Goal: Information Seeking & Learning: Learn about a topic

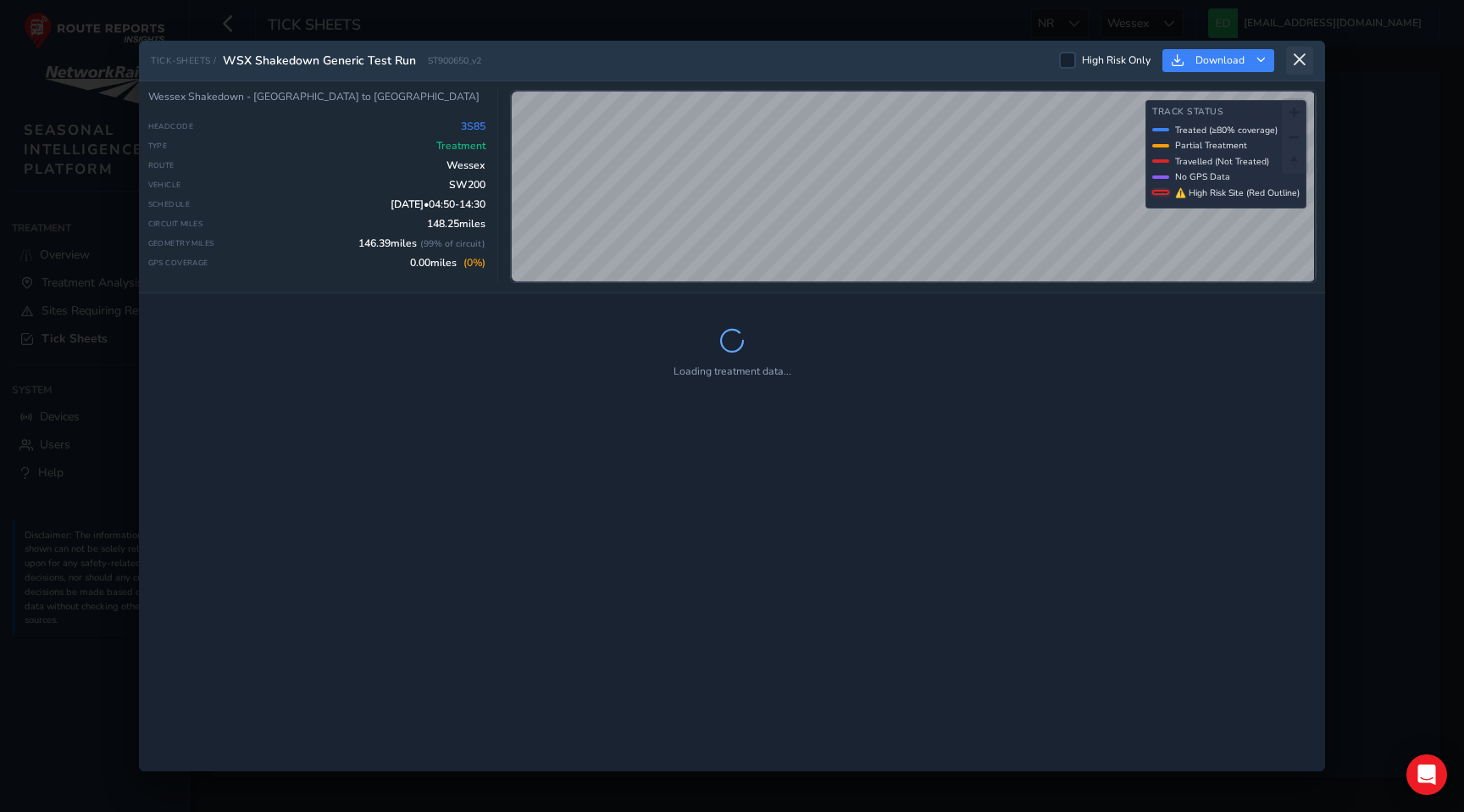
click at [1306, 60] on icon at bounding box center [1300, 60] width 15 height 15
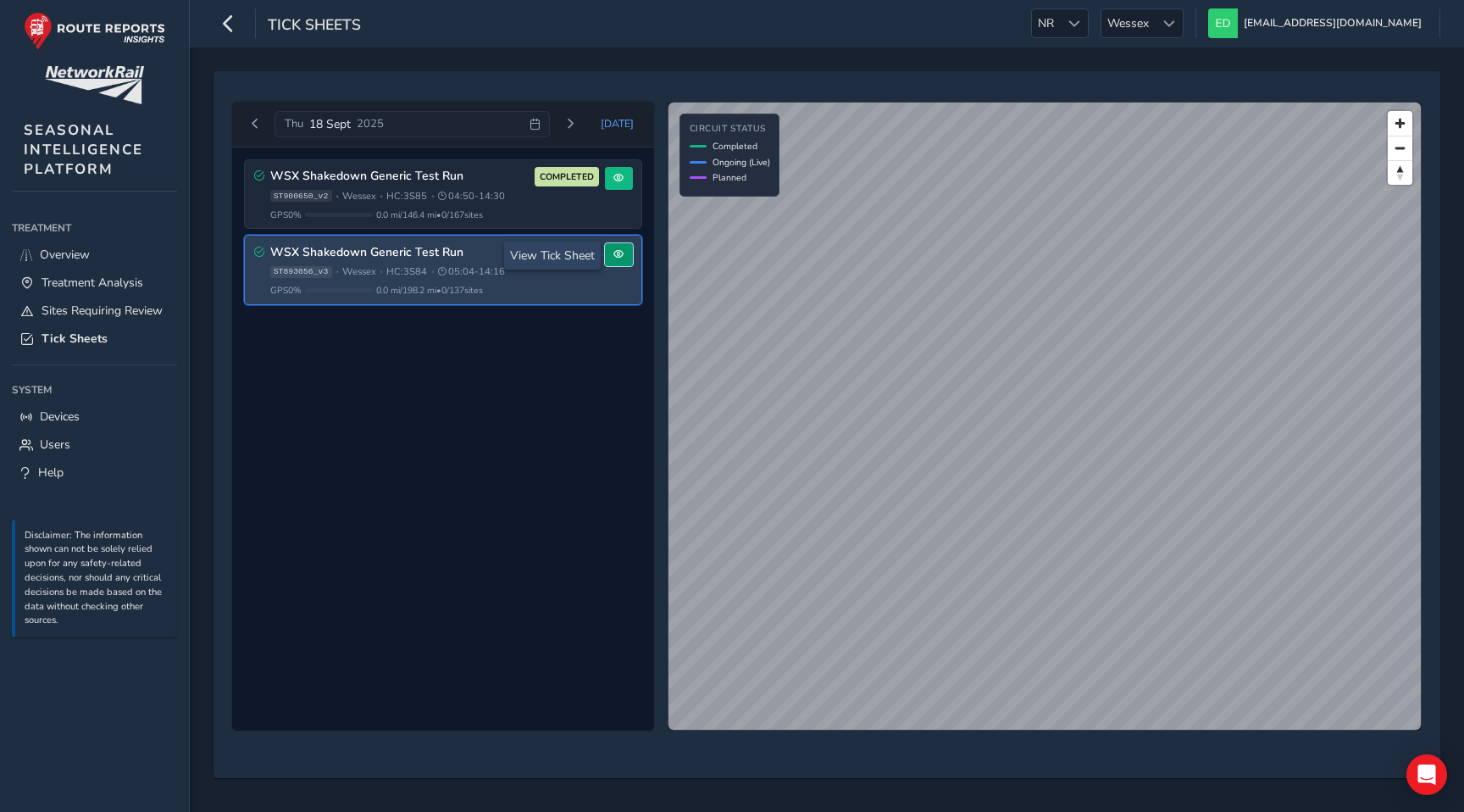
click at [615, 255] on span at bounding box center [618, 255] width 10 height 10
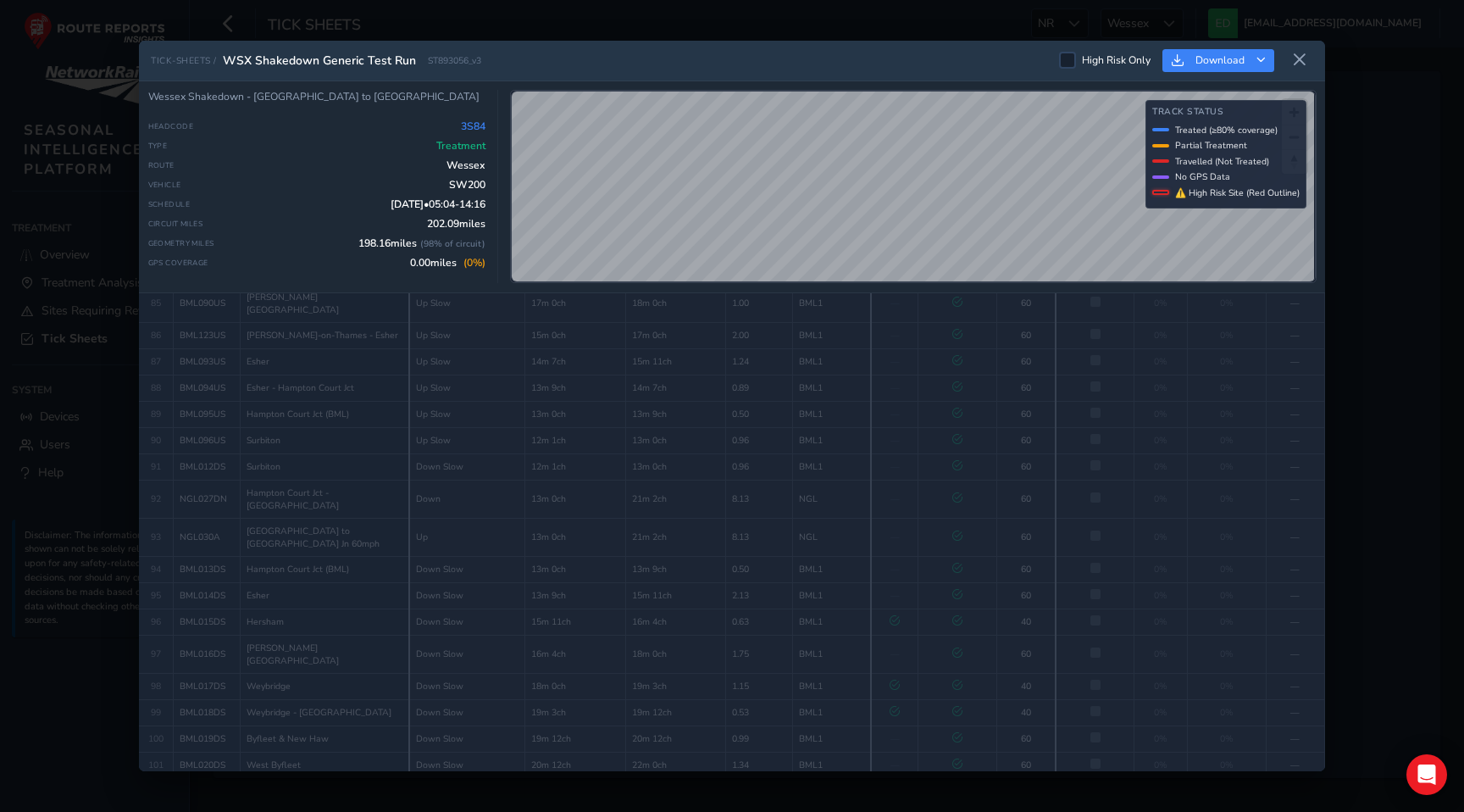
scroll to position [3185, 0]
click at [1298, 55] on icon at bounding box center [1300, 60] width 15 height 15
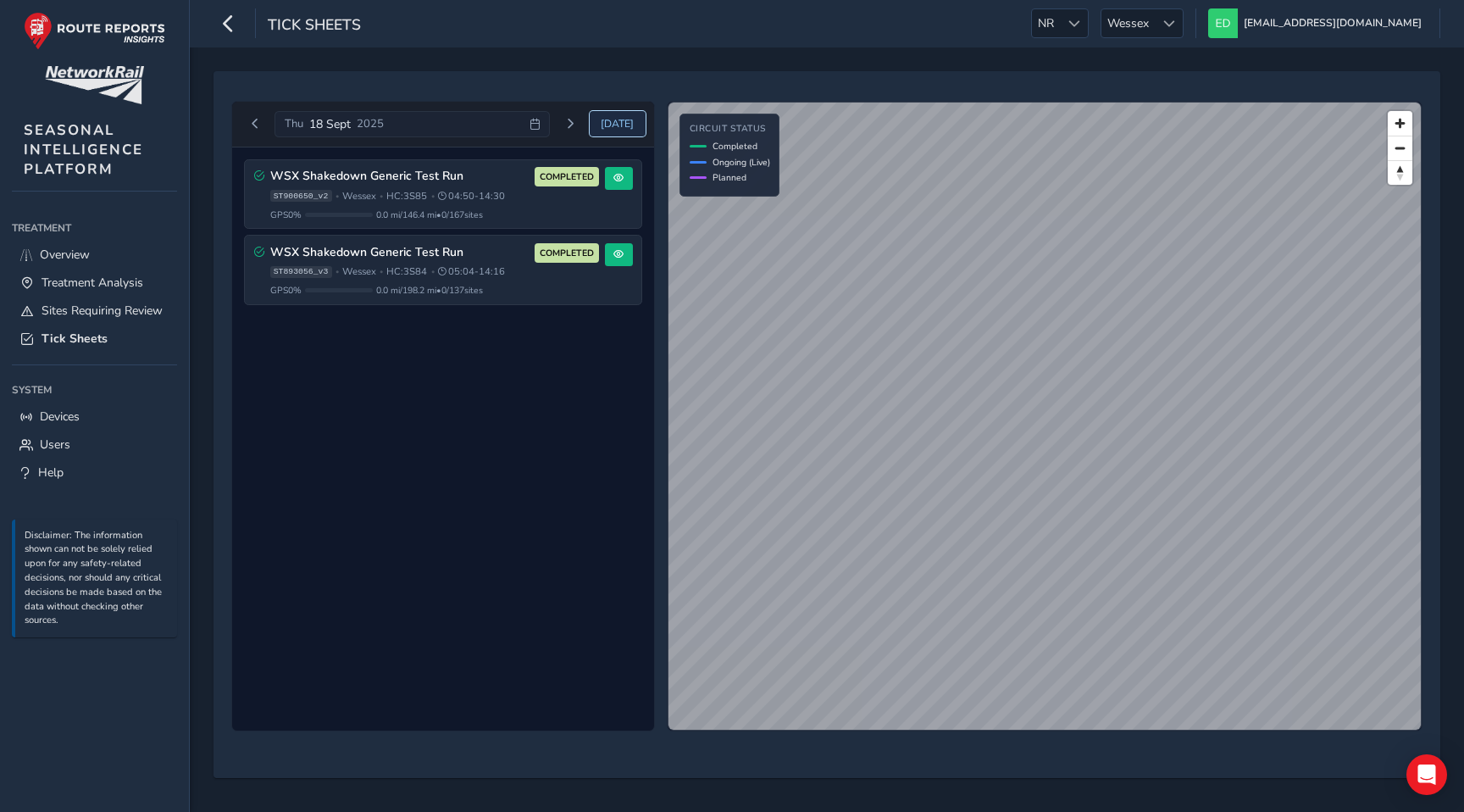
click at [620, 126] on span "Today" at bounding box center [617, 124] width 33 height 14
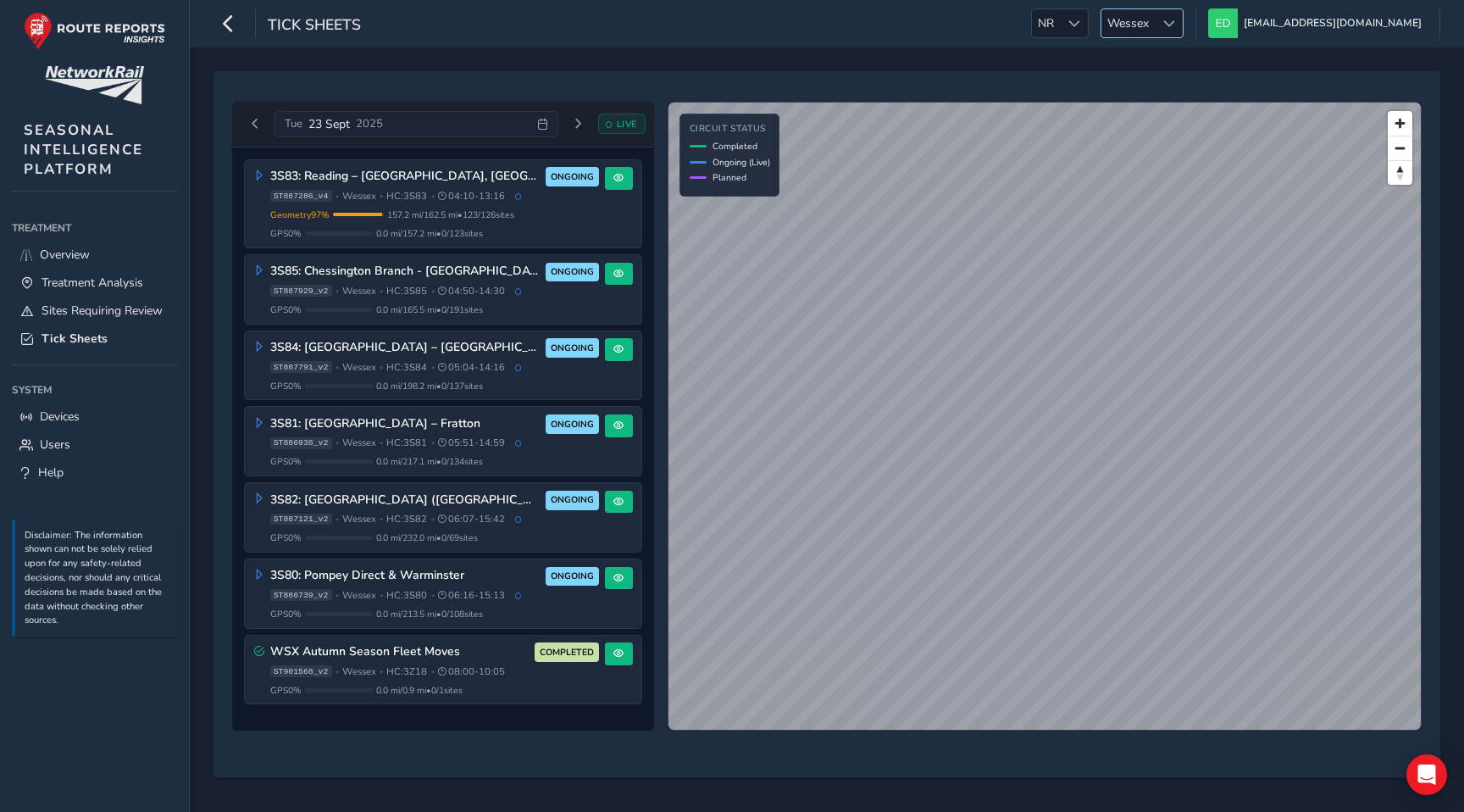
click at [1155, 22] on span "Wessex" at bounding box center [1129, 23] width 53 height 28
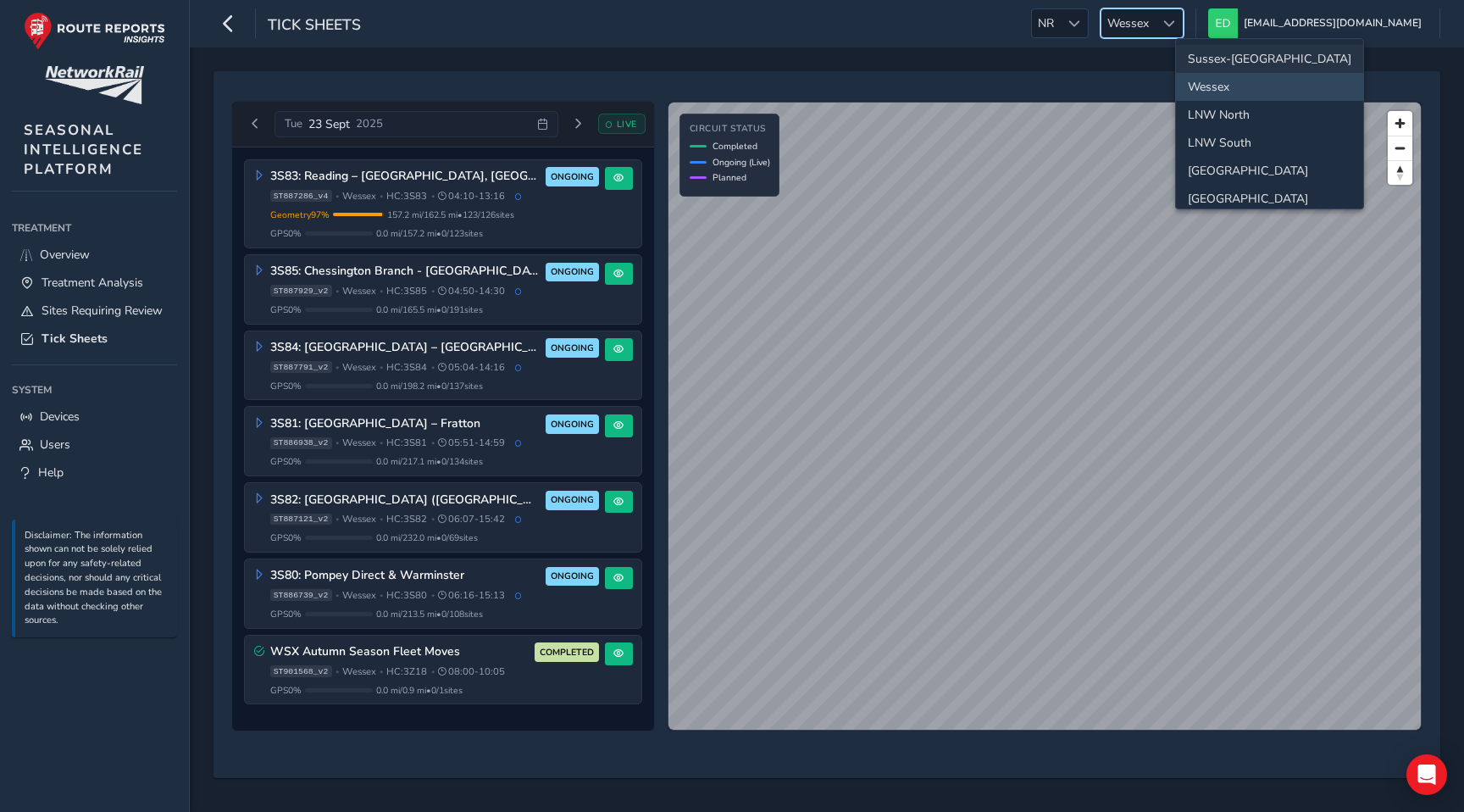
click at [1226, 55] on li "Sussex-[GEOGRAPHIC_DATA]" at bounding box center [1270, 58] width 188 height 28
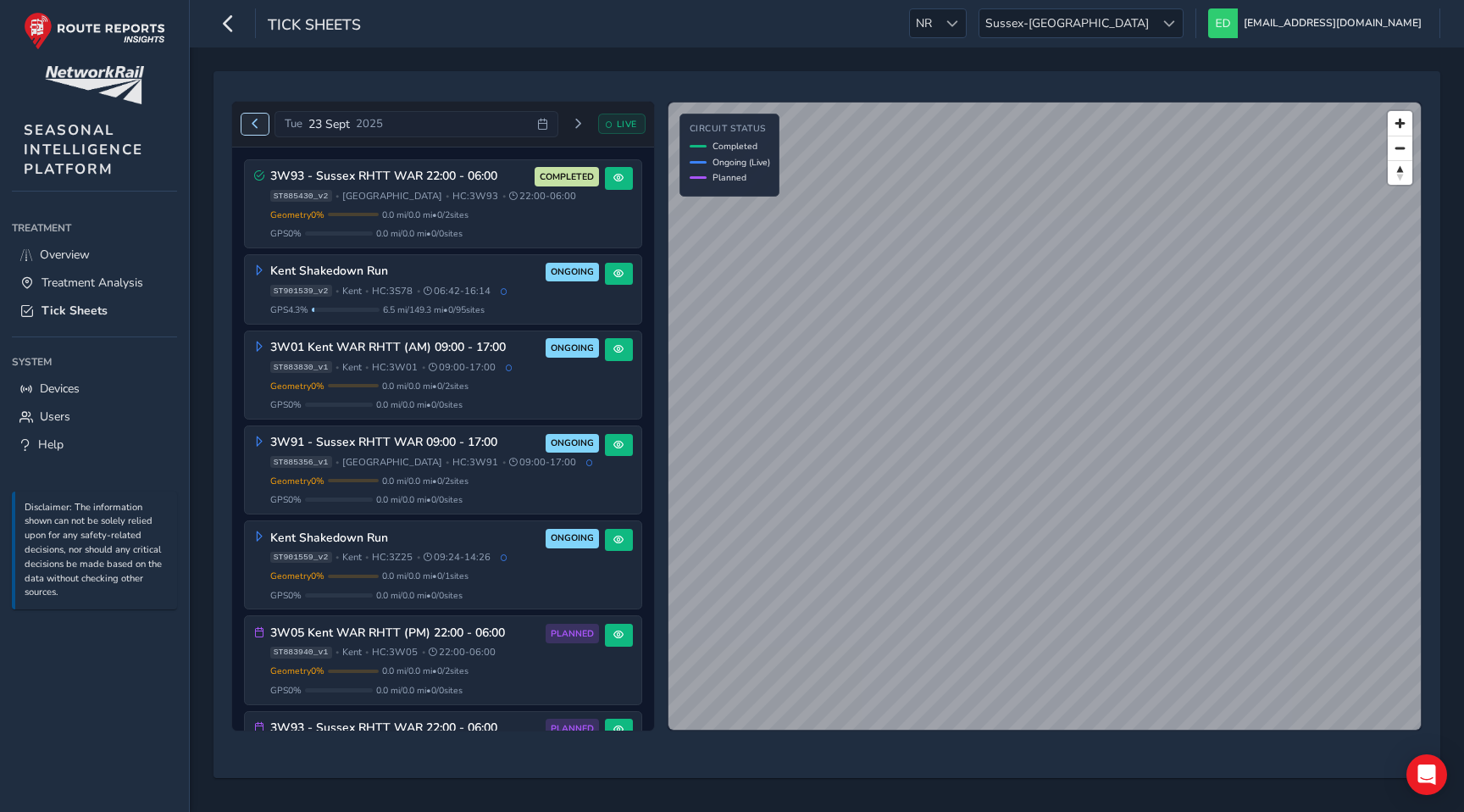
click at [254, 126] on span "Previous day" at bounding box center [255, 124] width 10 height 10
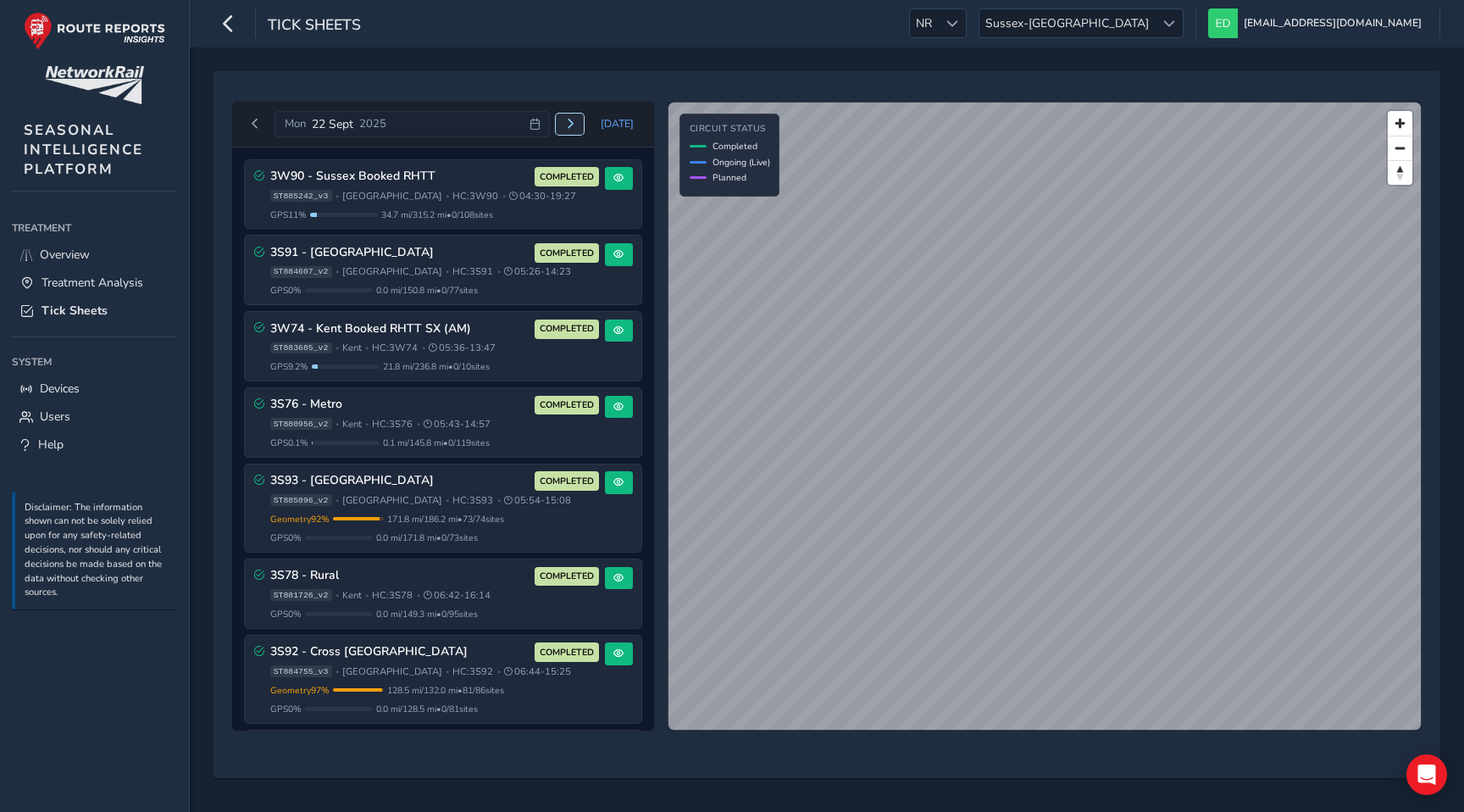
click at [575, 119] on span "Next day" at bounding box center [570, 124] width 10 height 10
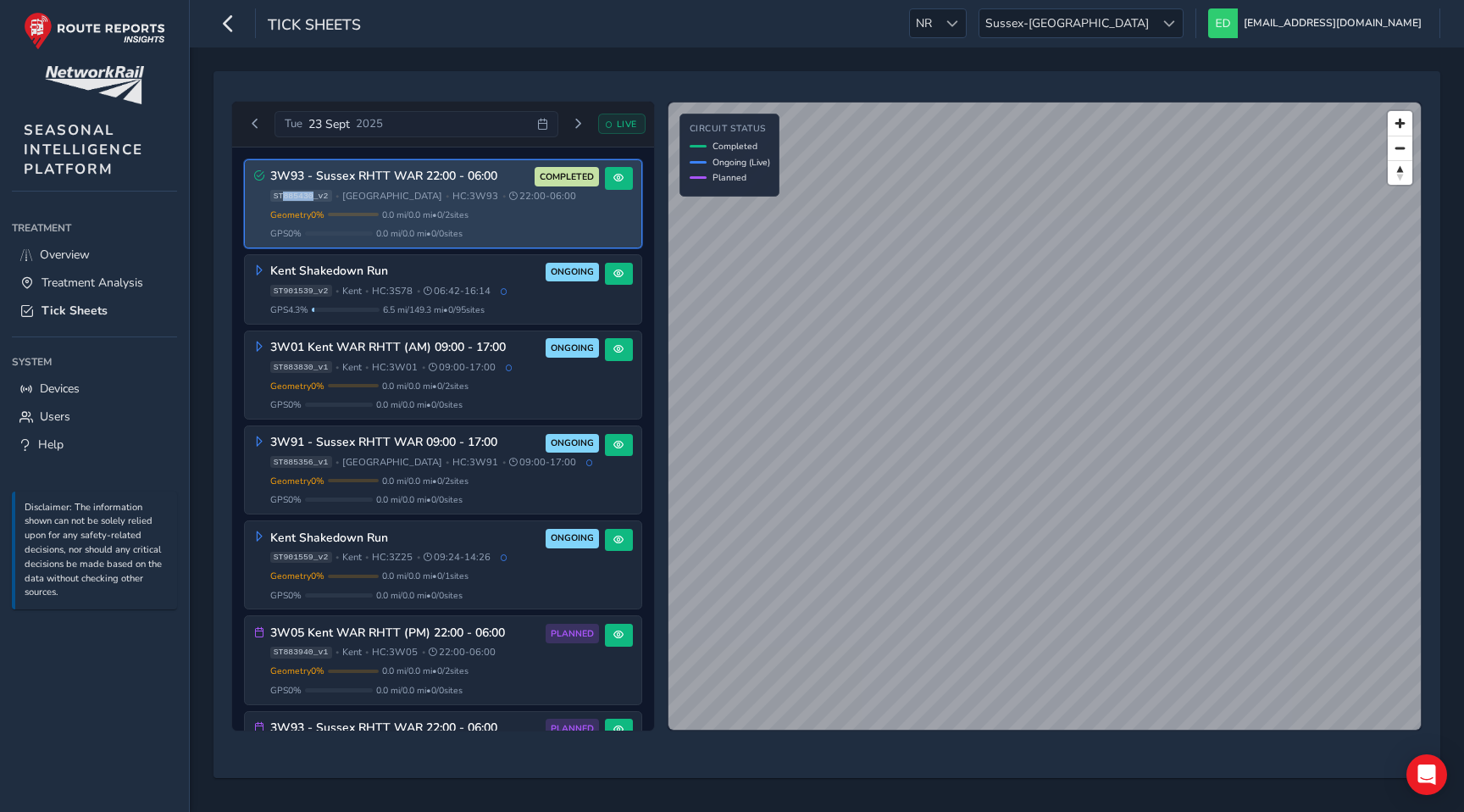
drag, startPoint x: 314, startPoint y: 195, endPoint x: 281, endPoint y: 195, distance: 33.0
click at [281, 195] on span "ST885430_v2" at bounding box center [301, 196] width 62 height 12
copy span "885430"
click at [613, 174] on span at bounding box center [618, 178] width 10 height 10
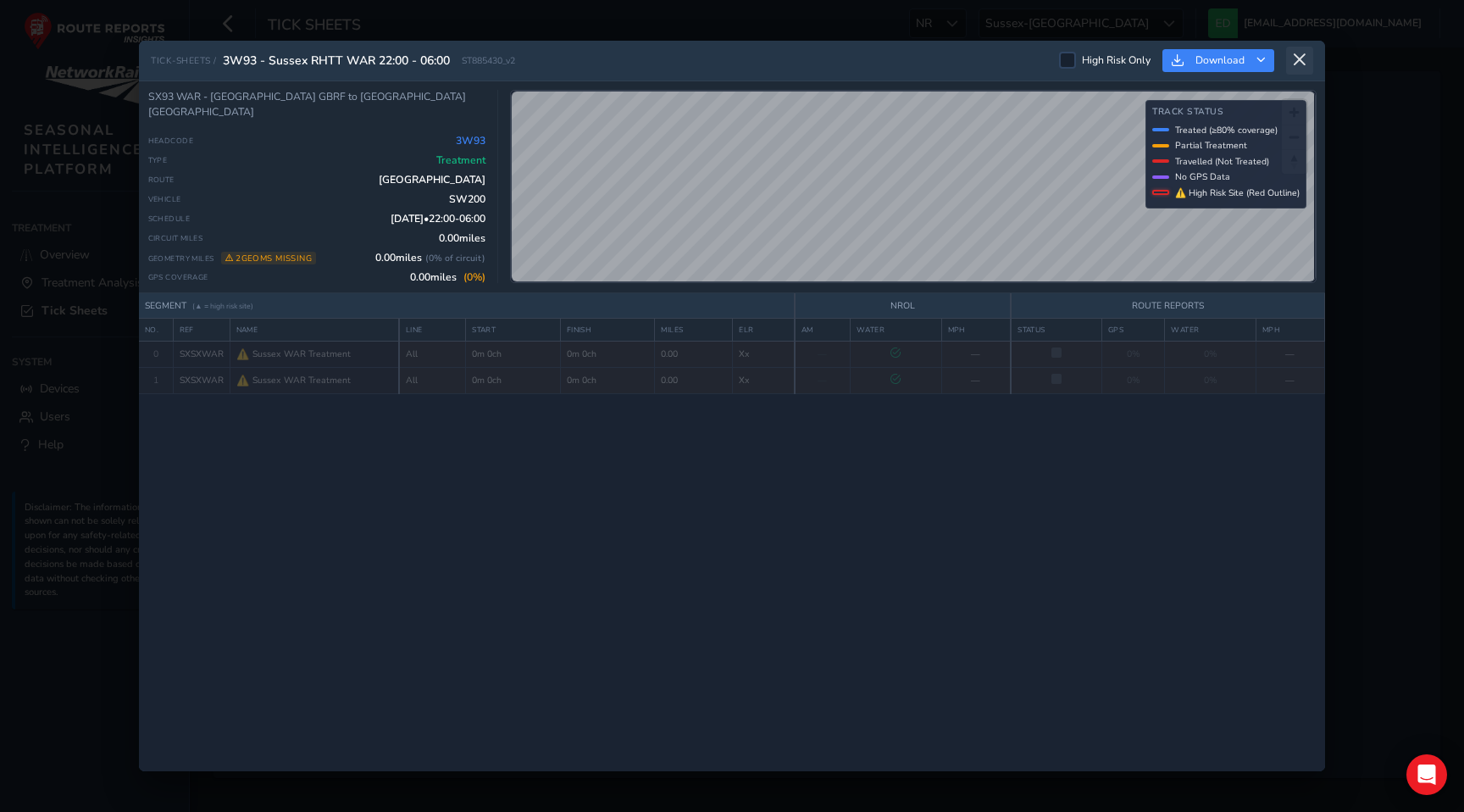
click at [1302, 67] on button at bounding box center [1300, 60] width 28 height 28
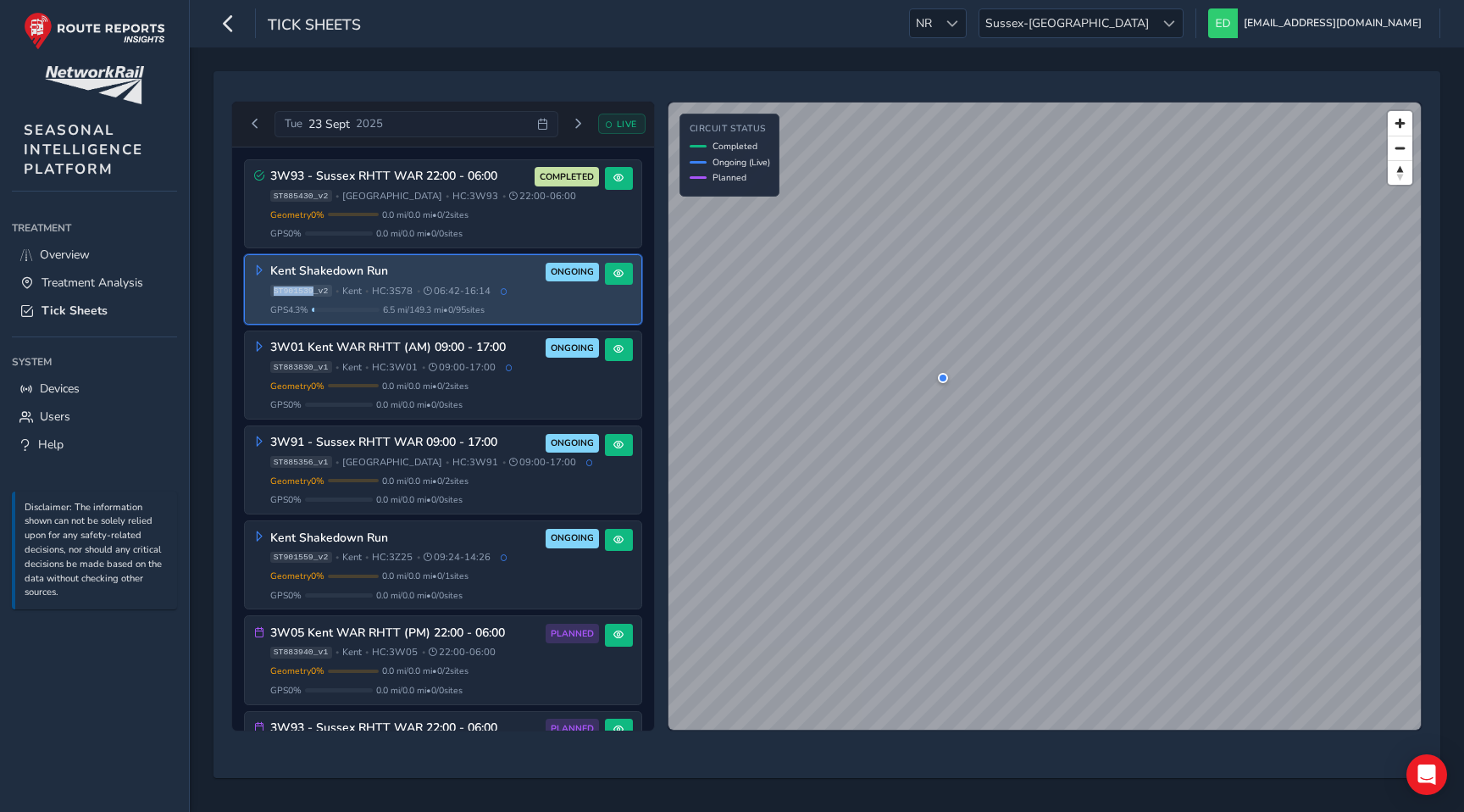
drag, startPoint x: 314, startPoint y: 292, endPoint x: 274, endPoint y: 290, distance: 40.0
click at [274, 290] on span "ST901539_v2" at bounding box center [301, 291] width 62 height 12
copy span "ST901539"
click at [613, 272] on span at bounding box center [618, 274] width 10 height 10
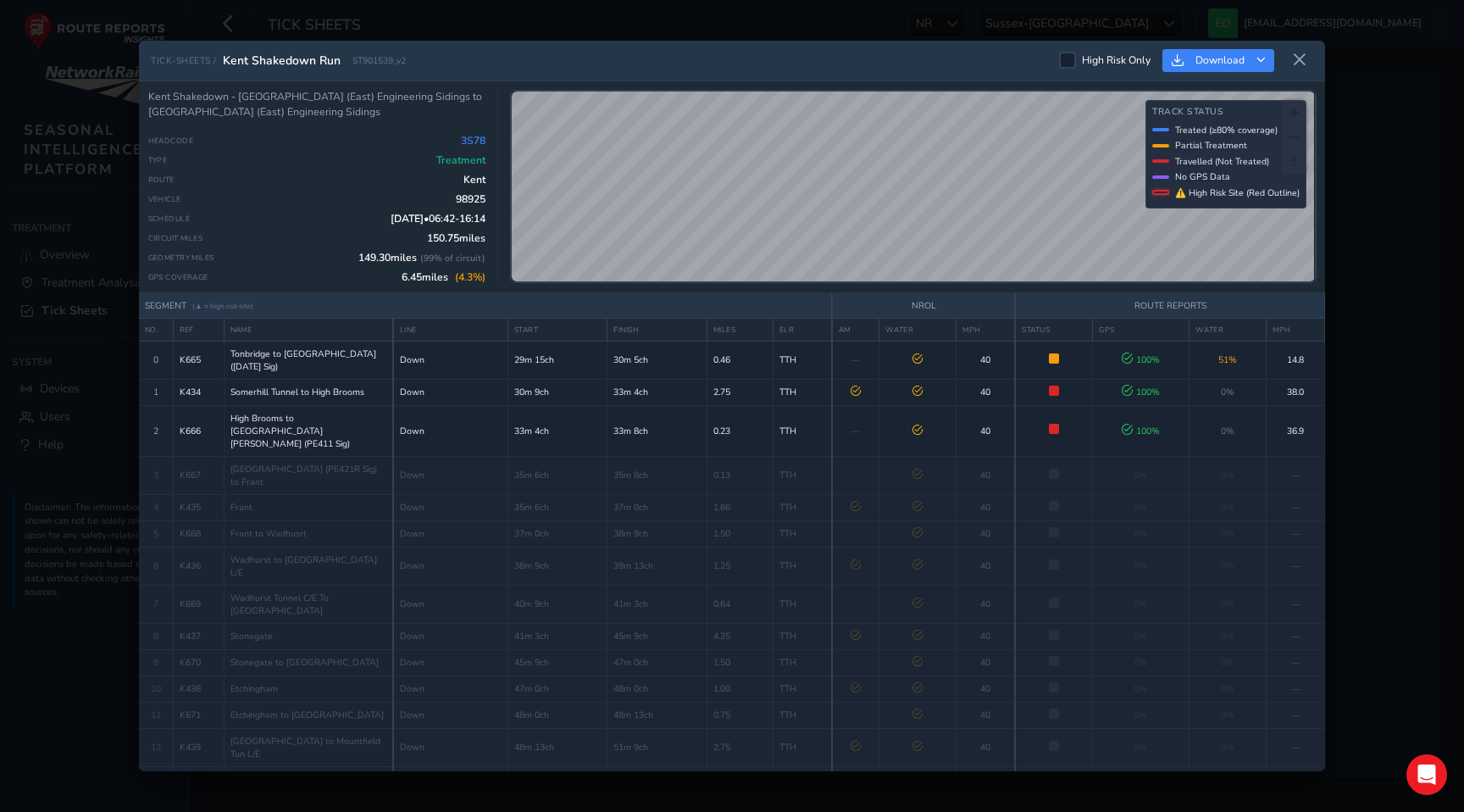
click at [470, 200] on span "98925" at bounding box center [471, 200] width 29 height 14
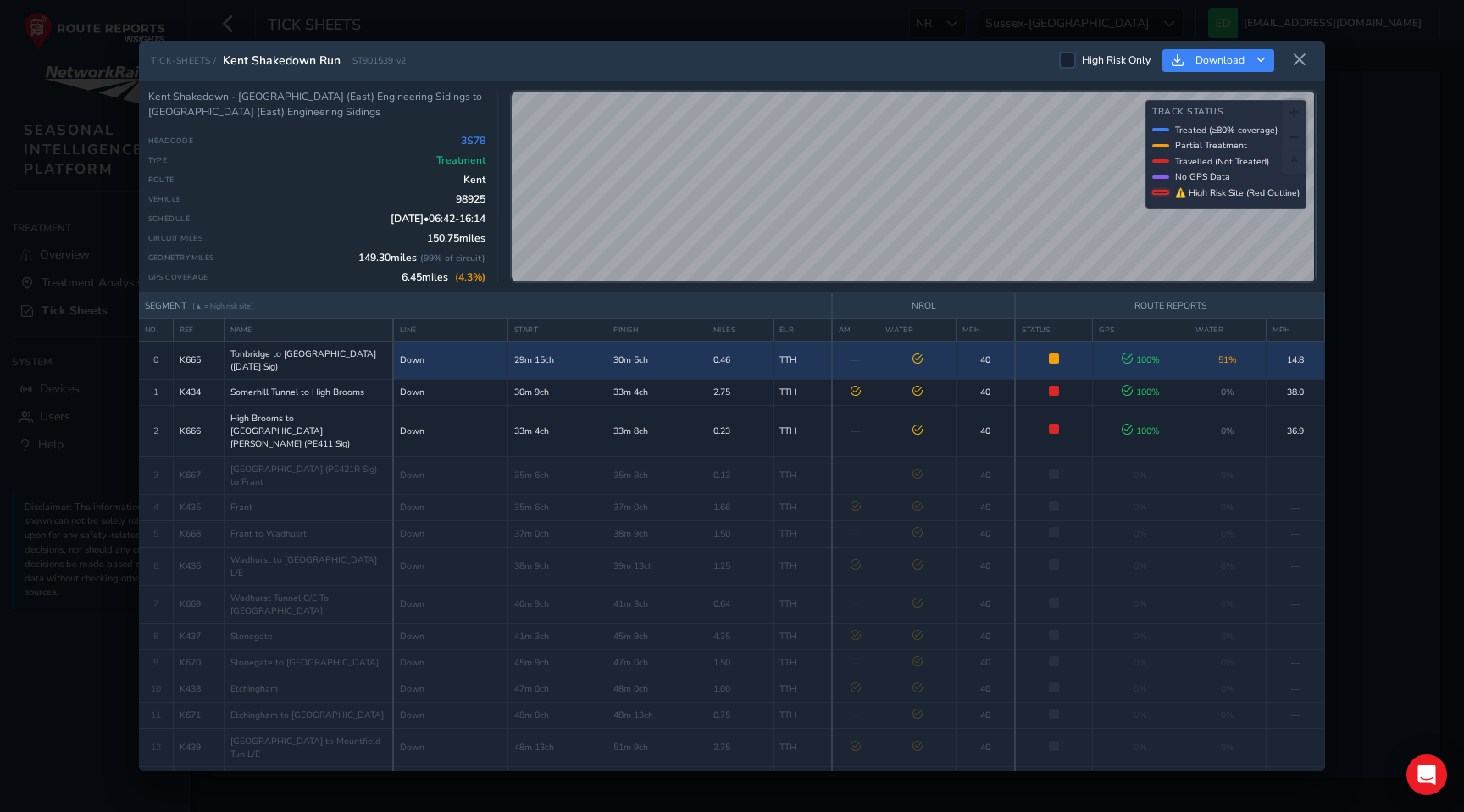
click at [526, 355] on td "29m 15ch" at bounding box center [557, 360] width 99 height 38
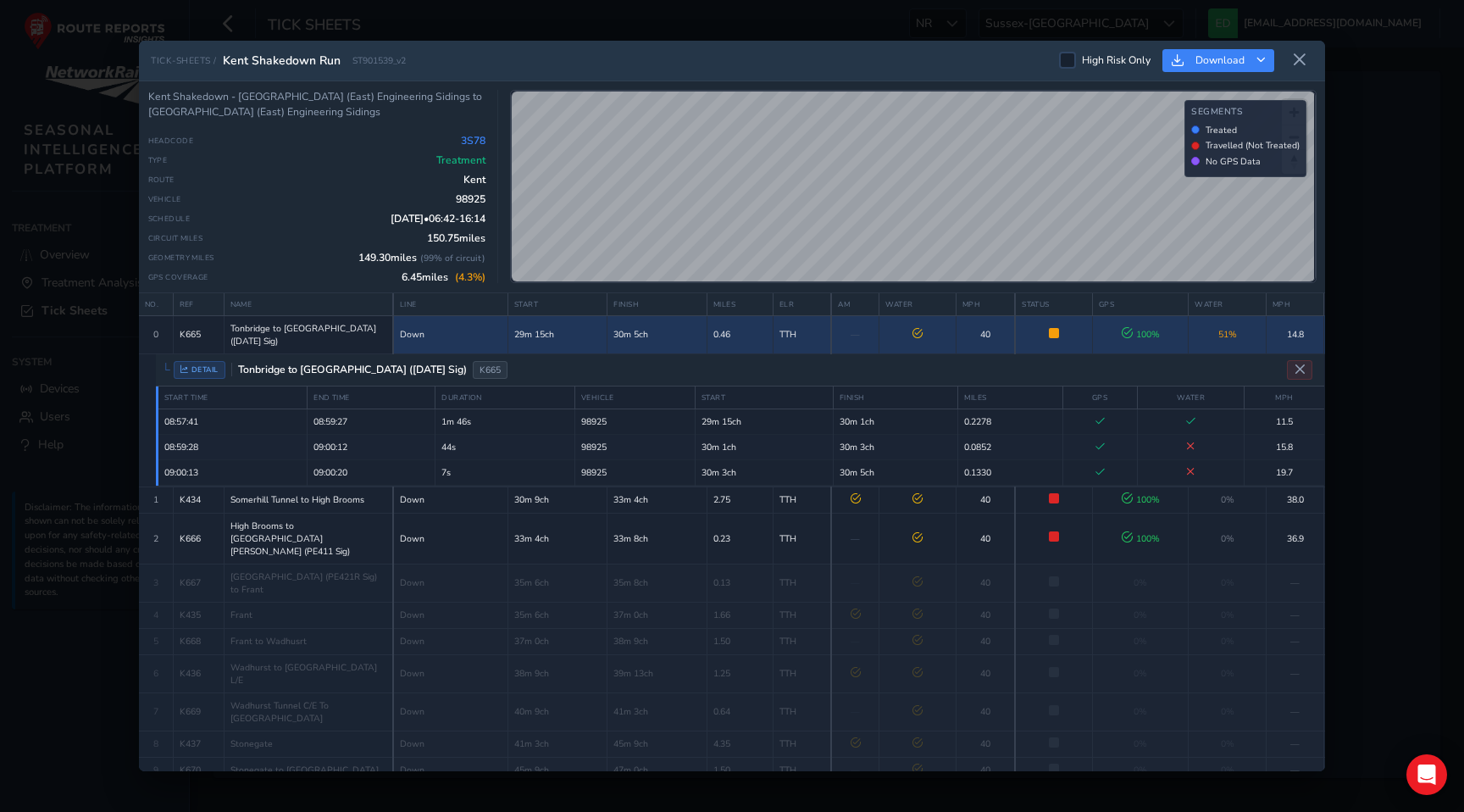
scroll to position [46, 0]
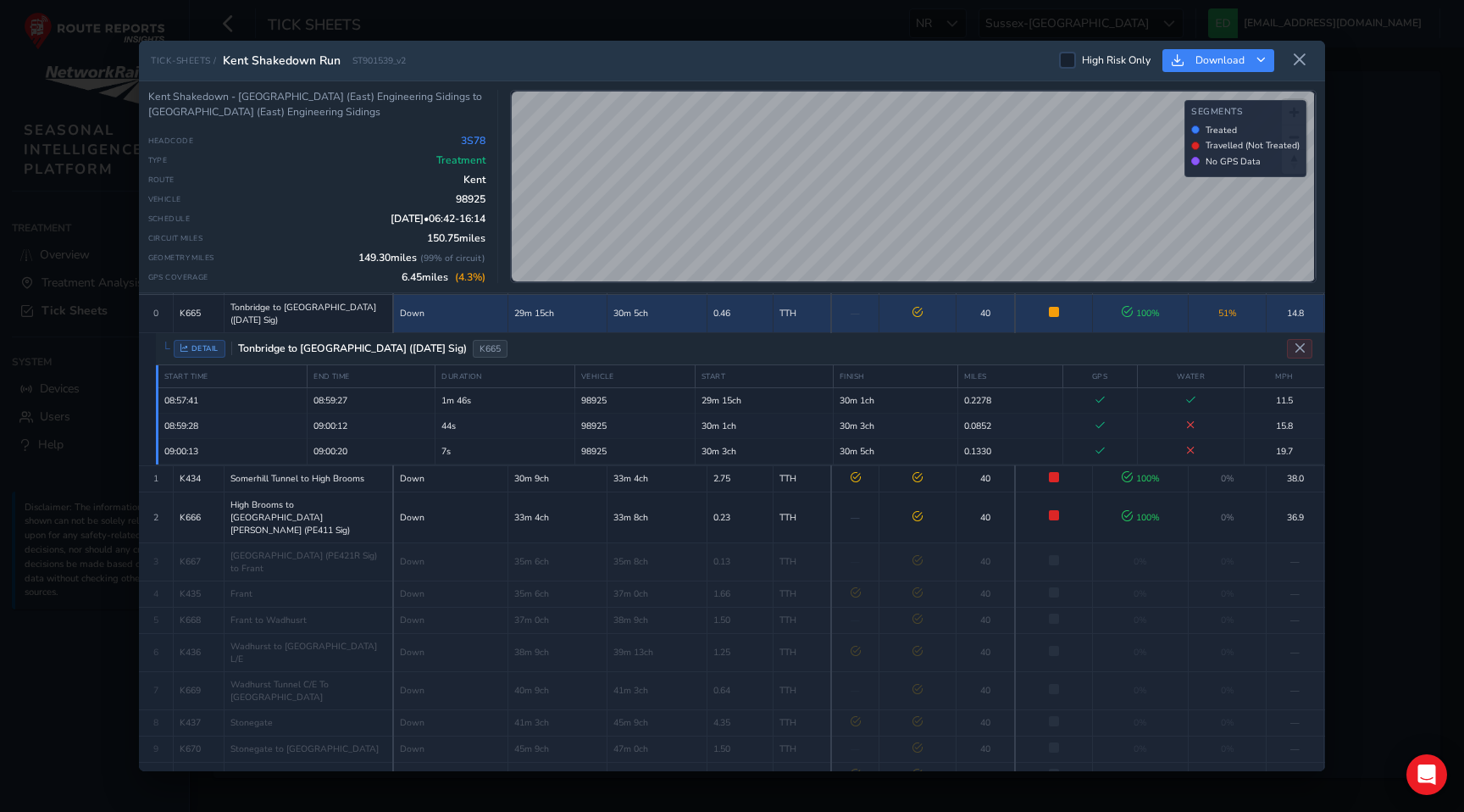
click at [515, 322] on td "29m 15ch" at bounding box center [557, 313] width 99 height 38
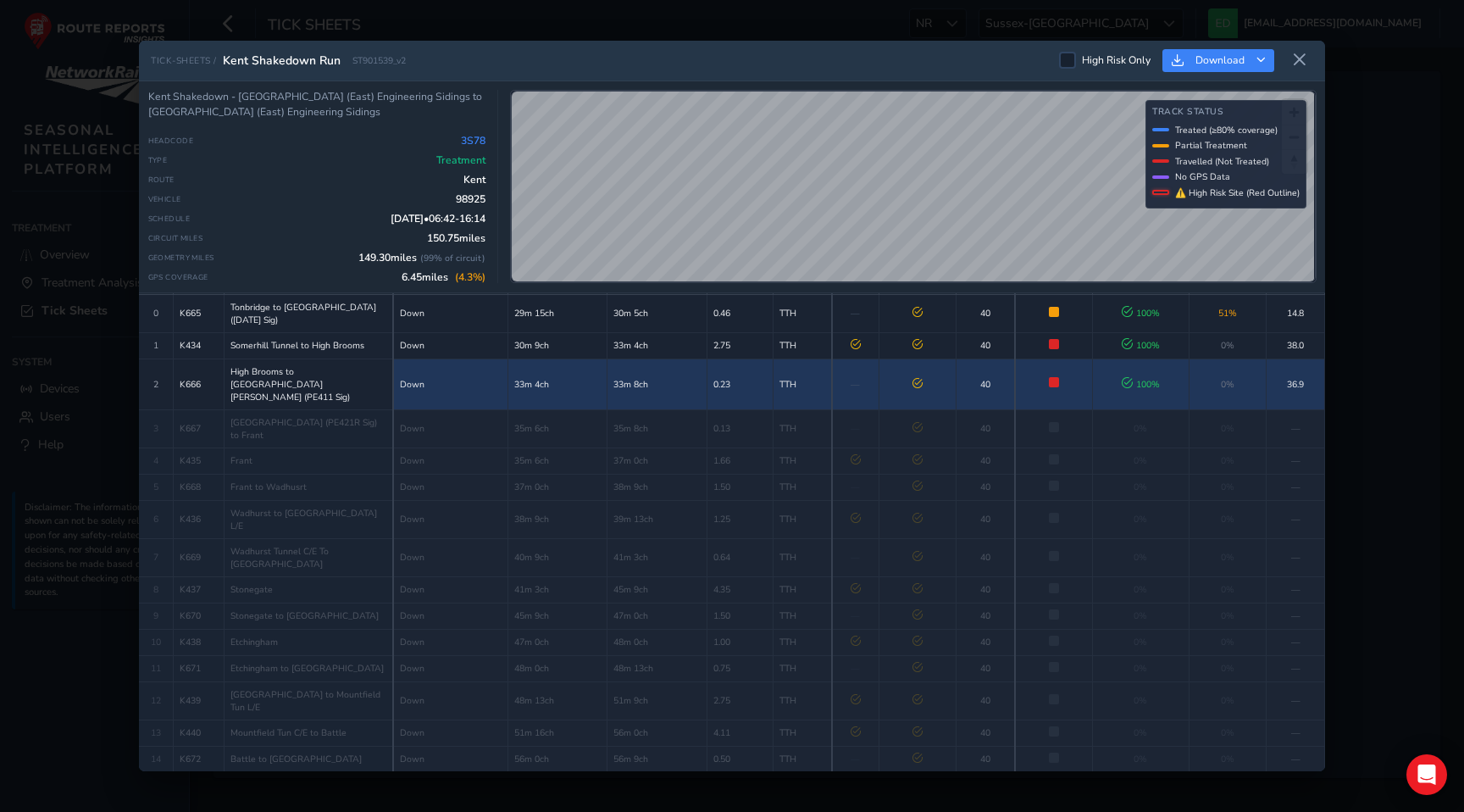
click at [557, 367] on td "33m 4ch" at bounding box center [557, 384] width 99 height 51
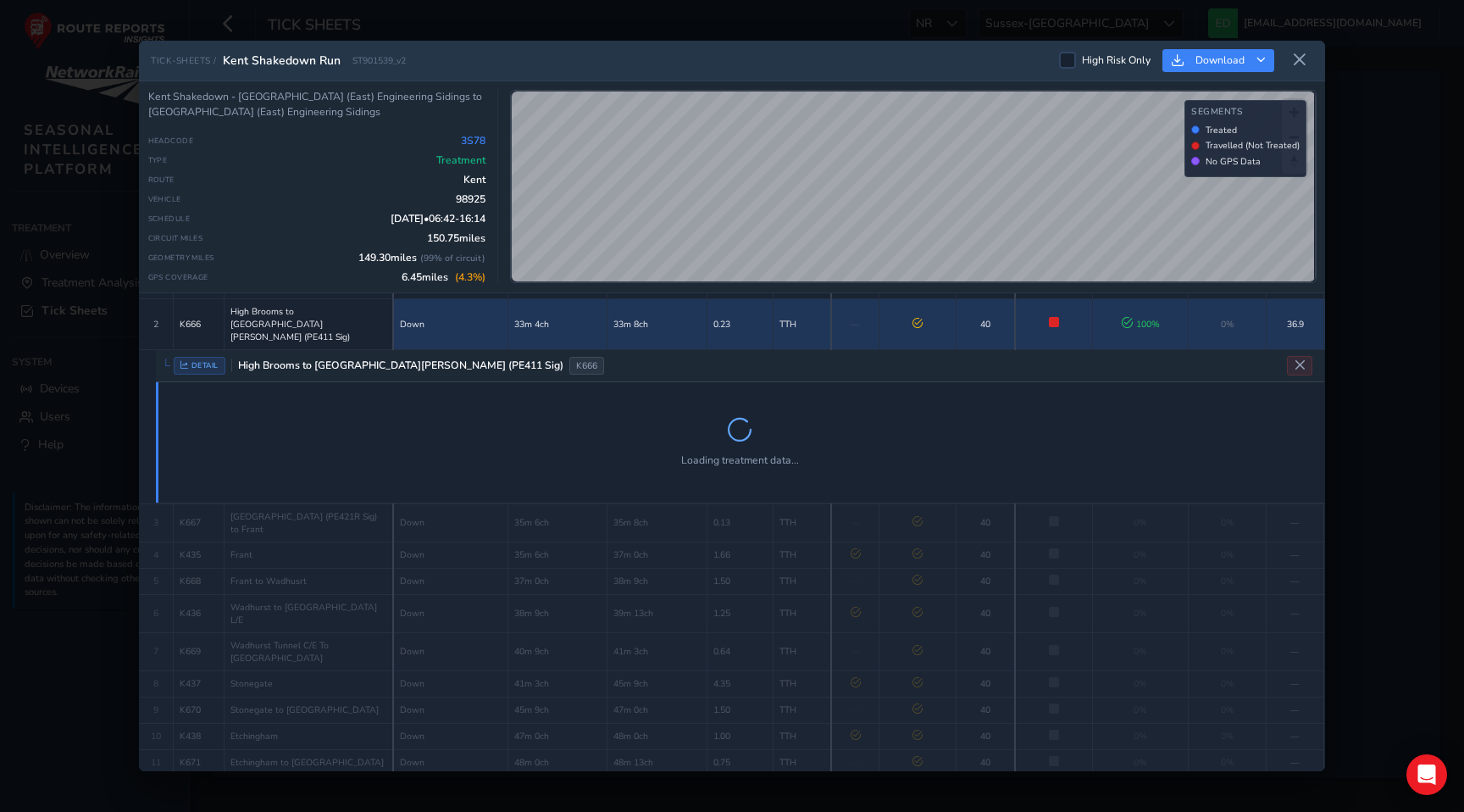
scroll to position [109, 0]
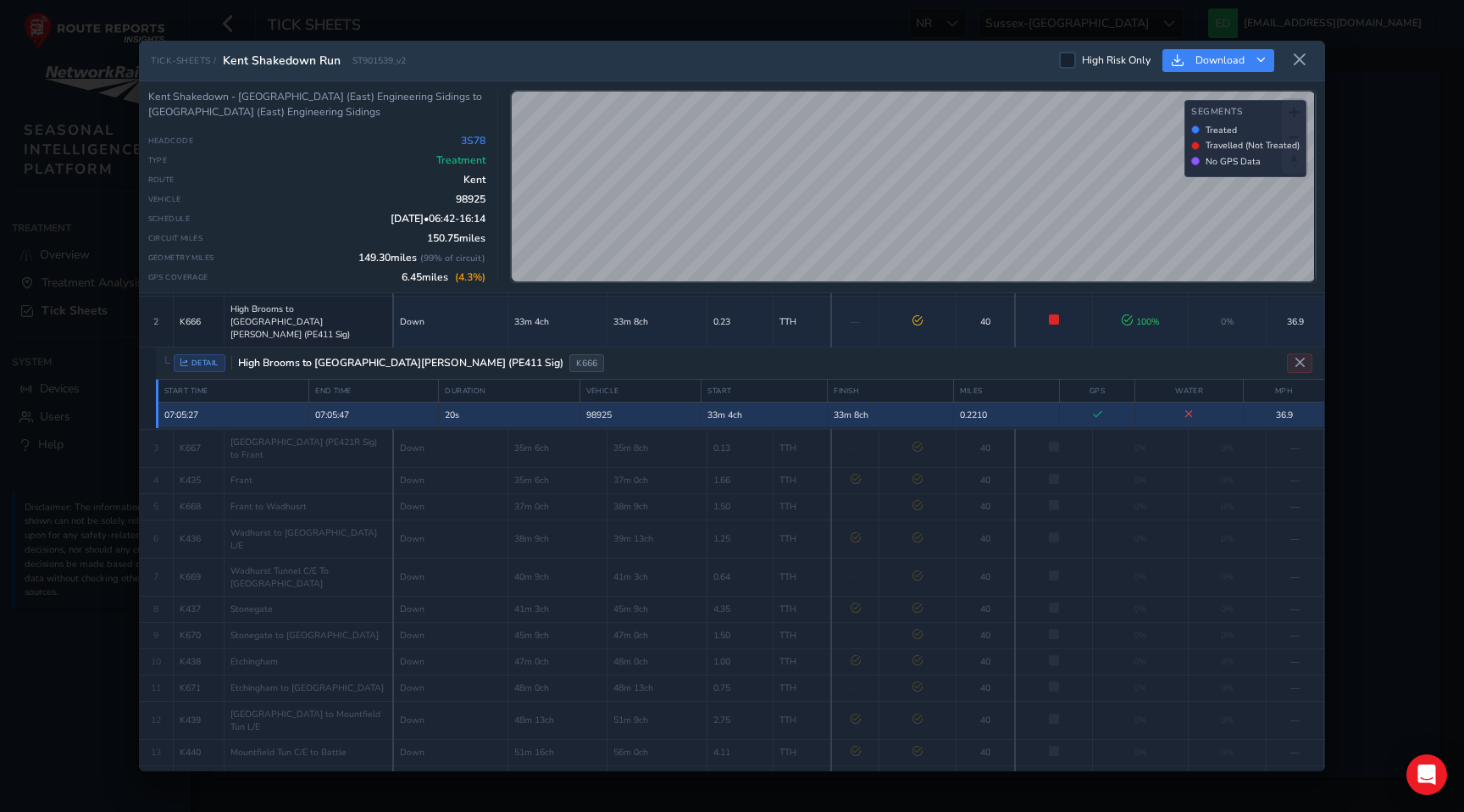
click at [569, 402] on td "20s" at bounding box center [509, 415] width 141 height 26
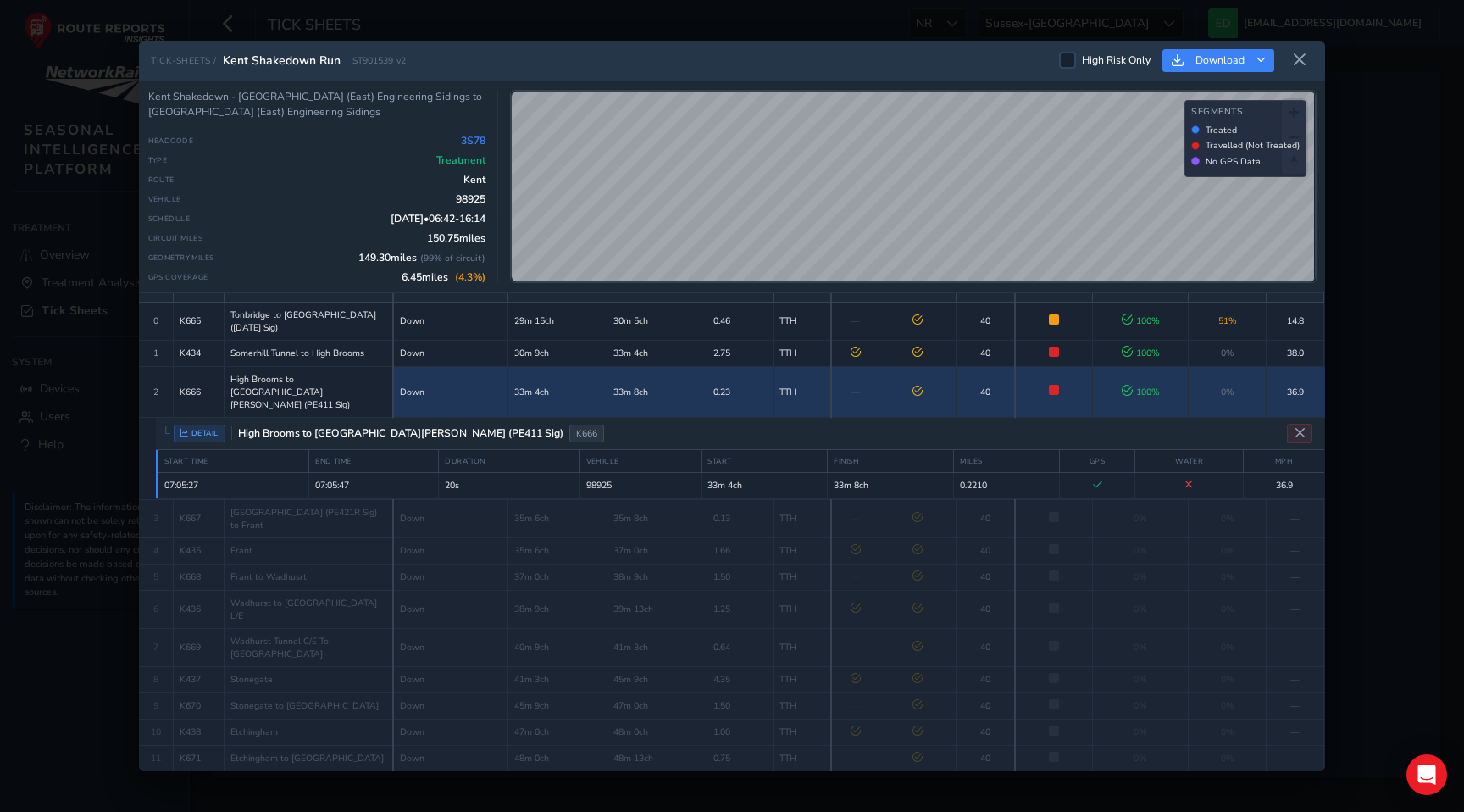
click at [599, 379] on td "33m 4ch" at bounding box center [557, 391] width 99 height 51
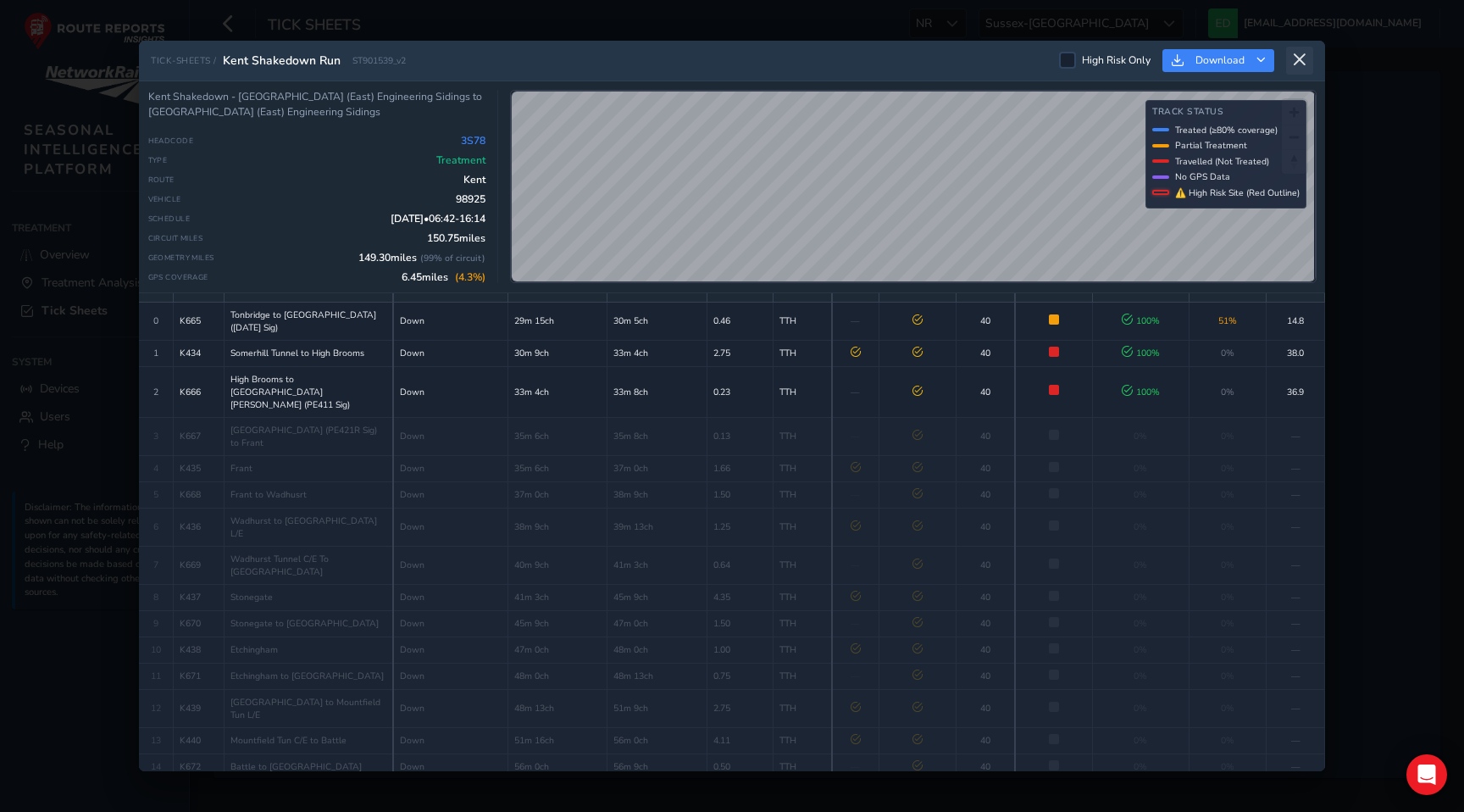
click at [1299, 66] on icon at bounding box center [1300, 60] width 15 height 15
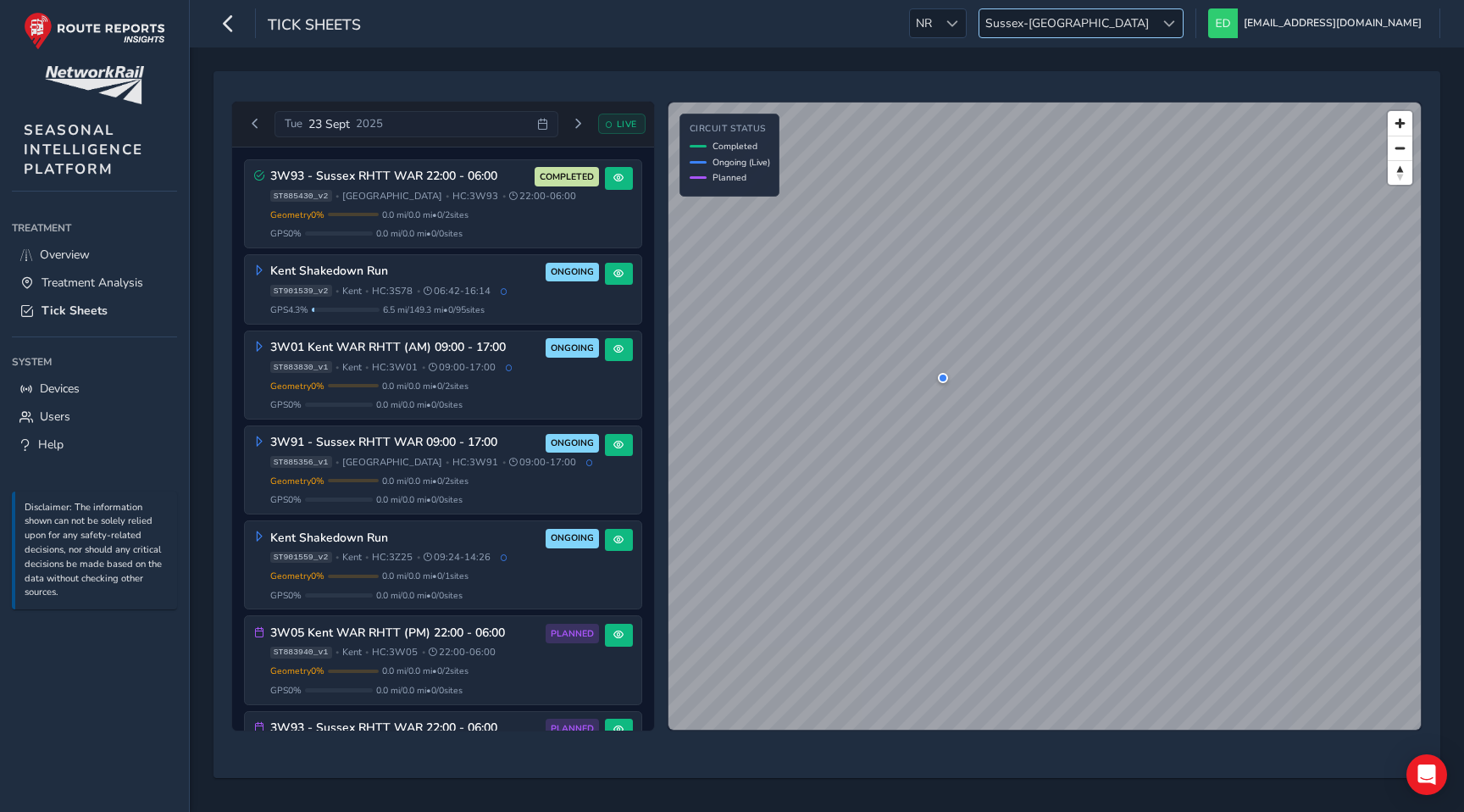
click at [1155, 28] on span "Sussex-[GEOGRAPHIC_DATA]" at bounding box center [1067, 23] width 175 height 28
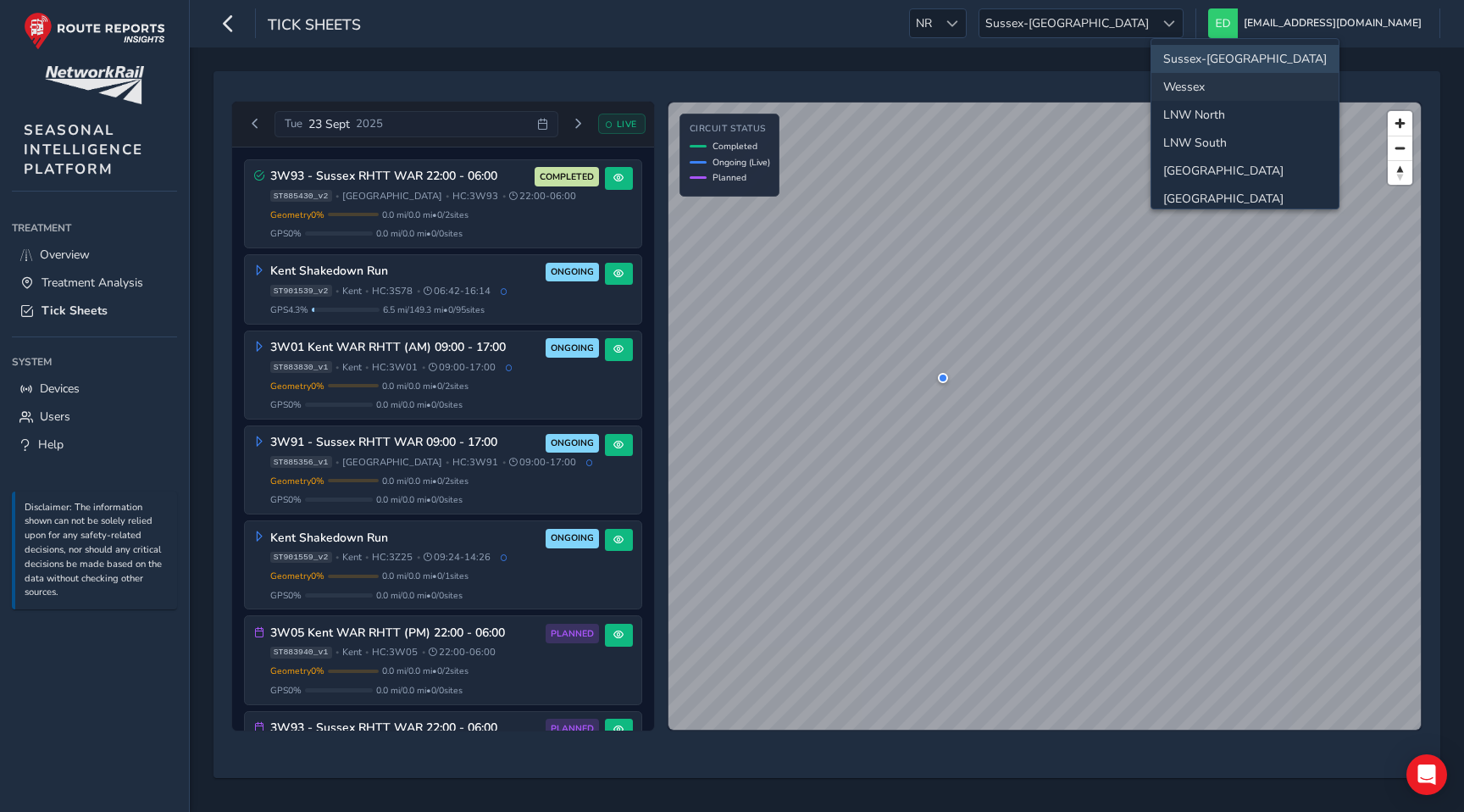
click at [1199, 76] on li "Wessex" at bounding box center [1246, 87] width 188 height 28
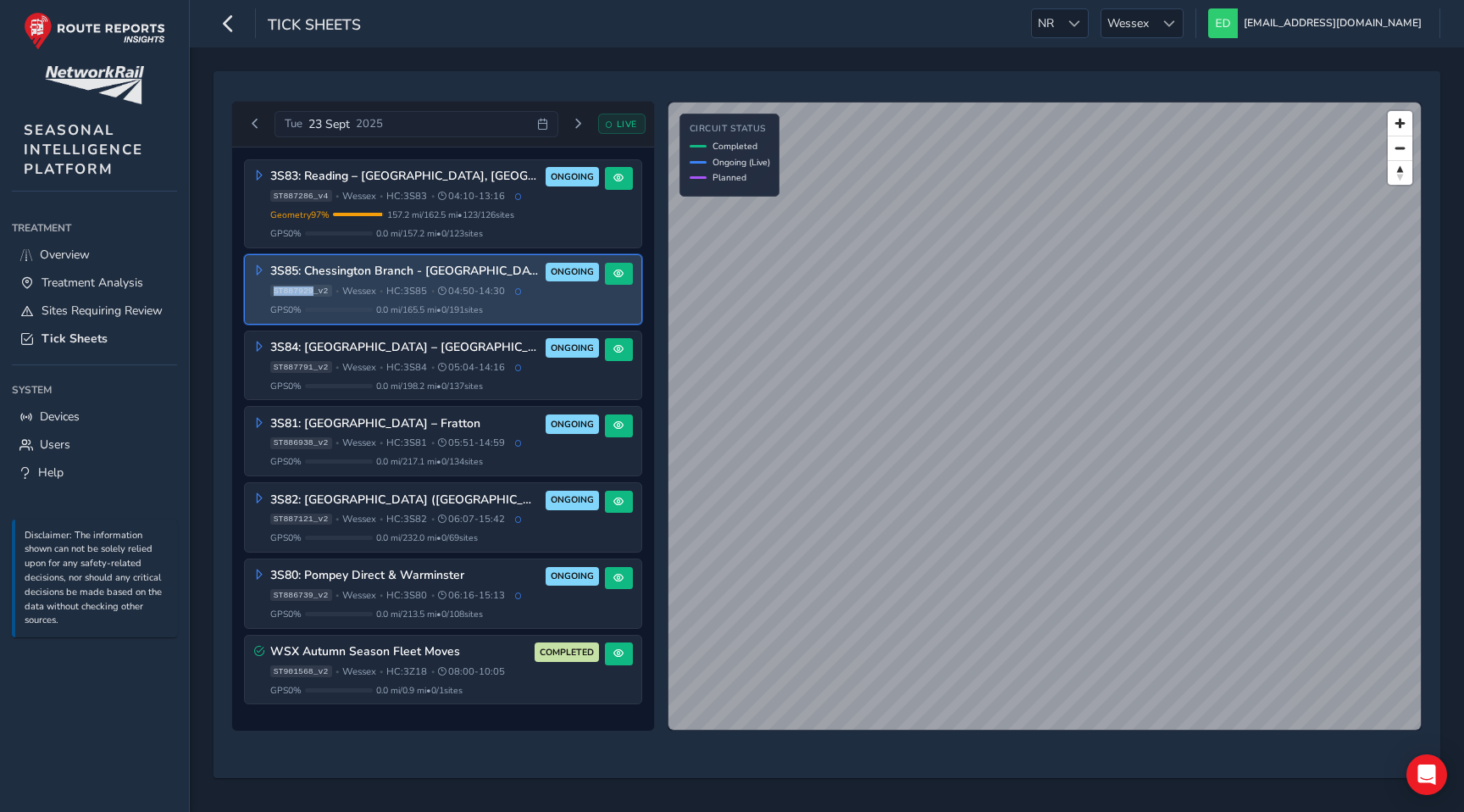
drag, startPoint x: 312, startPoint y: 290, endPoint x: 273, endPoint y: 290, distance: 39.0
click at [273, 290] on span "ST887929_v2" at bounding box center [301, 291] width 62 height 12
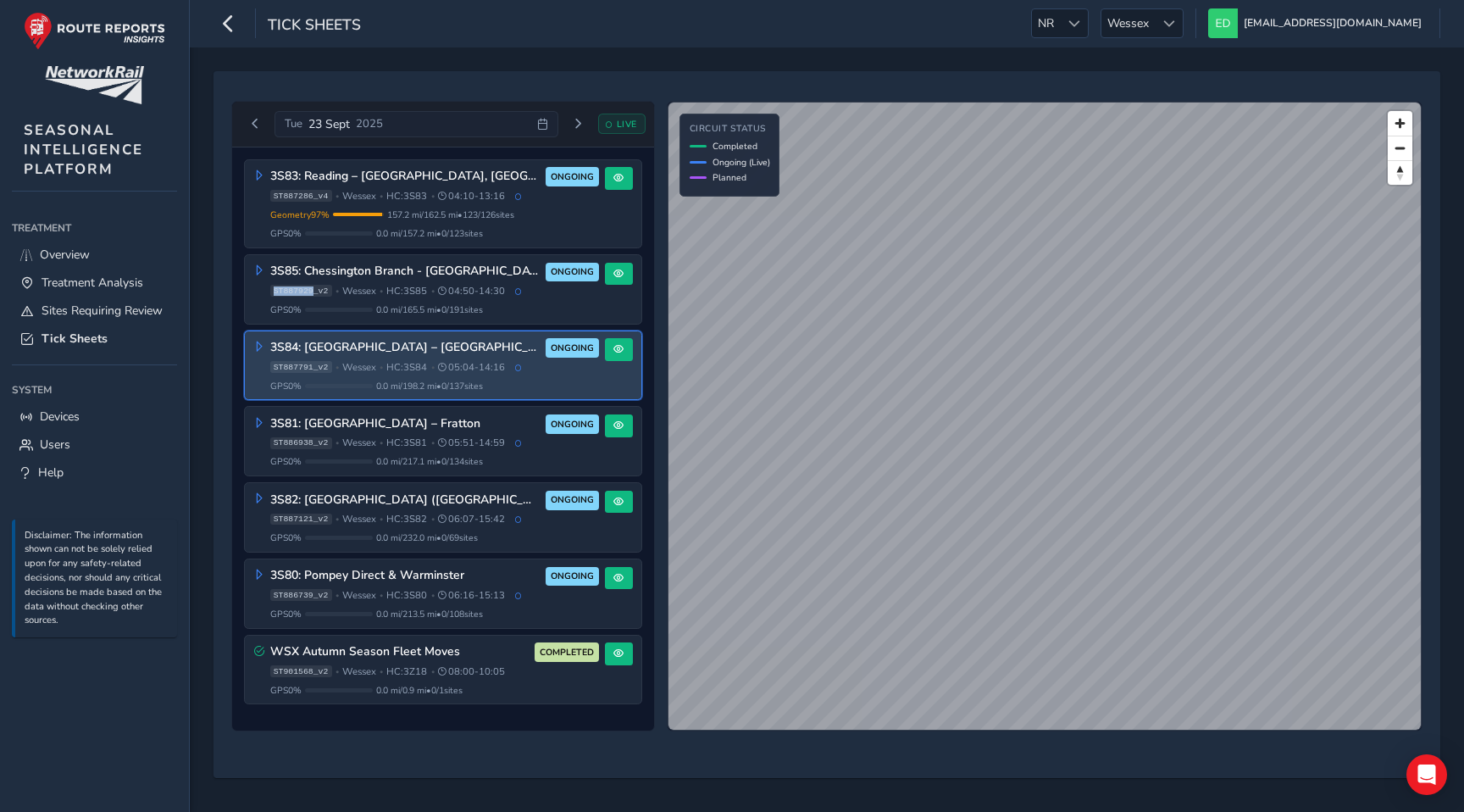
copy span "ST887929"
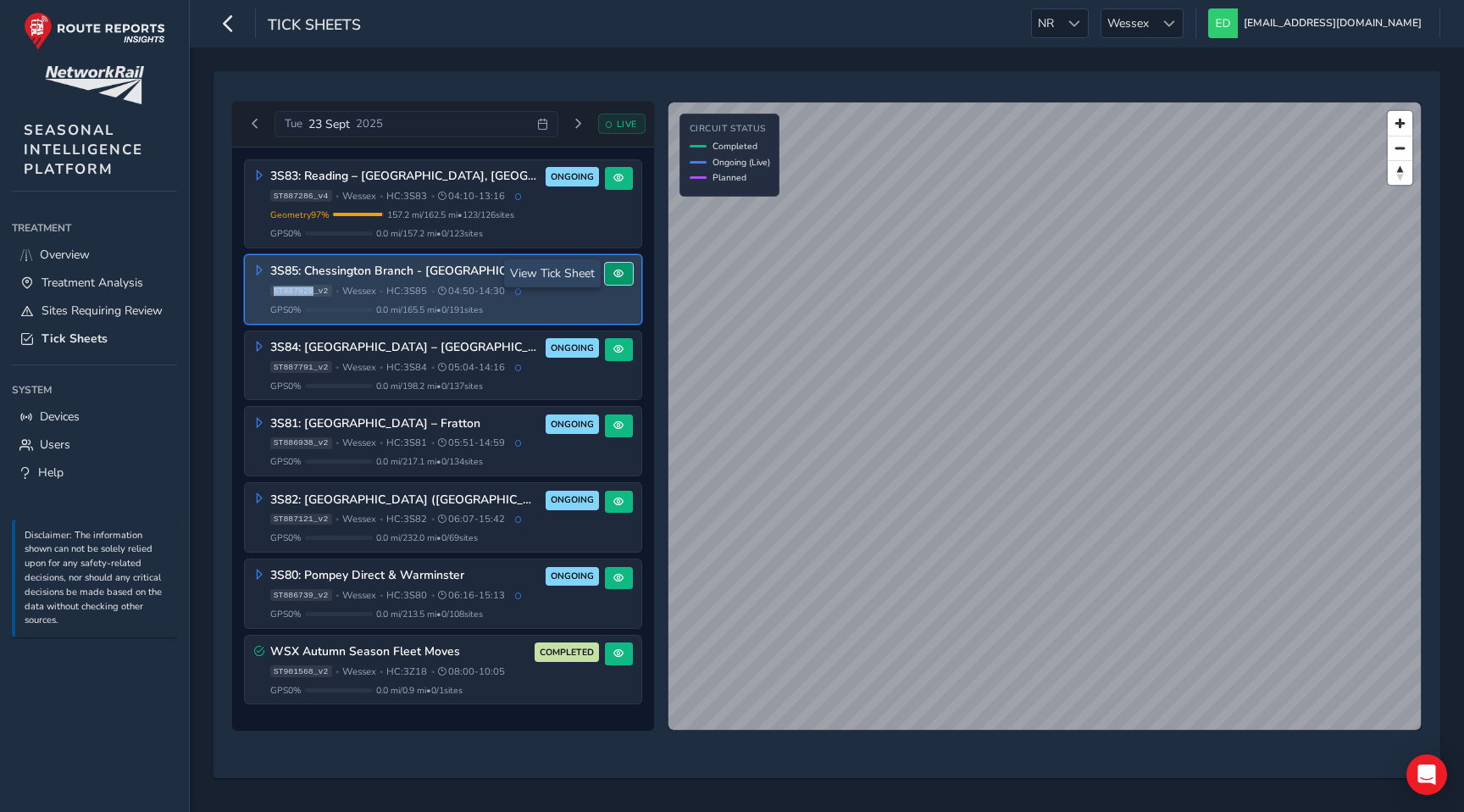
click at [612, 280] on button at bounding box center [618, 274] width 28 height 23
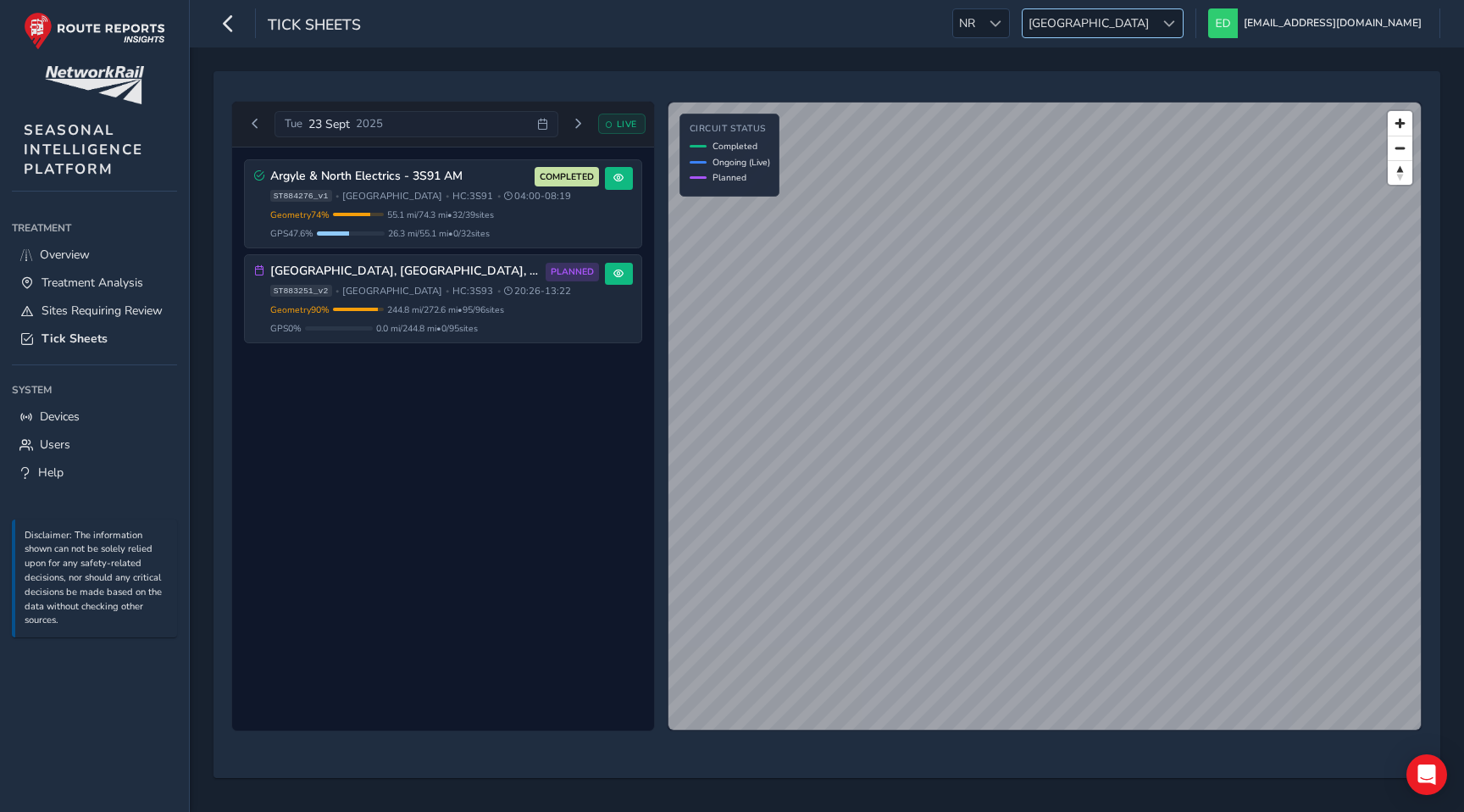
click at [1155, 24] on span "[GEOGRAPHIC_DATA]" at bounding box center [1089, 23] width 132 height 28
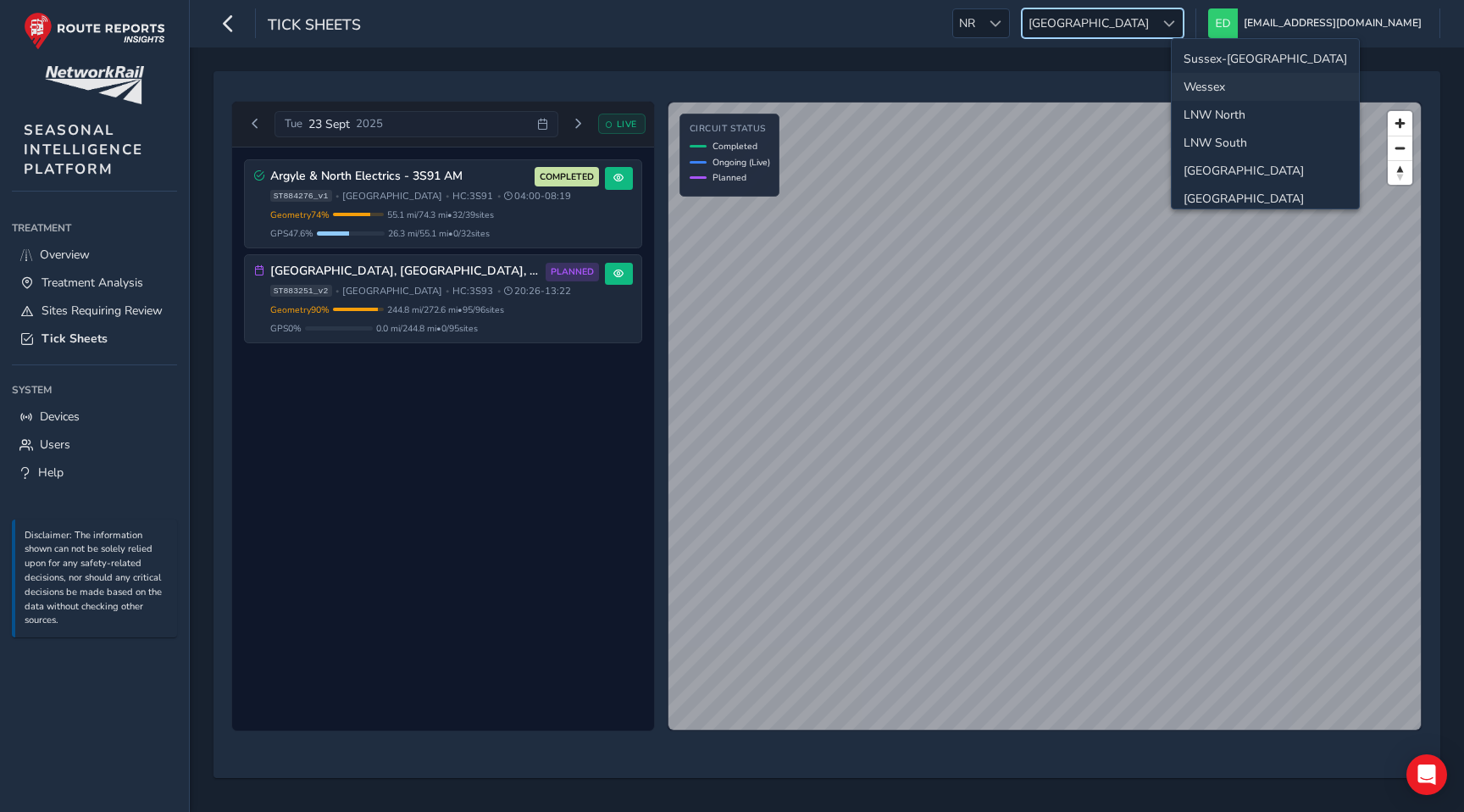
click at [1216, 83] on li "Wessex" at bounding box center [1265, 87] width 188 height 28
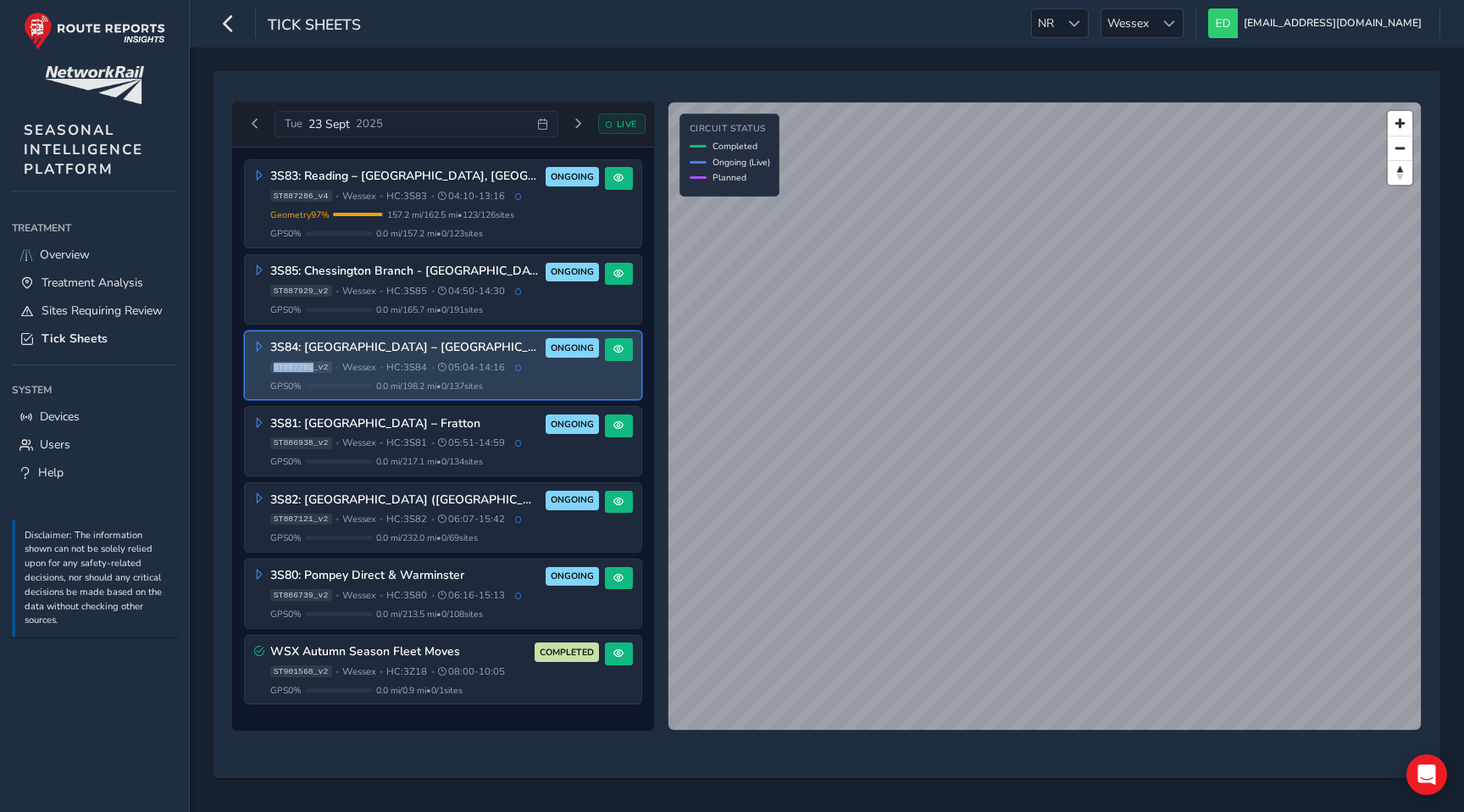
drag, startPoint x: 312, startPoint y: 365, endPoint x: 266, endPoint y: 365, distance: 46.0
click at [266, 365] on div "3S84: Wimbledon – Basingstoke, Hampton Court, Guildford ONGOING ST887791_v2 • W…" at bounding box center [427, 365] width 345 height 53
copy span "ST887791"
click at [619, 356] on button at bounding box center [618, 349] width 28 height 23
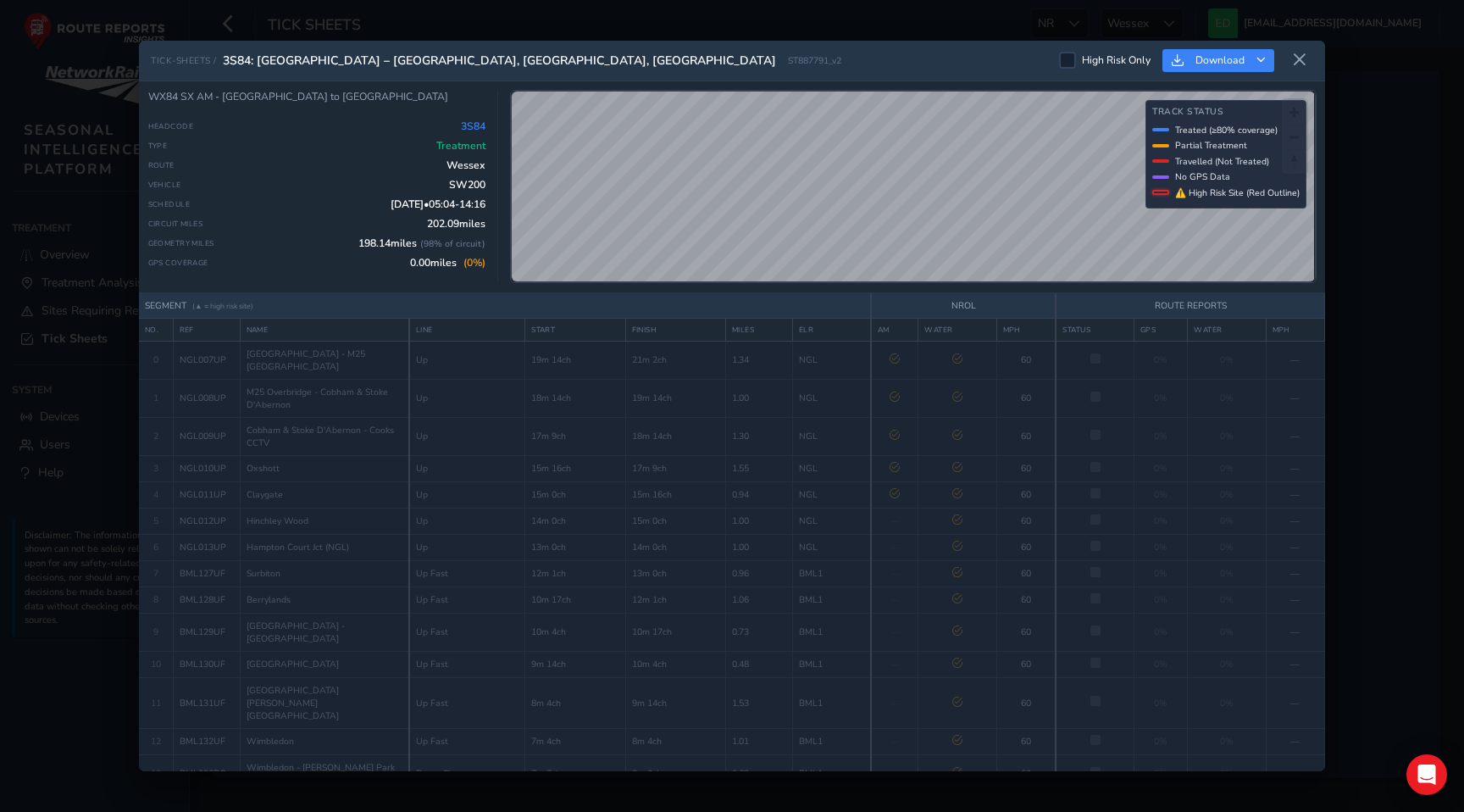
click at [741, 21] on div "TICK-SHEETS / 3S84: Wimbledon – Basingstoke, Hampton Court, Guildford ST887791_…" at bounding box center [732, 406] width 1464 height 812
click at [1300, 58] on icon at bounding box center [1300, 60] width 15 height 15
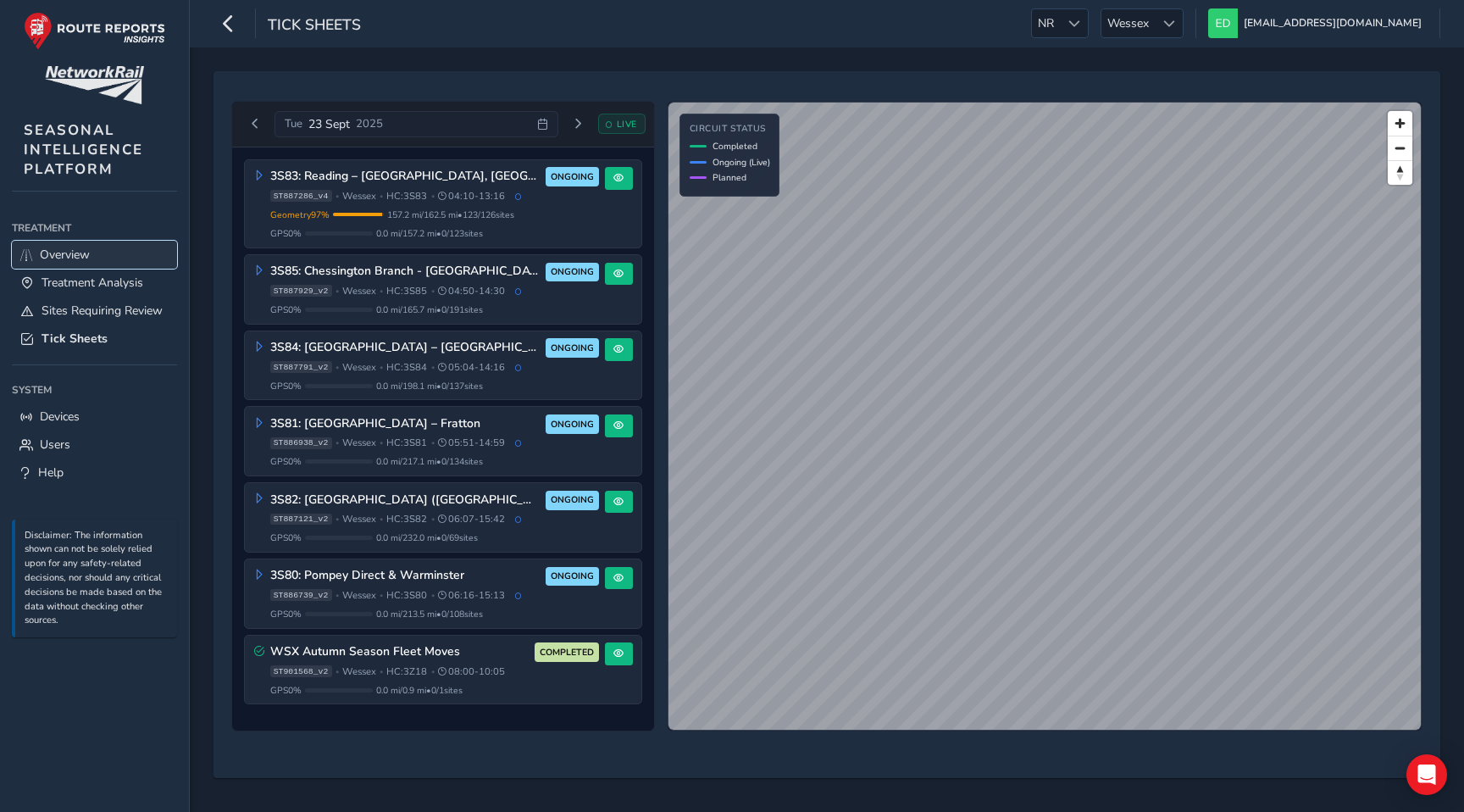
click at [75, 255] on span "Overview" at bounding box center [65, 255] width 50 height 16
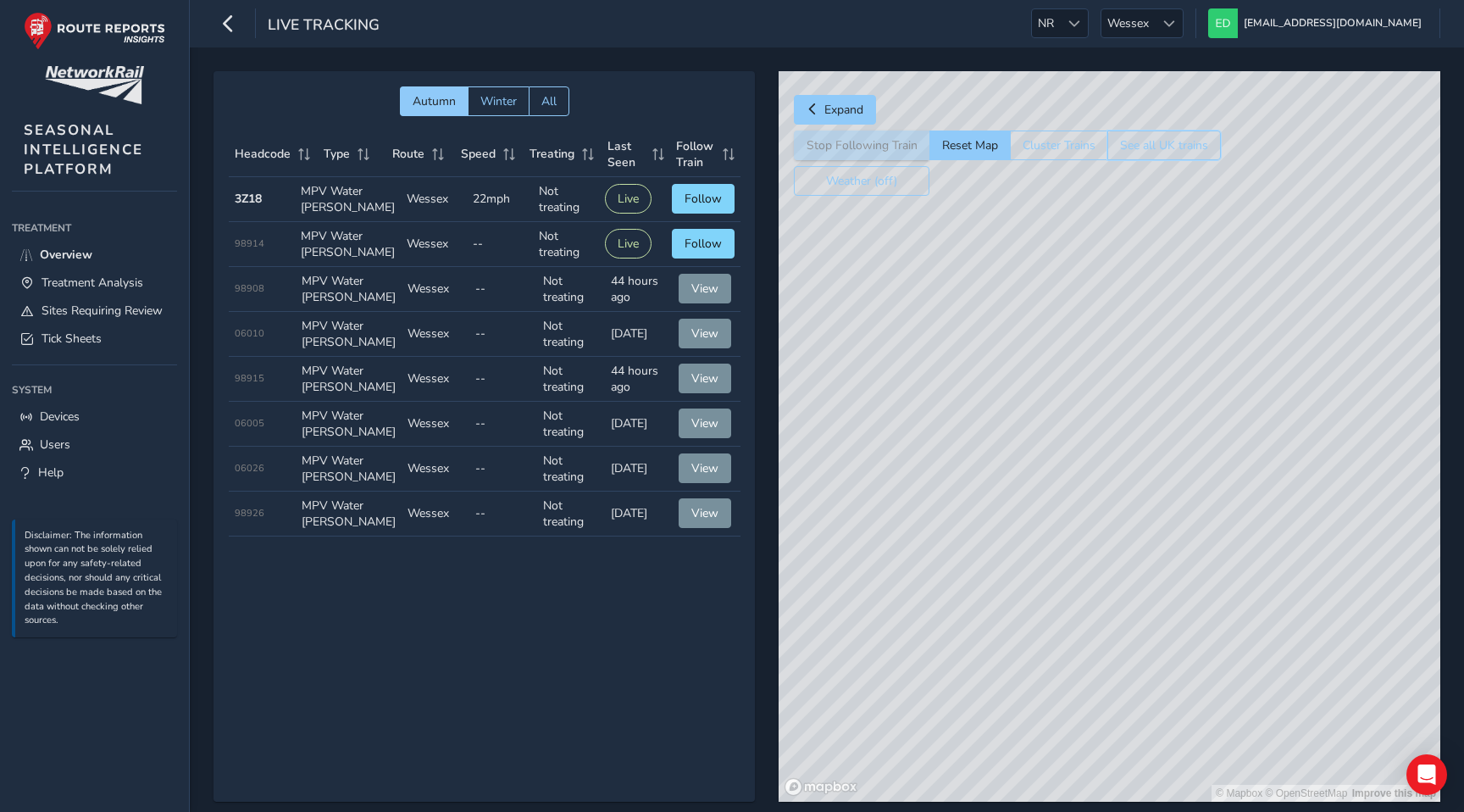
click at [1147, 141] on button "See all UK trains" at bounding box center [1165, 145] width 114 height 29
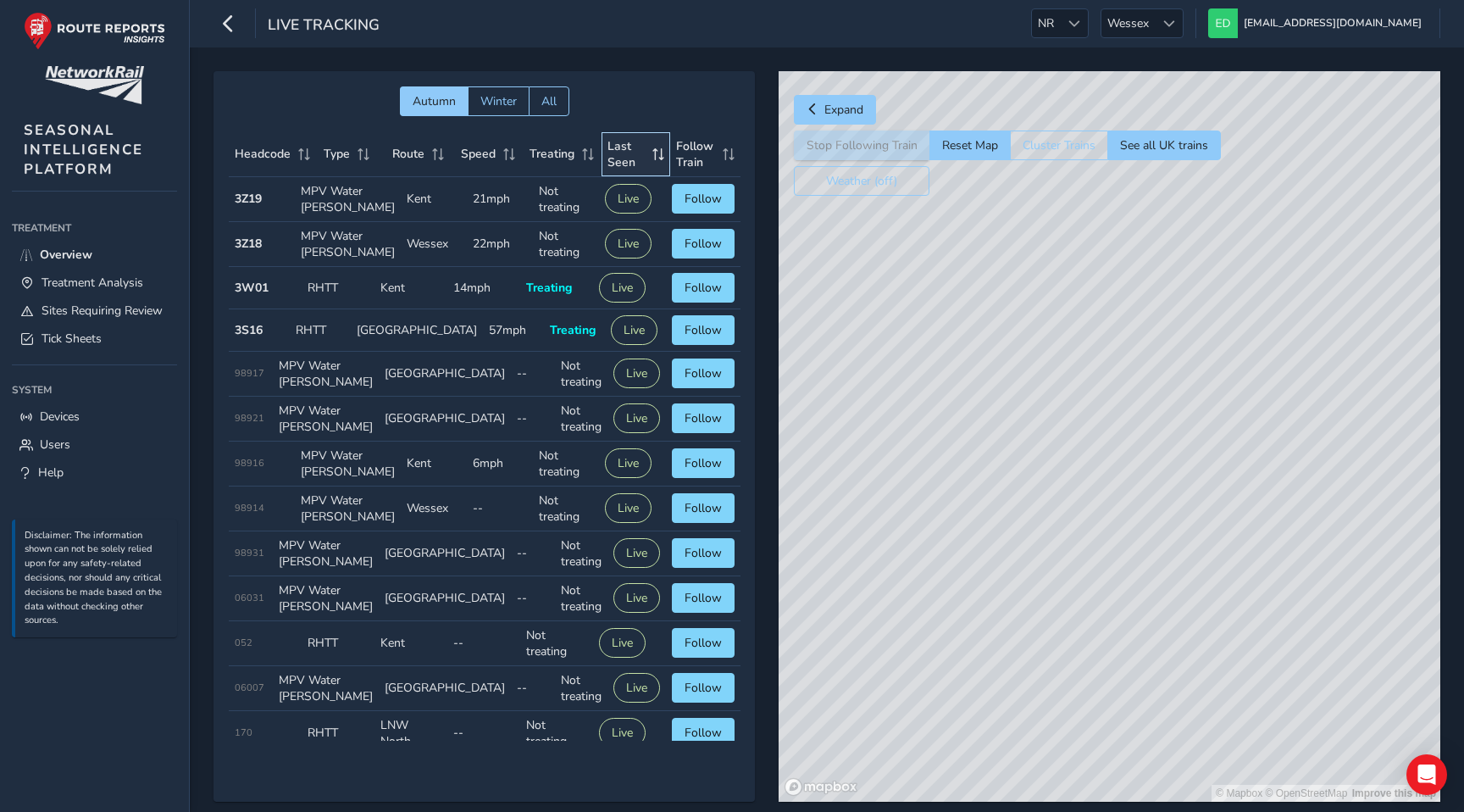
click at [624, 160] on span "Last Seen" at bounding box center [626, 154] width 39 height 32
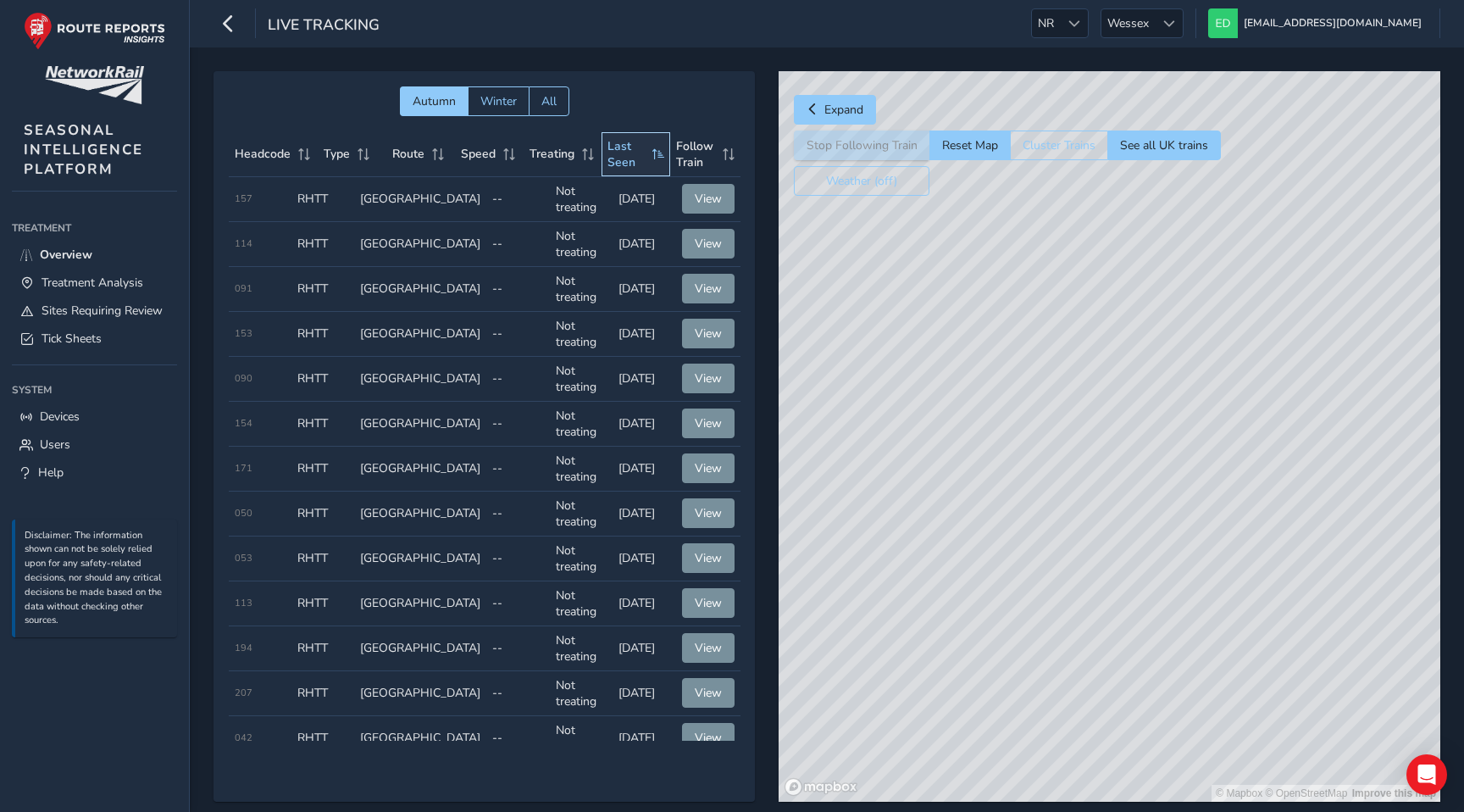
click at [624, 160] on span "Last Seen" at bounding box center [626, 154] width 39 height 32
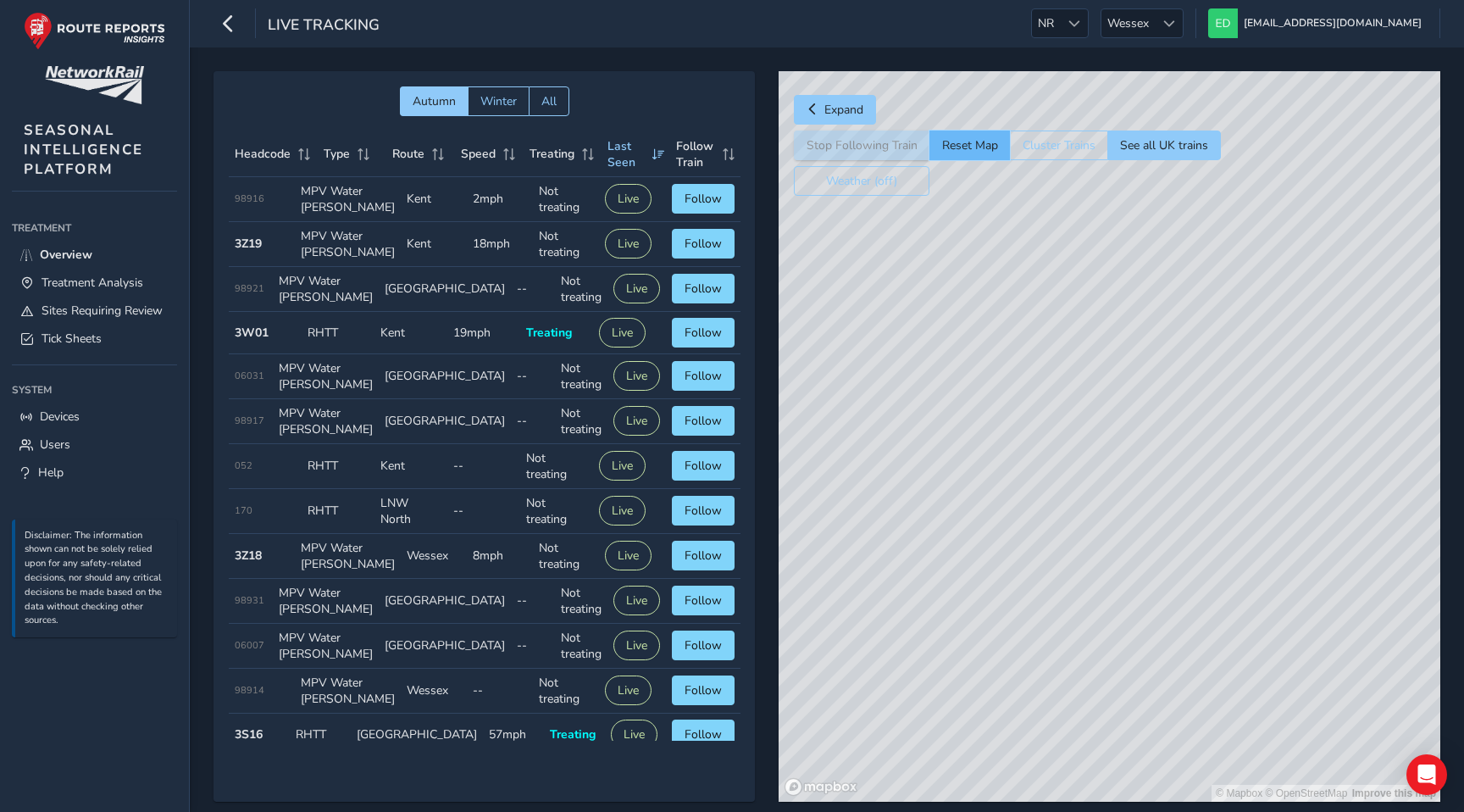
click at [992, 132] on button "Reset Map" at bounding box center [970, 145] width 81 height 29
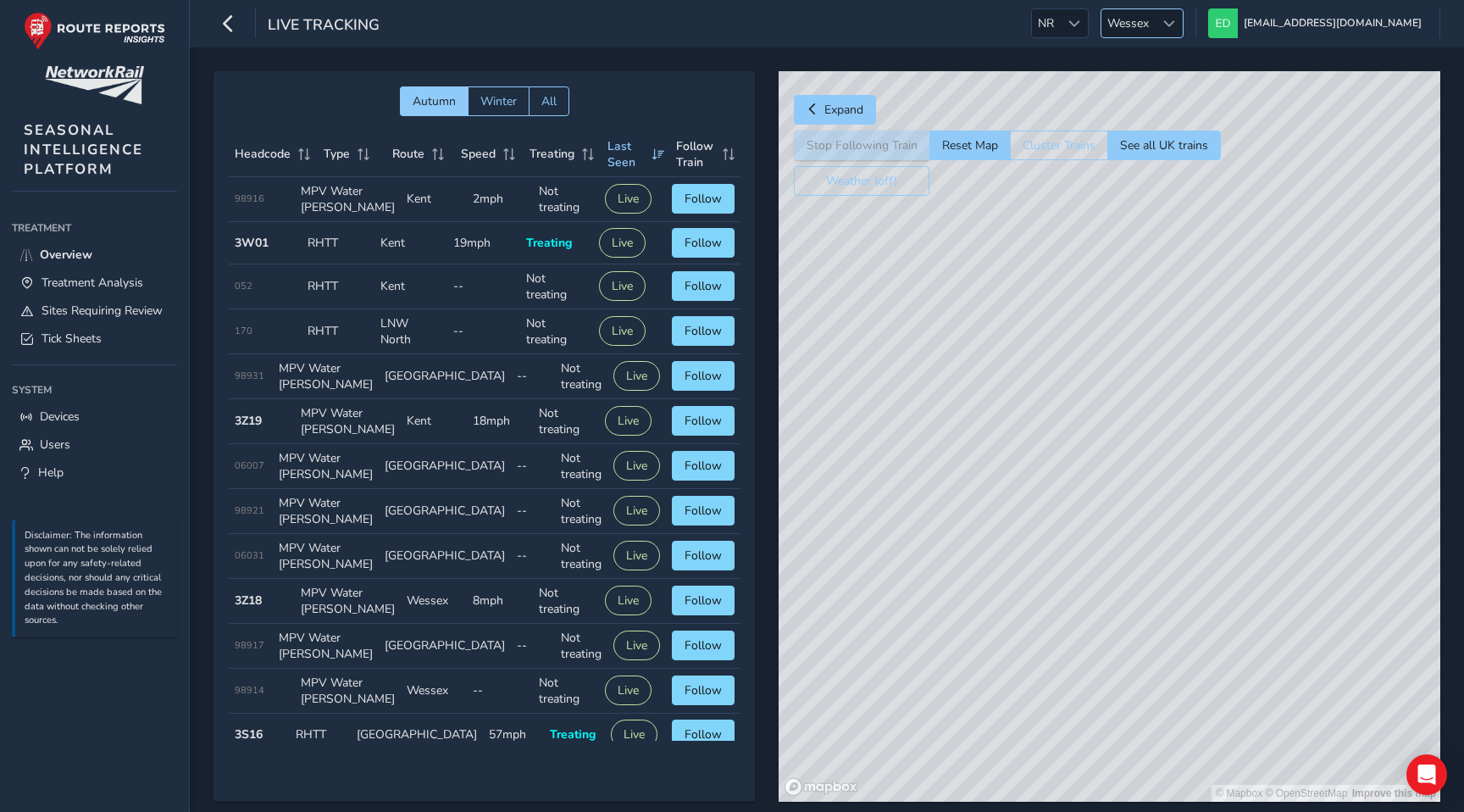
click at [1155, 36] on span "Wessex" at bounding box center [1129, 23] width 53 height 28
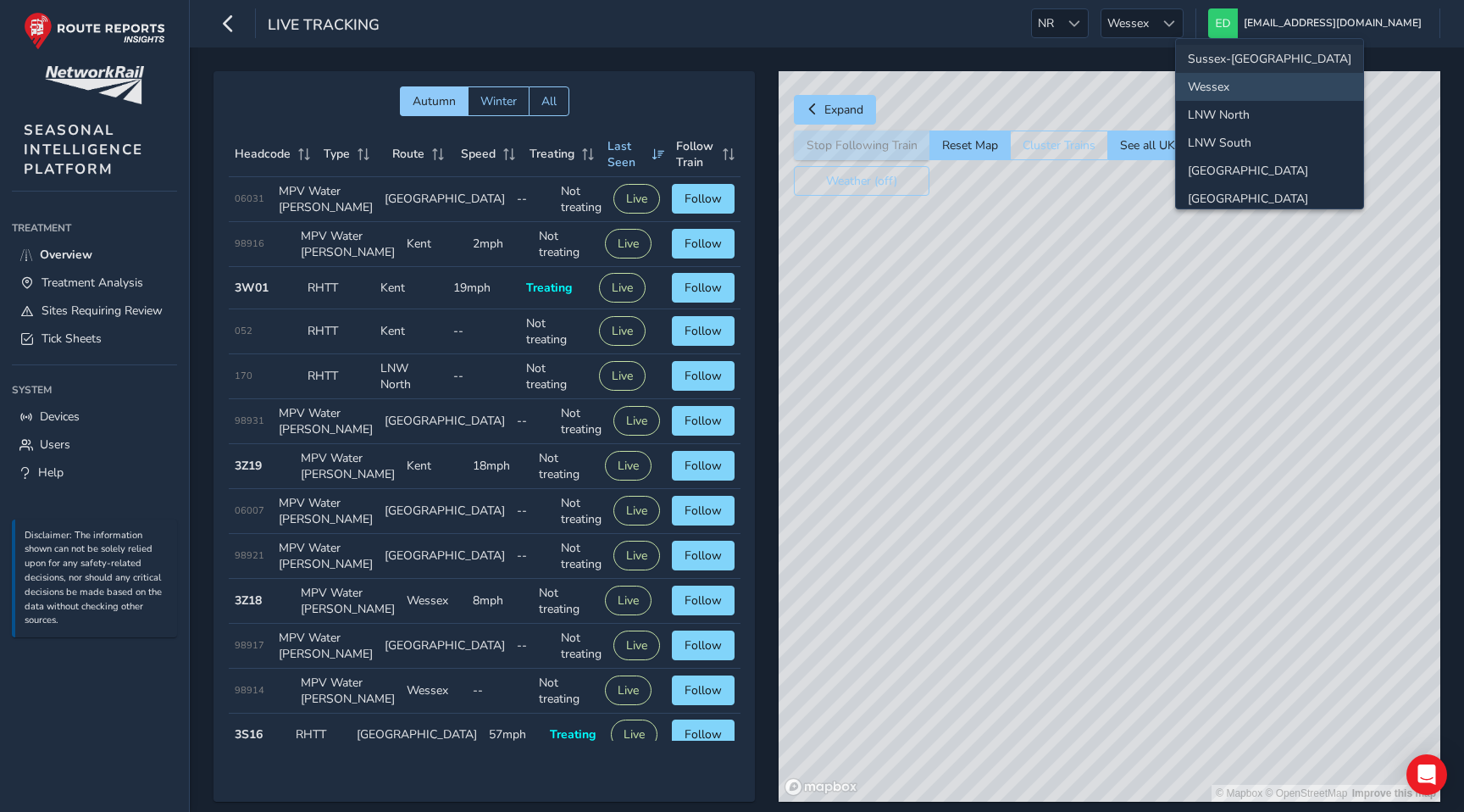
click at [1220, 65] on li "Sussex-[GEOGRAPHIC_DATA]" at bounding box center [1270, 58] width 188 height 28
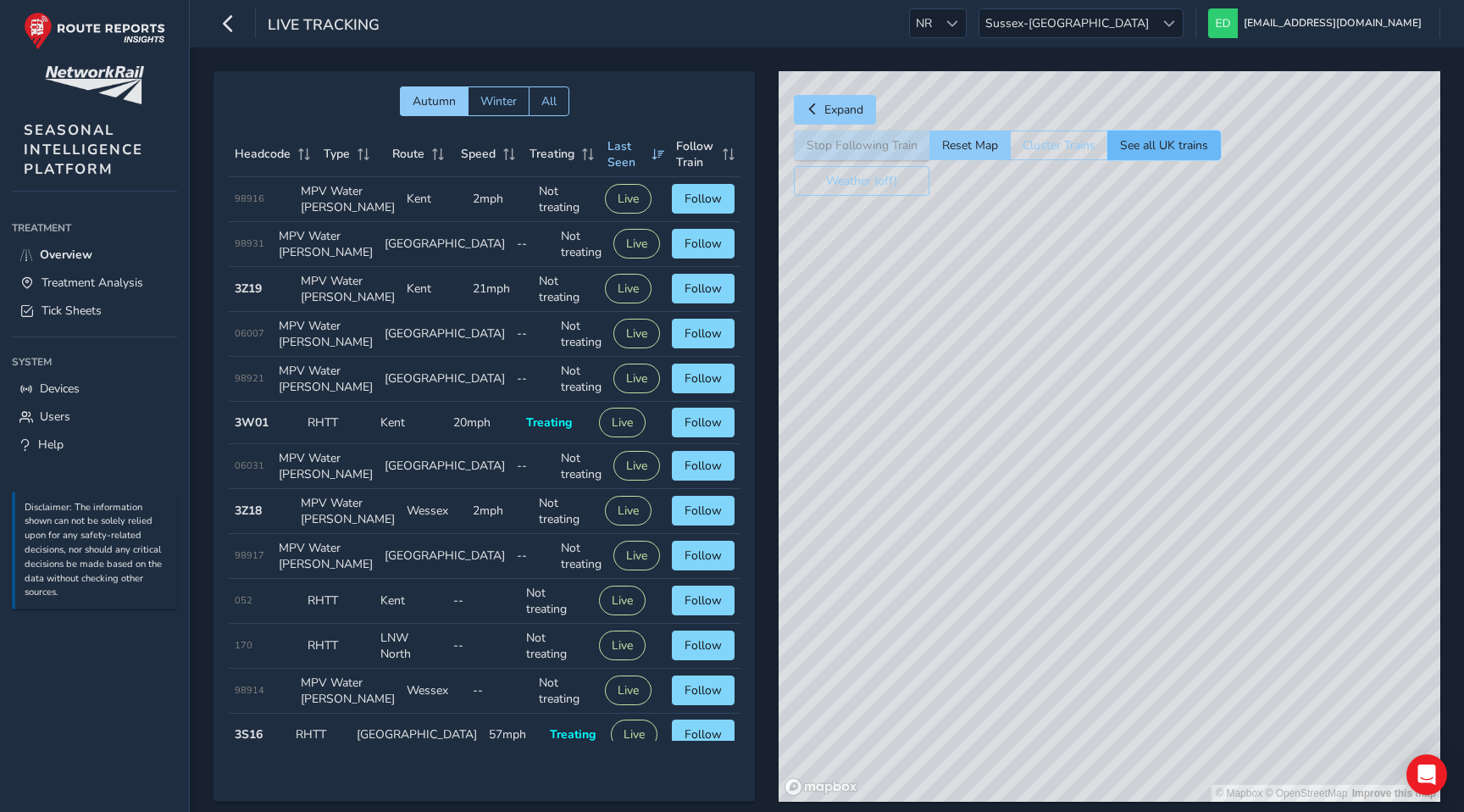
click at [1178, 148] on button "See all UK trains" at bounding box center [1165, 145] width 114 height 29
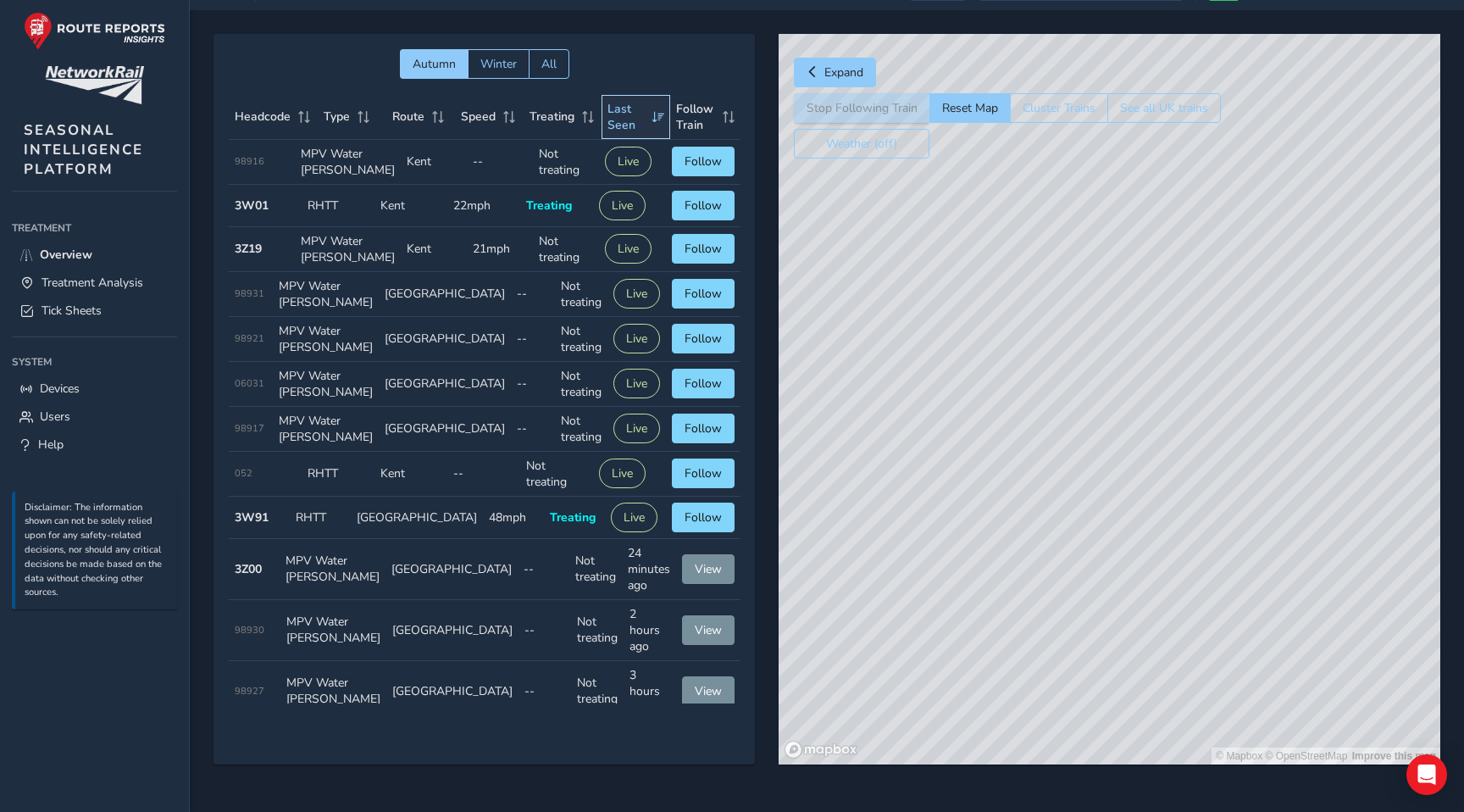
click at [617, 107] on span "Last Seen" at bounding box center [626, 116] width 39 height 32
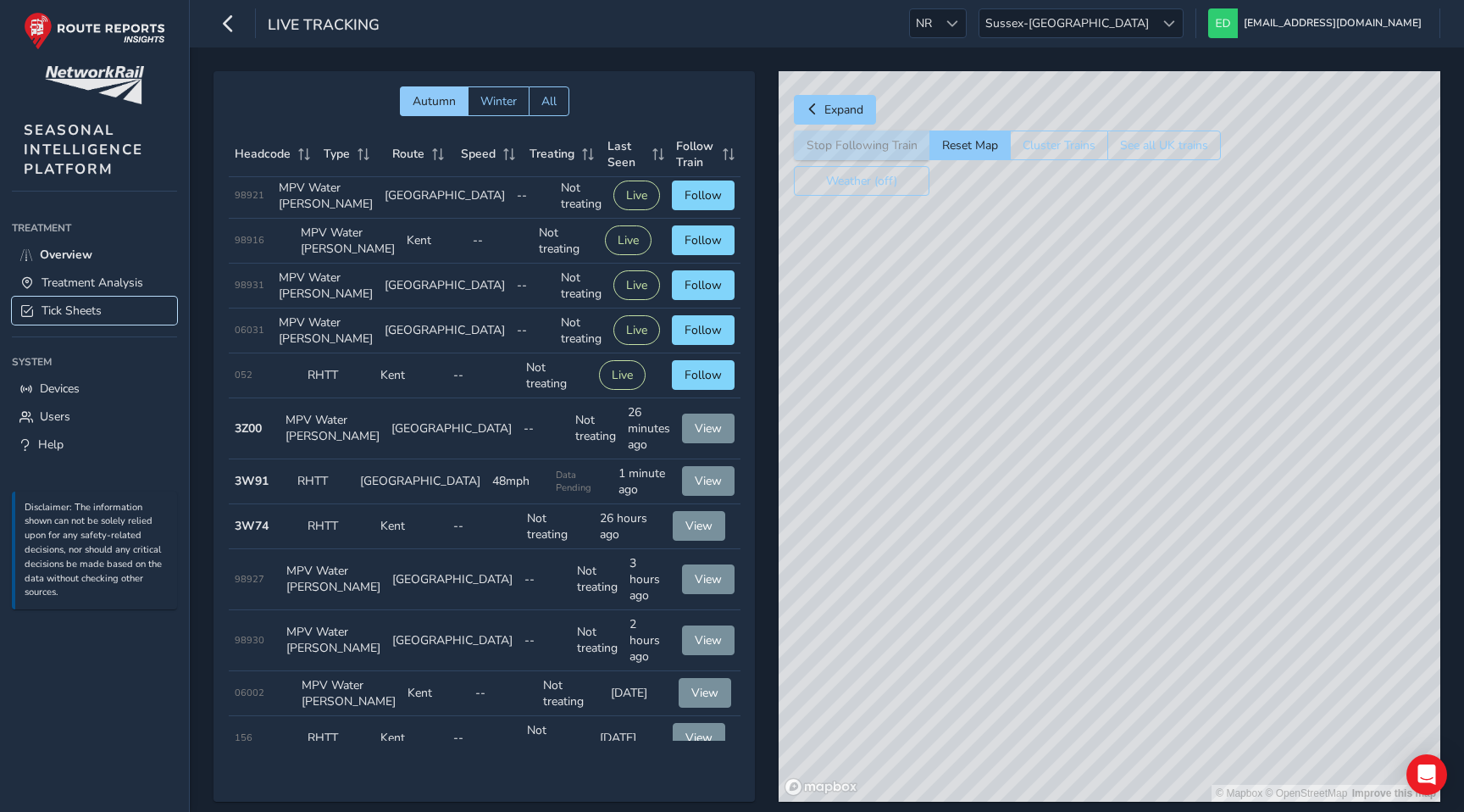
scroll to position [153, 0]
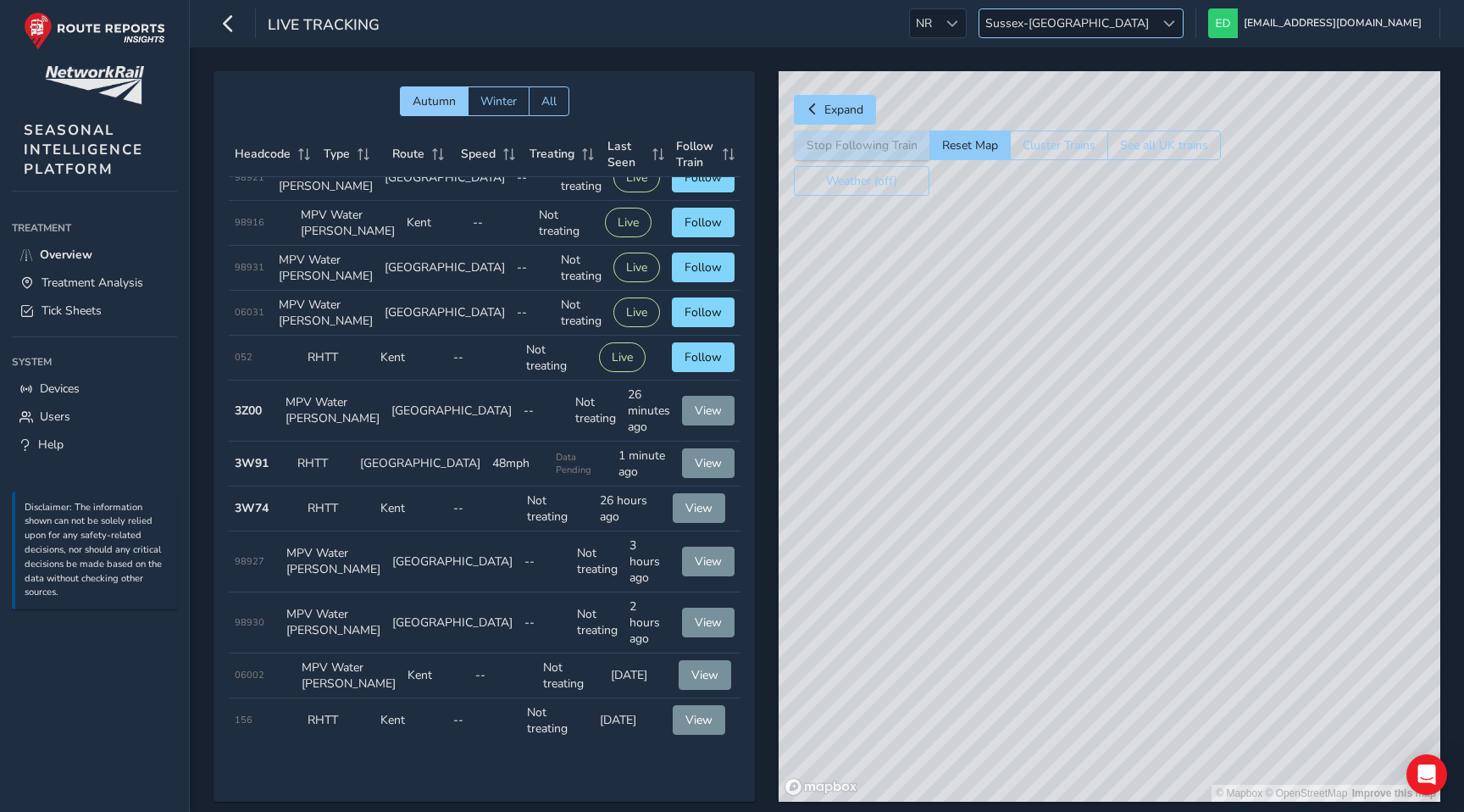
click at [1155, 26] on span "Sussex-[GEOGRAPHIC_DATA]" at bounding box center [1067, 23] width 175 height 28
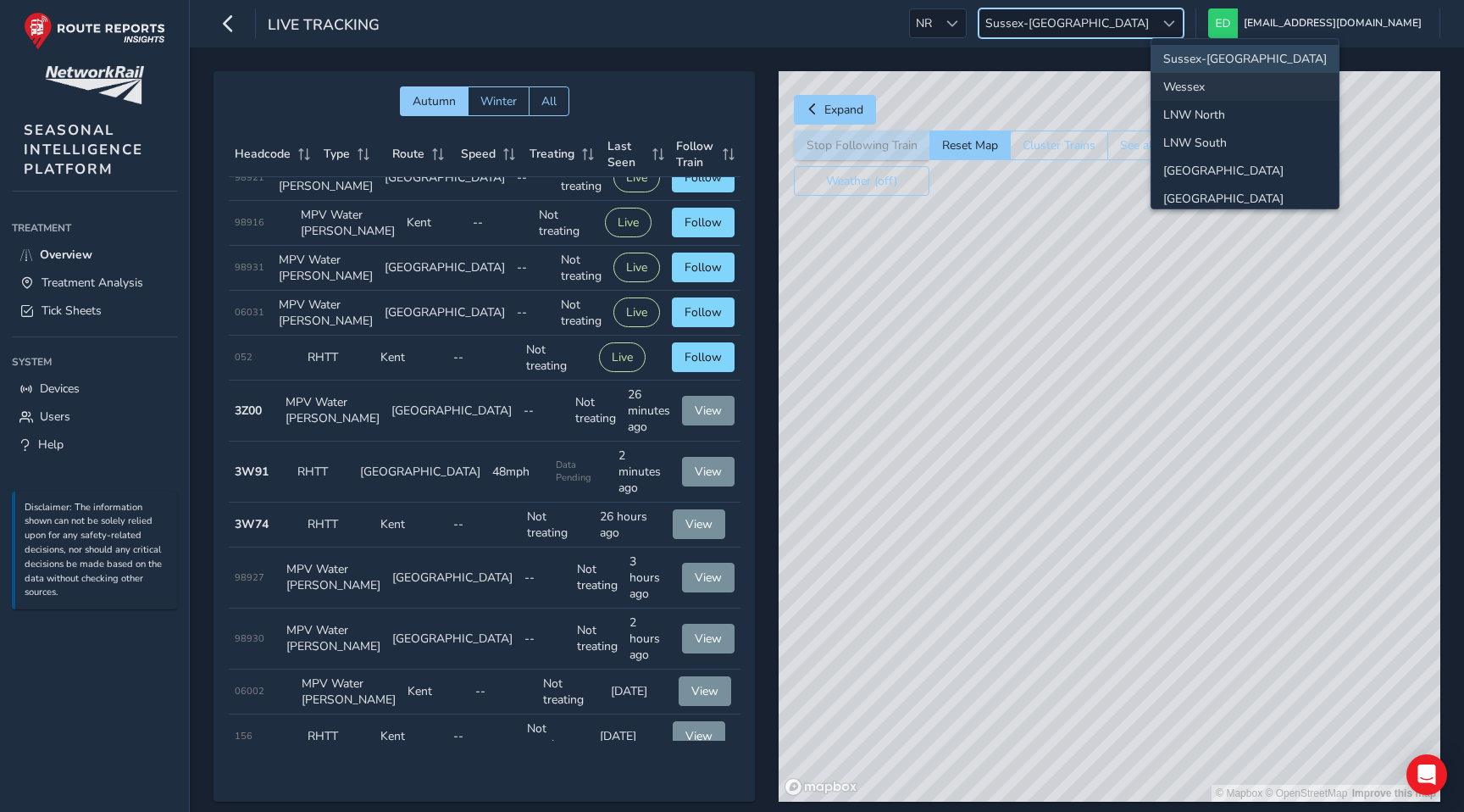
click at [1171, 83] on li "Wessex" at bounding box center [1246, 87] width 188 height 28
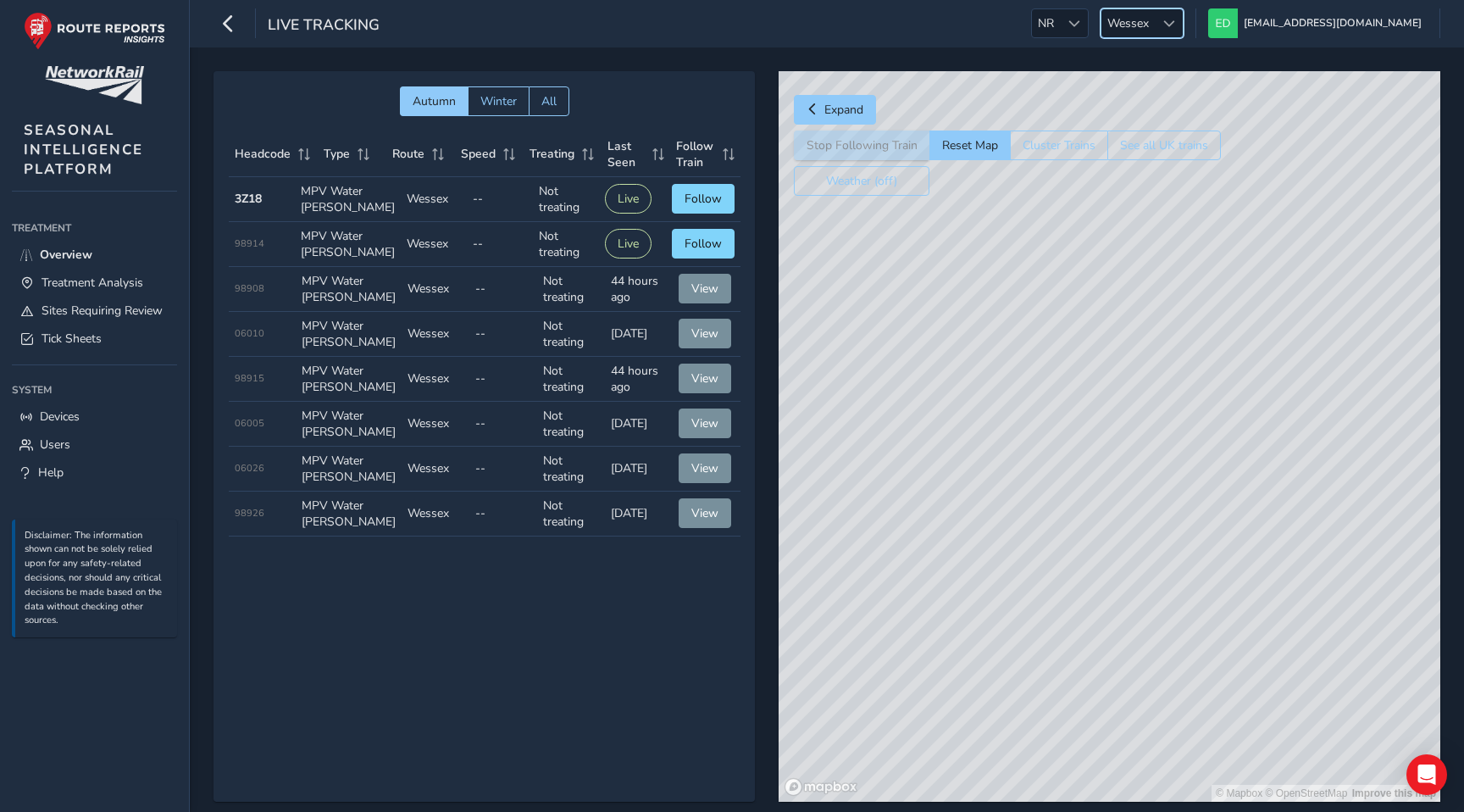
scroll to position [0, 0]
click at [1155, 21] on span "Wessex" at bounding box center [1129, 23] width 53 height 28
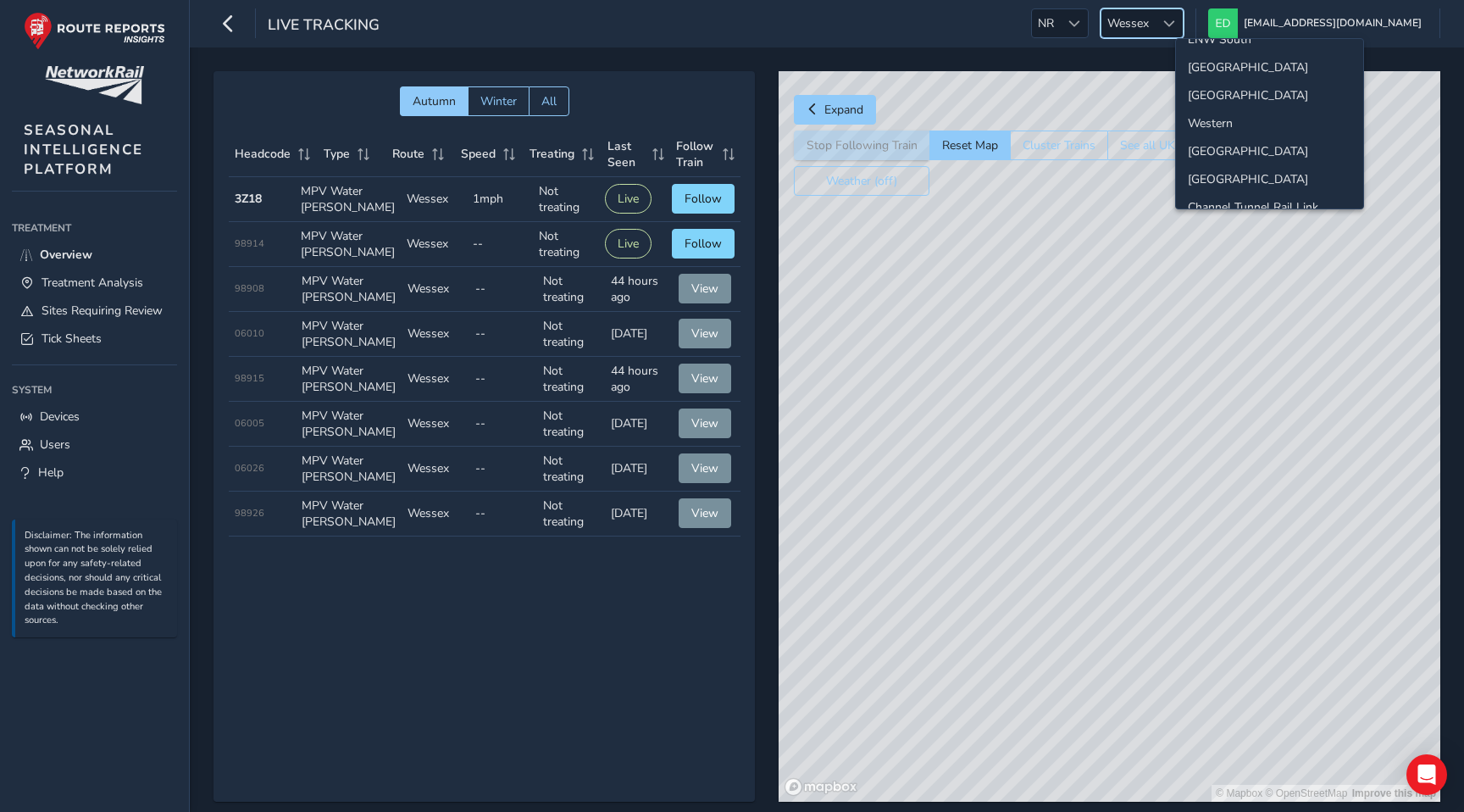
scroll to position [110, 0]
click at [1221, 146] on li "[GEOGRAPHIC_DATA]" at bounding box center [1270, 145] width 188 height 28
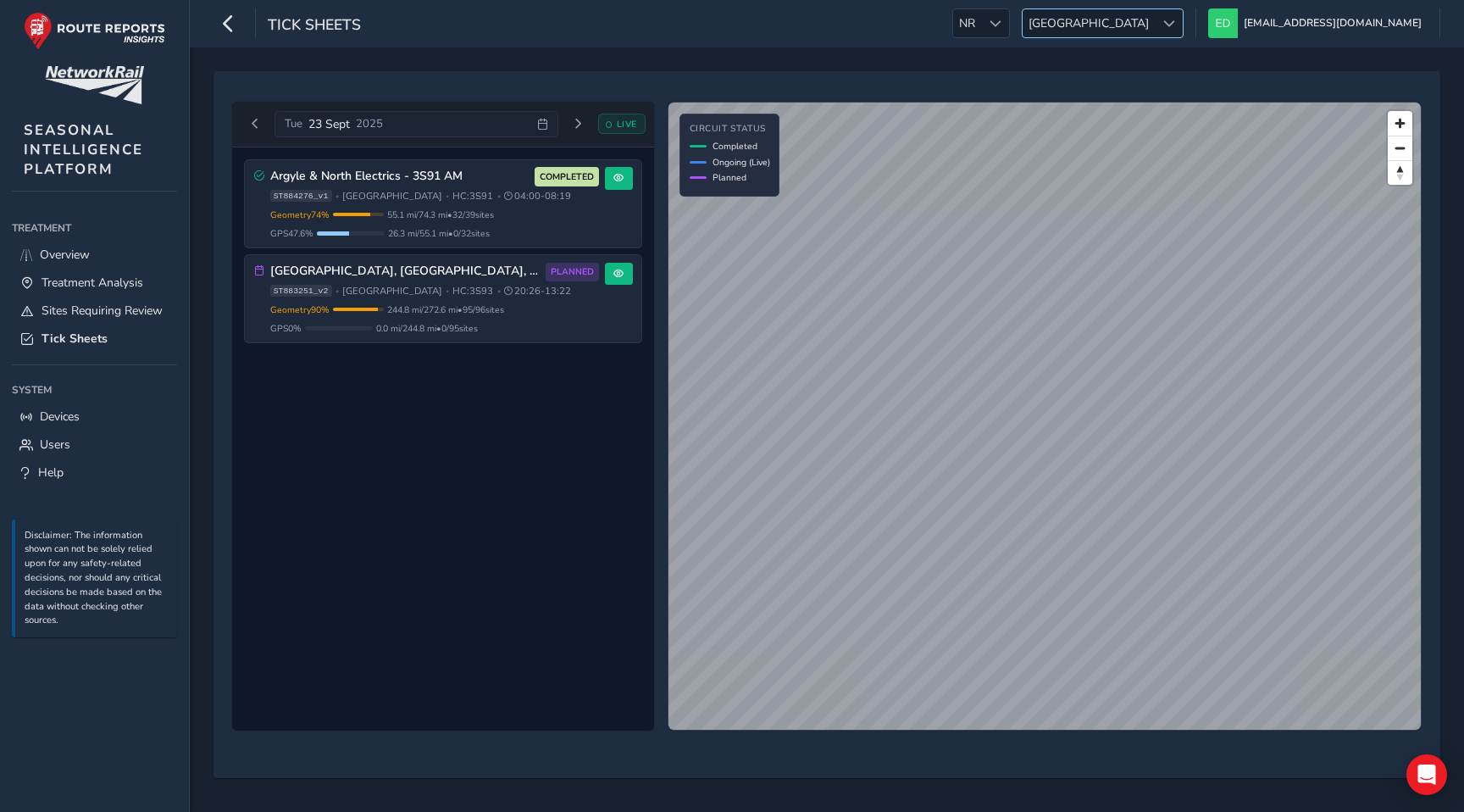
click at [1183, 30] on div at bounding box center [1169, 23] width 28 height 28
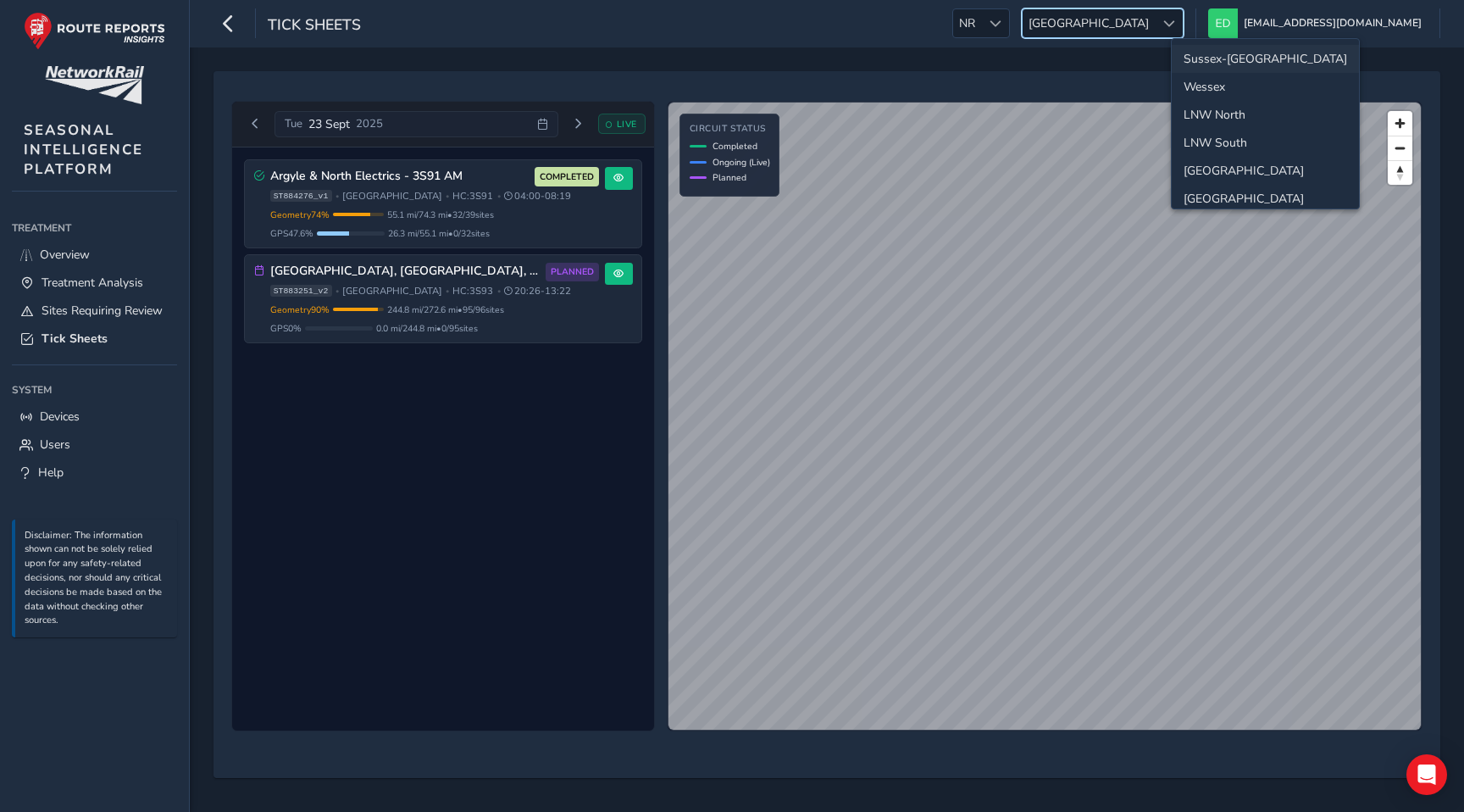
click at [1227, 53] on li "Sussex-[GEOGRAPHIC_DATA]" at bounding box center [1265, 58] width 188 height 28
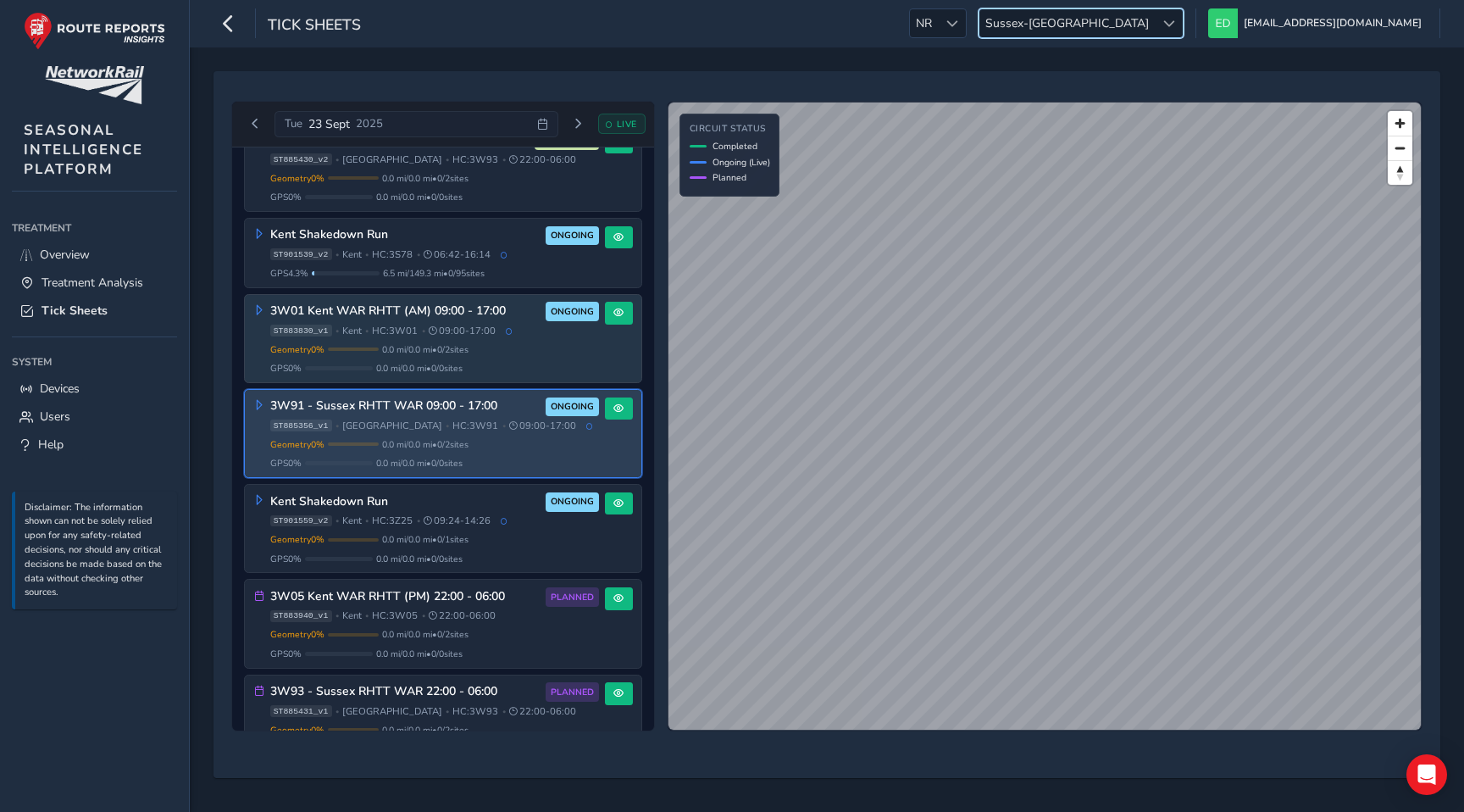
scroll to position [33, 0]
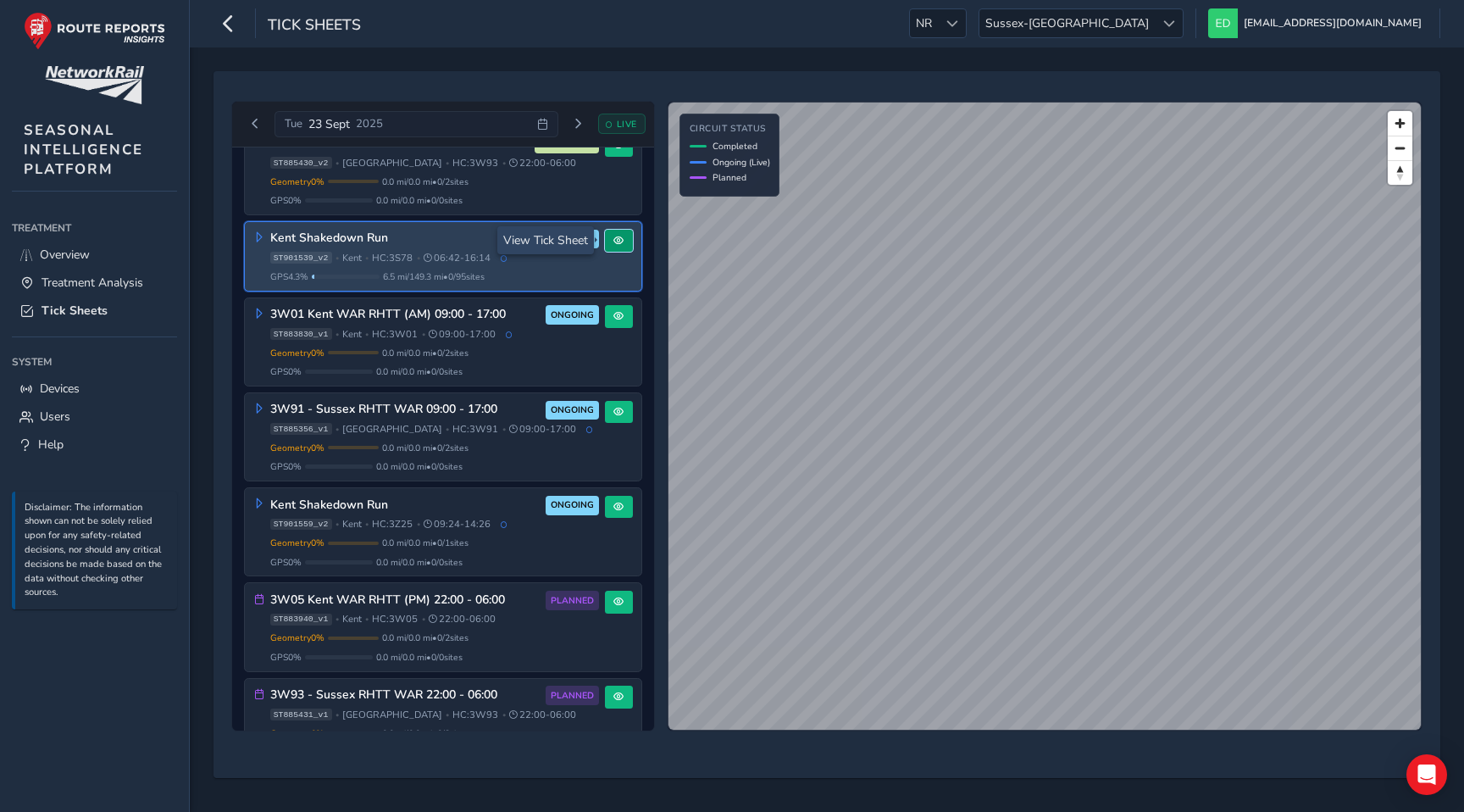
click at [620, 241] on button at bounding box center [618, 241] width 28 height 23
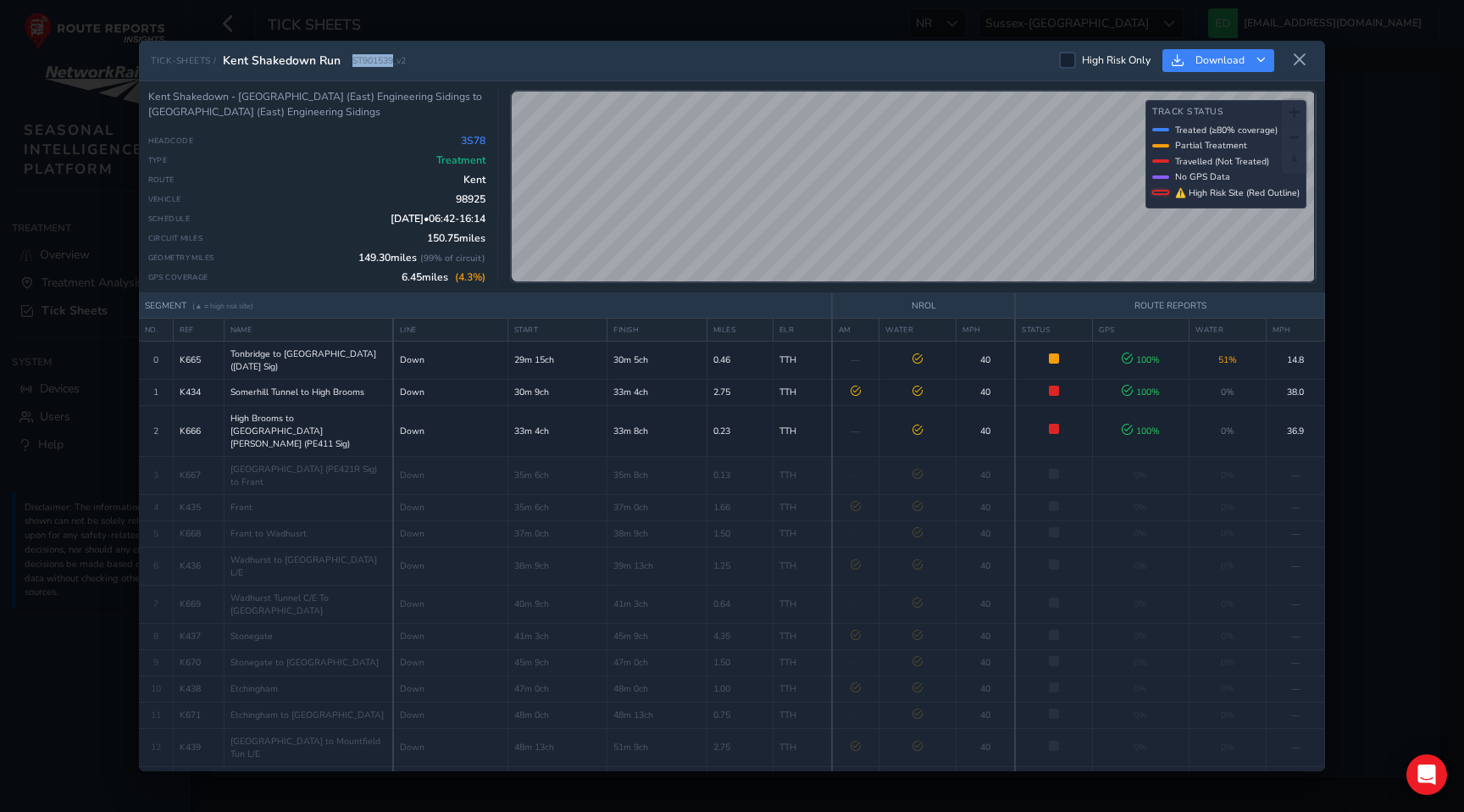
drag, startPoint x: 393, startPoint y: 62, endPoint x: 347, endPoint y: 62, distance: 46.0
click at [347, 62] on div "TICK-SHEETS / Kent Shakedown Run ST901539_v2" at bounding box center [278, 60] width 255 height 16
copy span "ST901539"
click at [1300, 57] on icon at bounding box center [1300, 60] width 15 height 15
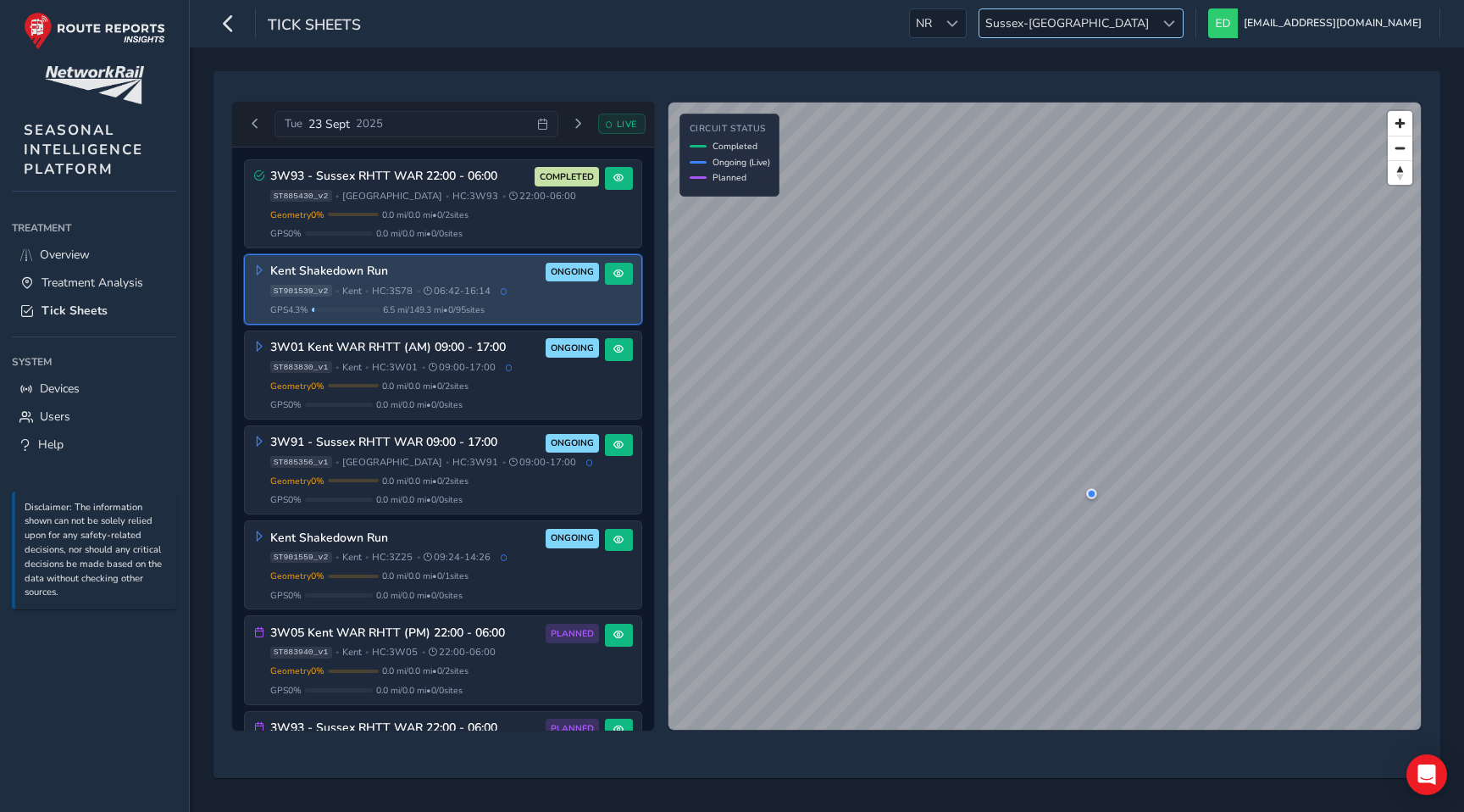
click at [1155, 21] on span "Sussex-[GEOGRAPHIC_DATA]" at bounding box center [1067, 23] width 175 height 28
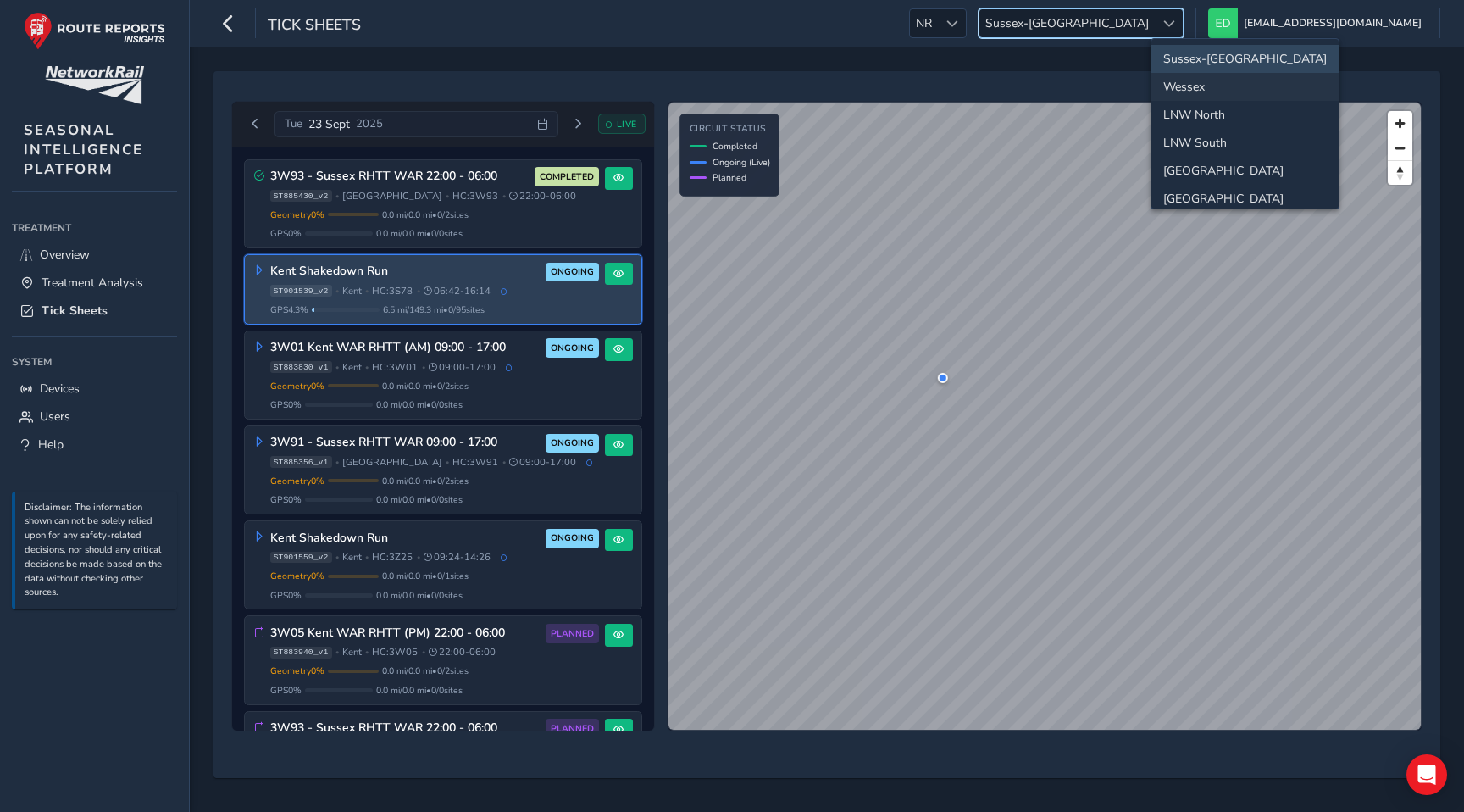
click at [1218, 82] on li "Wessex" at bounding box center [1246, 87] width 188 height 28
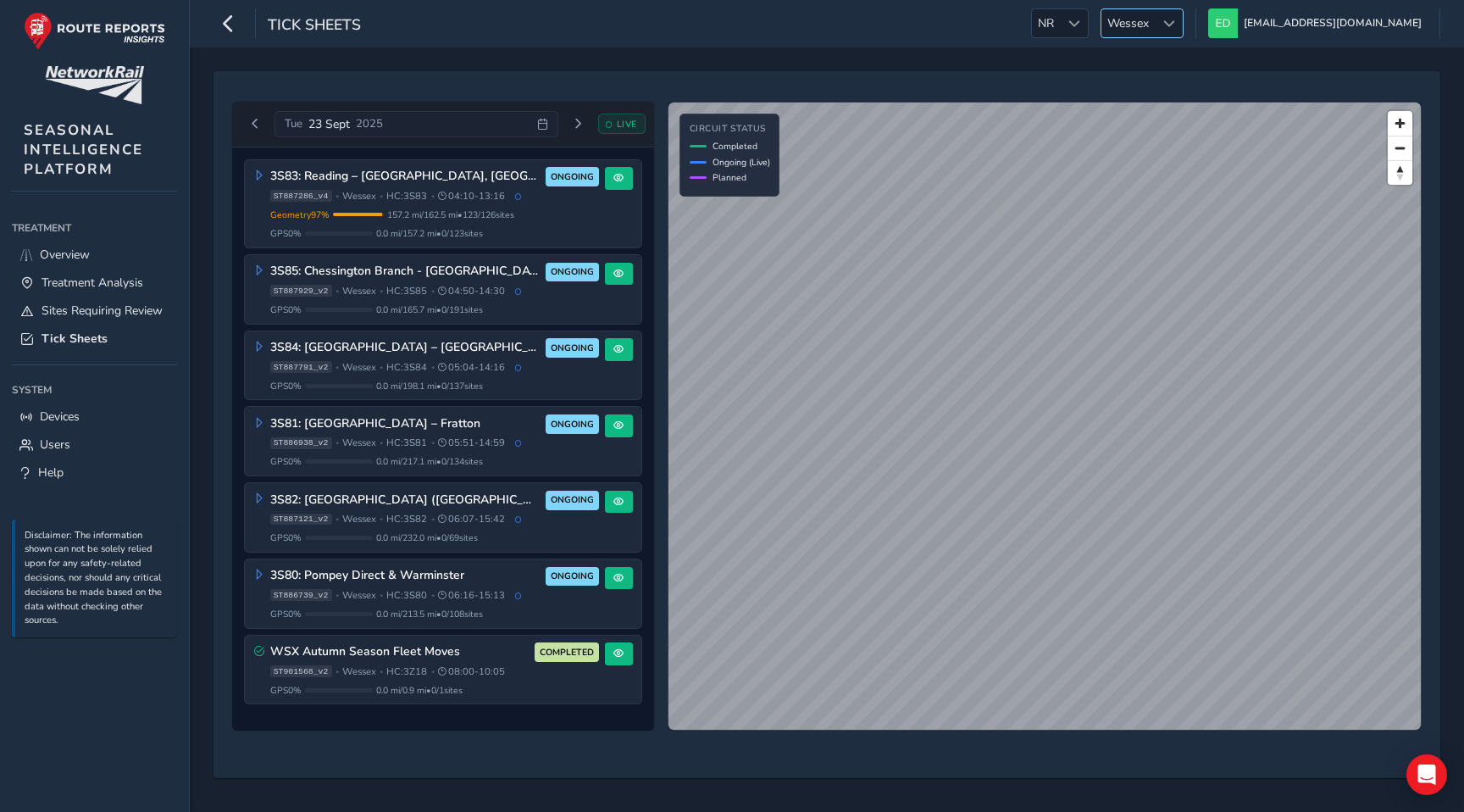
click at [1183, 17] on div at bounding box center [1169, 23] width 28 height 28
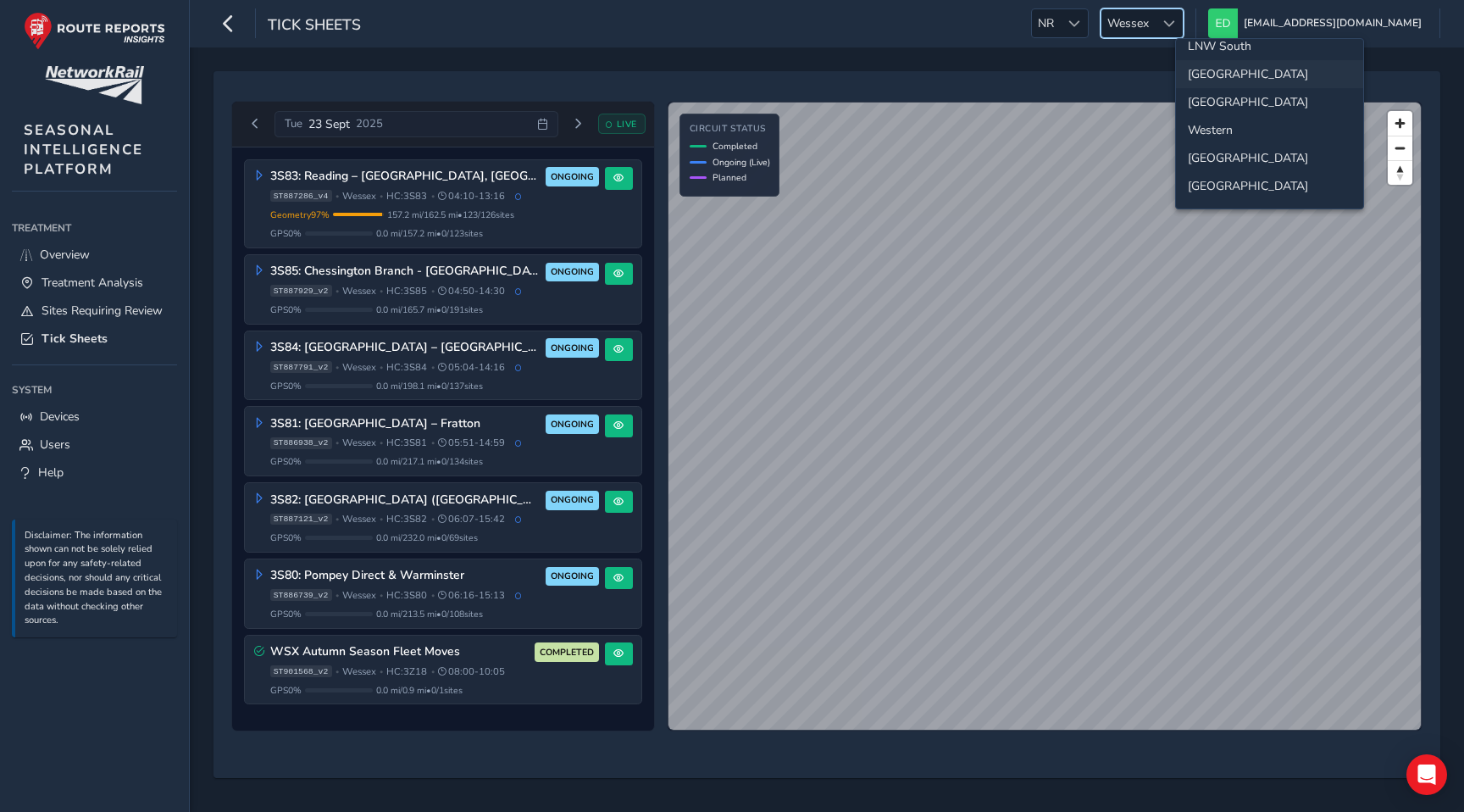
scroll to position [97, 0]
click at [1230, 129] on li "Western" at bounding box center [1270, 129] width 188 height 28
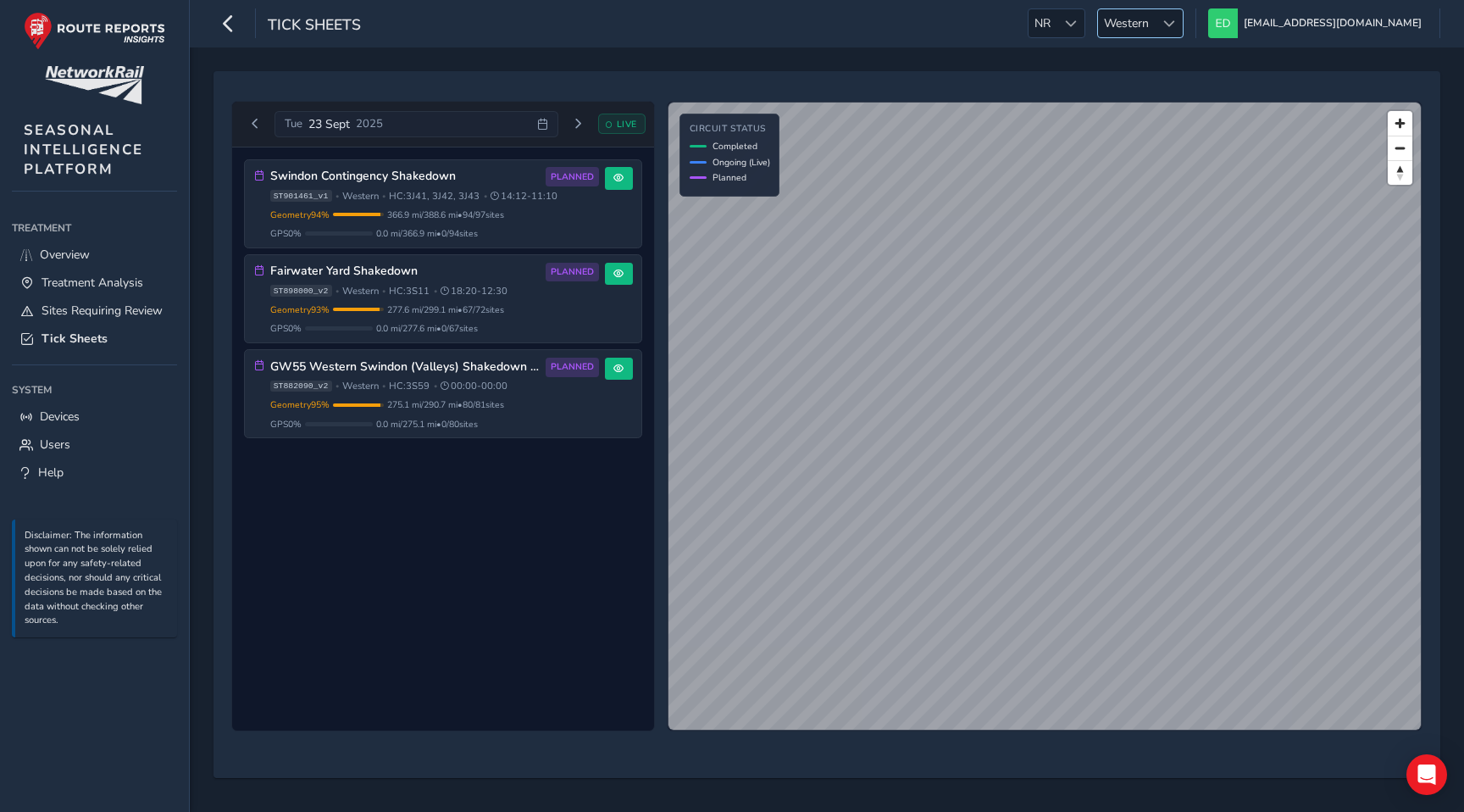
click at [1155, 24] on span "Western" at bounding box center [1127, 23] width 57 height 28
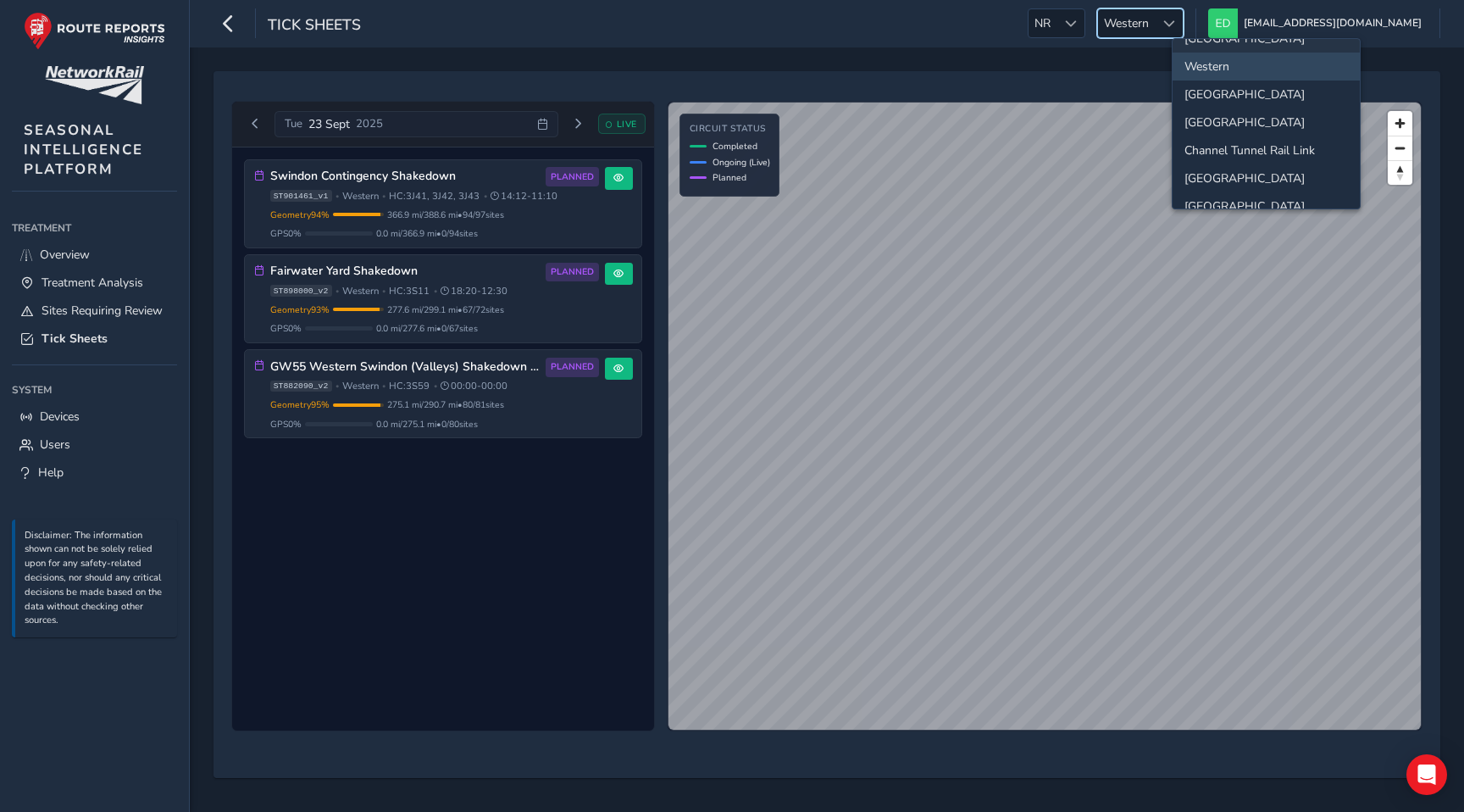
scroll to position [178, 0]
click at [1239, 84] on li "[GEOGRAPHIC_DATA]" at bounding box center [1266, 77] width 188 height 28
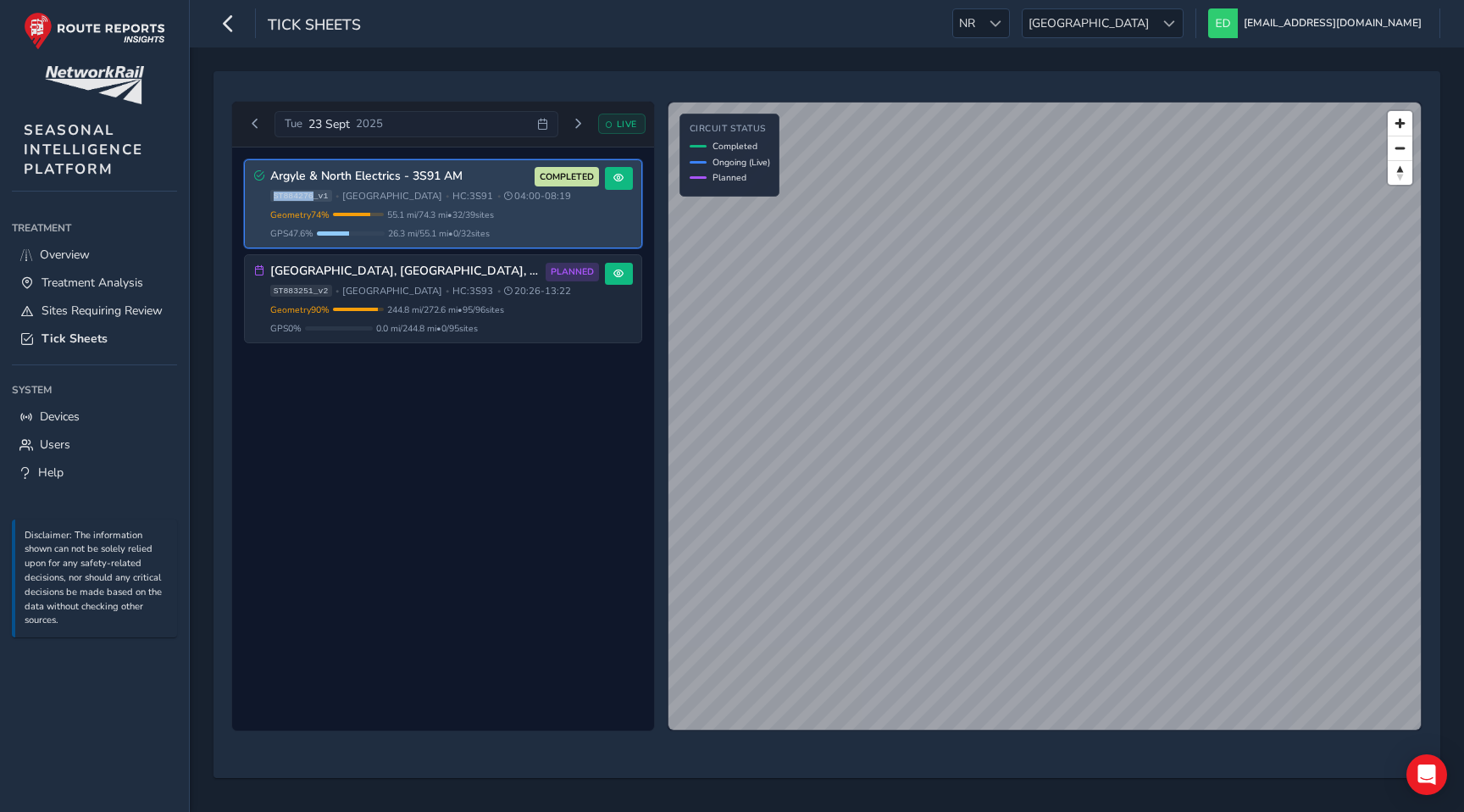
drag, startPoint x: 312, startPoint y: 198, endPoint x: 270, endPoint y: 197, distance: 42.0
click at [270, 197] on span "ST884276_v1" at bounding box center [301, 196] width 62 height 12
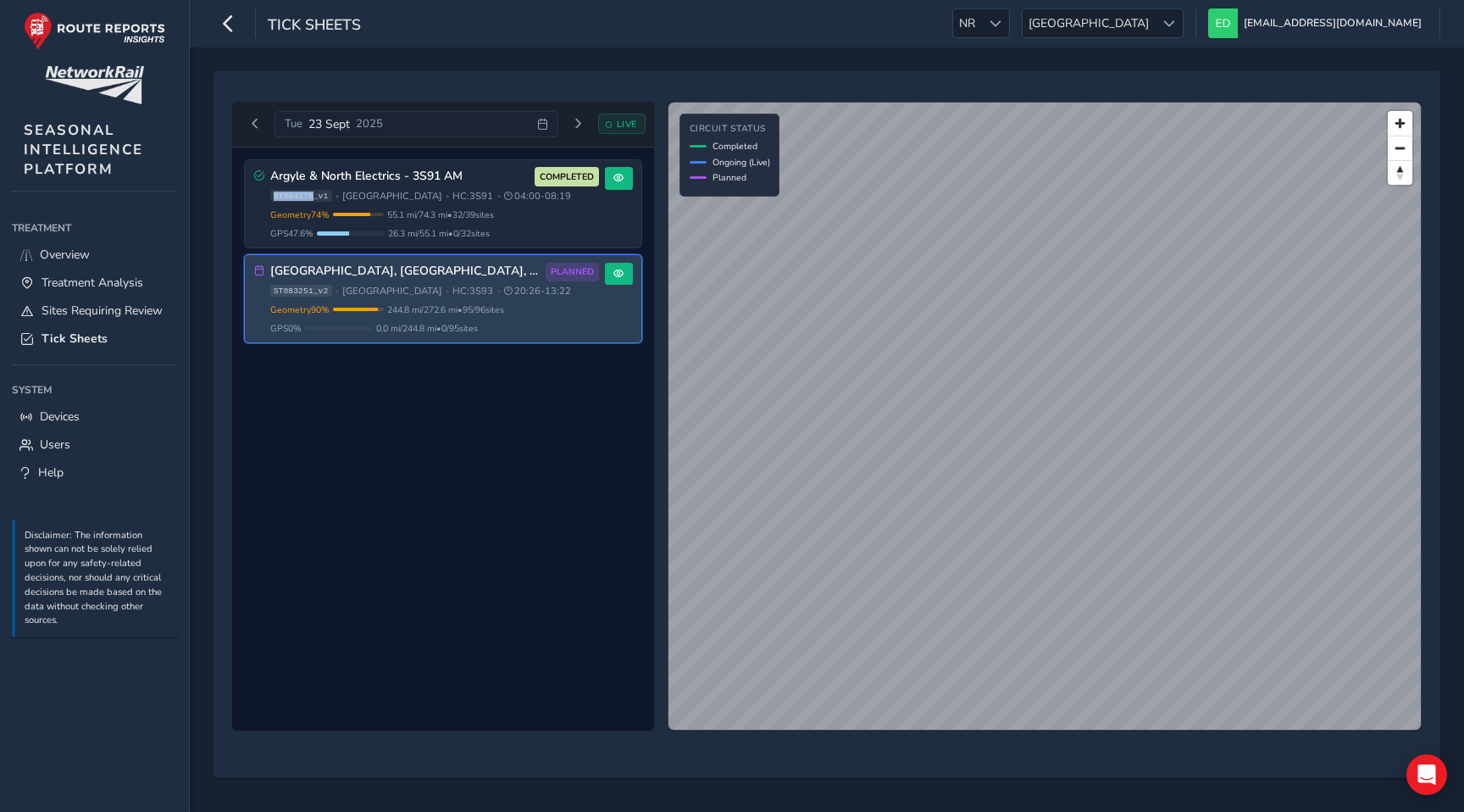
copy span "ST884276"
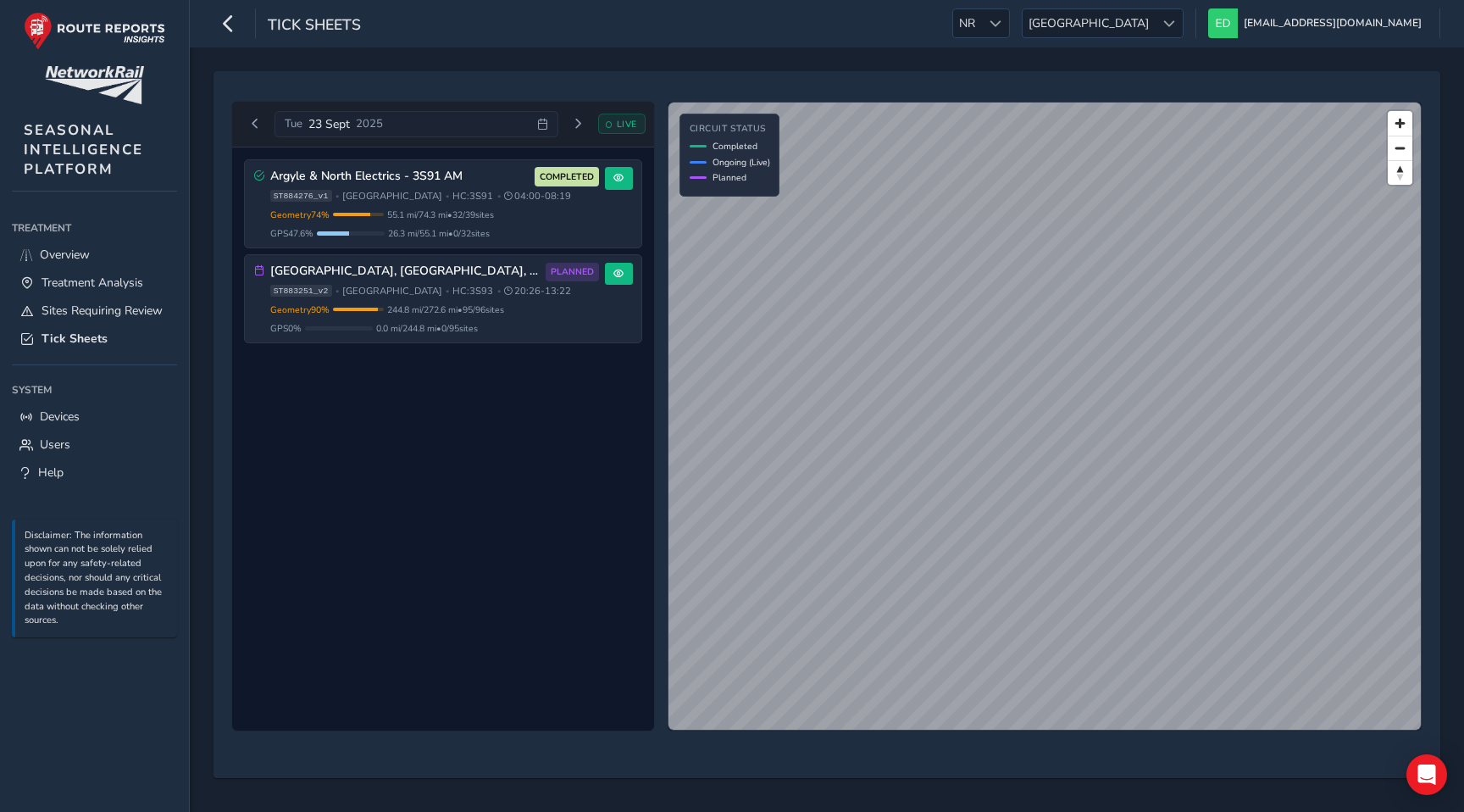
click at [467, 491] on div "Argyle & North Electrics - 3S91 AM COMPLETED ST884276_v1 • [GEOGRAPHIC_DATA] • …" at bounding box center [443, 439] width 422 height 584
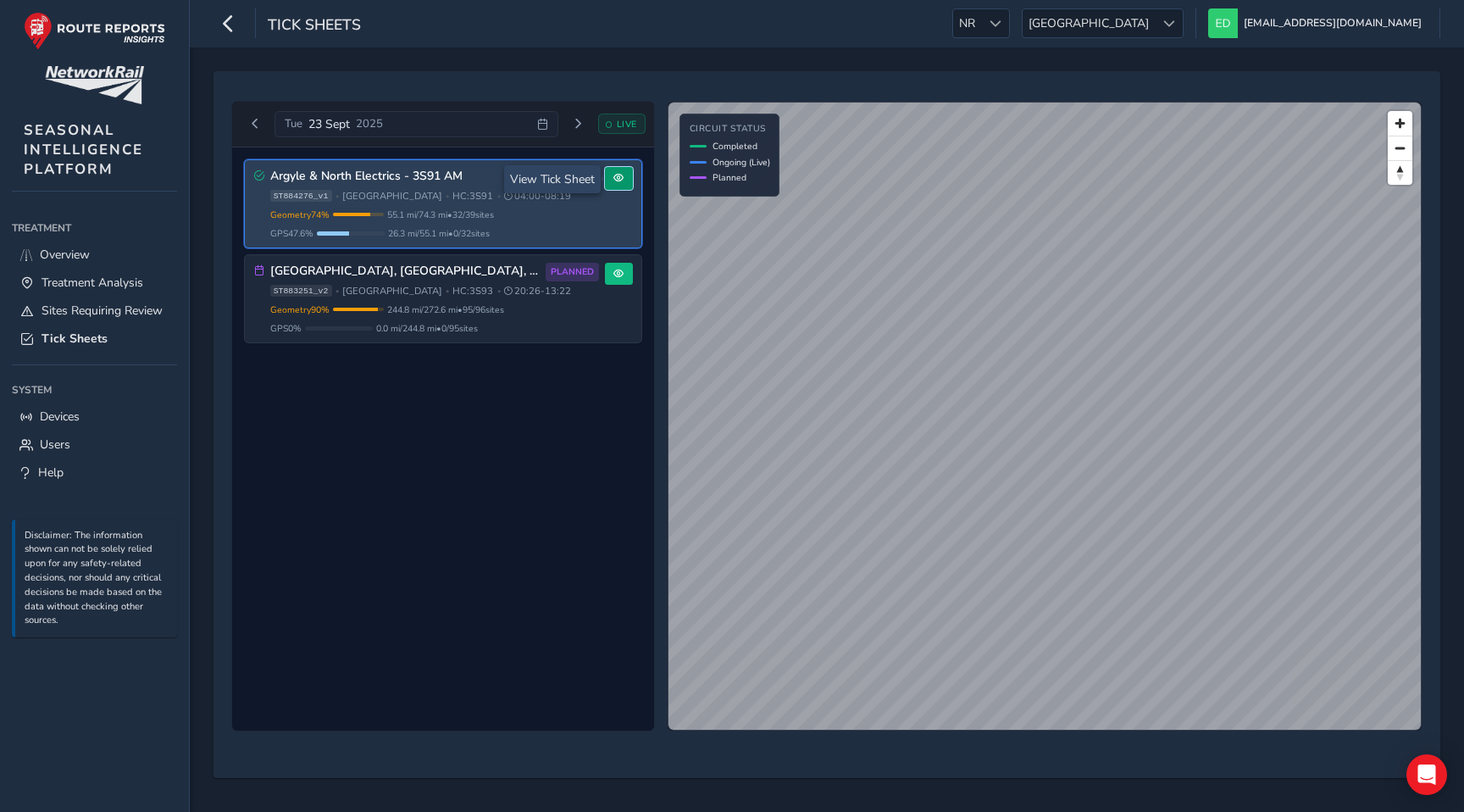
click at [621, 181] on span at bounding box center [618, 178] width 10 height 10
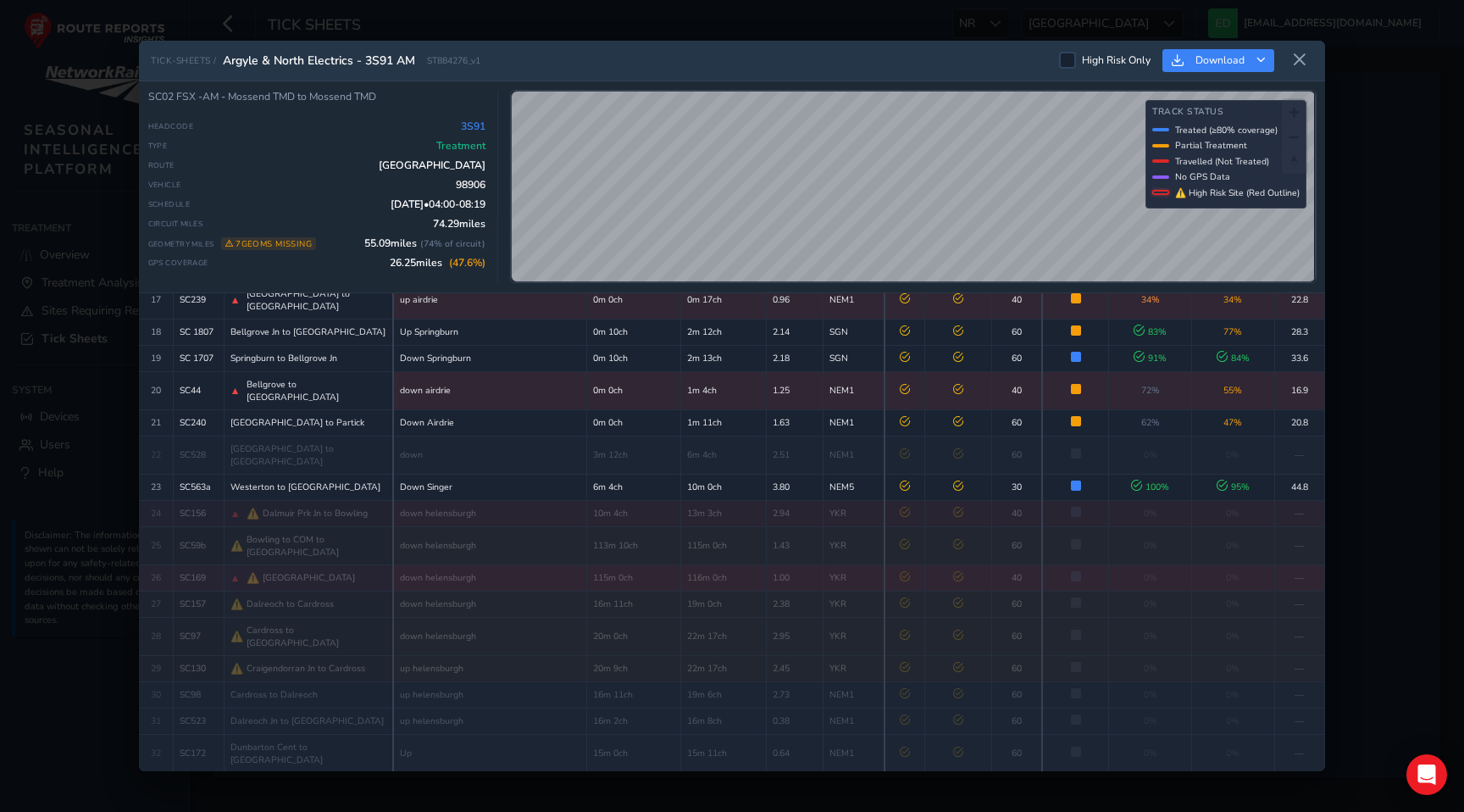
scroll to position [565, 0]
click at [827, 501] on td "YKR" at bounding box center [854, 514] width 61 height 27
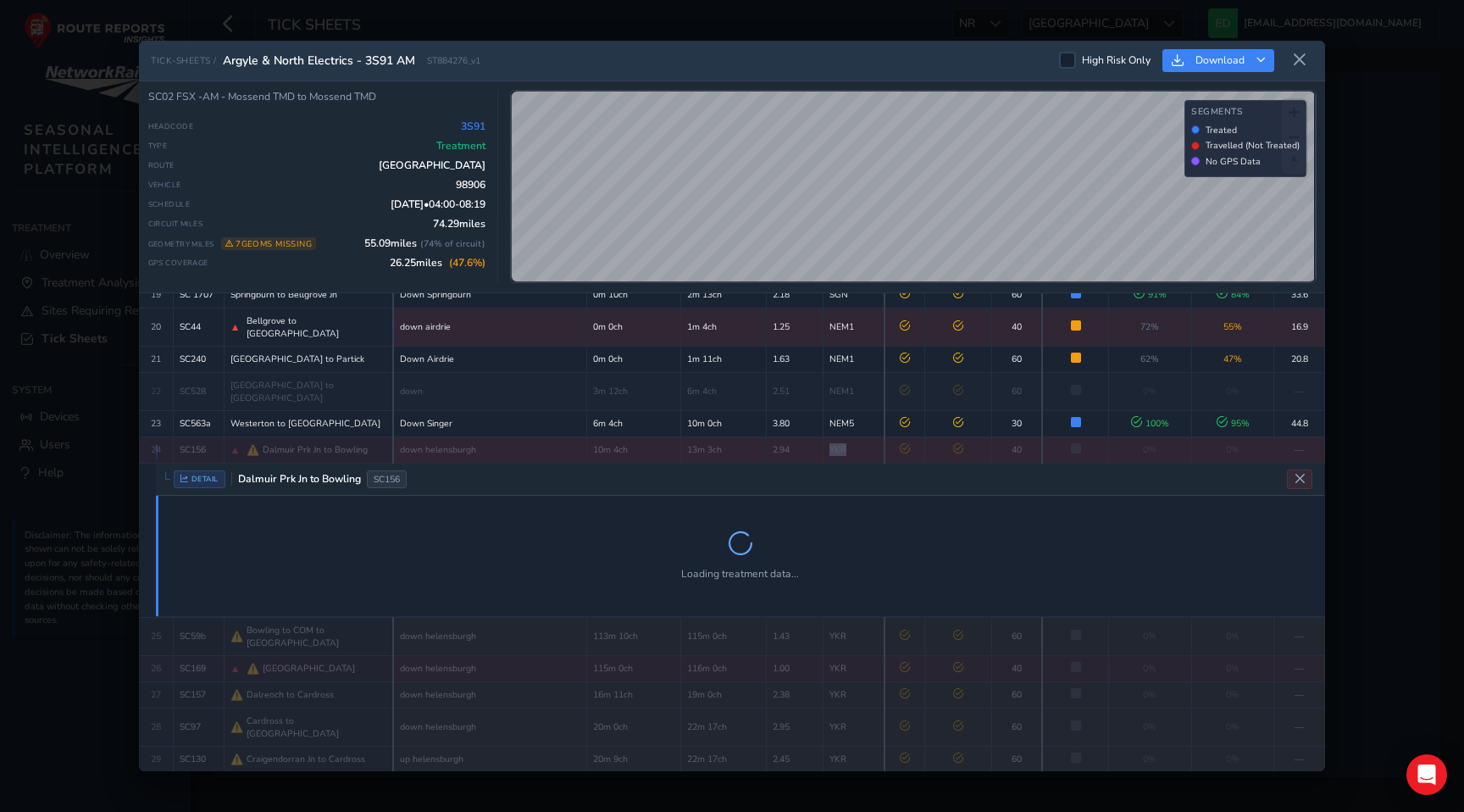
click at [827, 452] on tbody "0 SC567 Whifflet [GEOGRAPHIC_DATA] to [GEOGRAPHIC_DATA] [GEOGRAPHIC_DATA] Down …" at bounding box center [732, 383] width 1186 height 1344
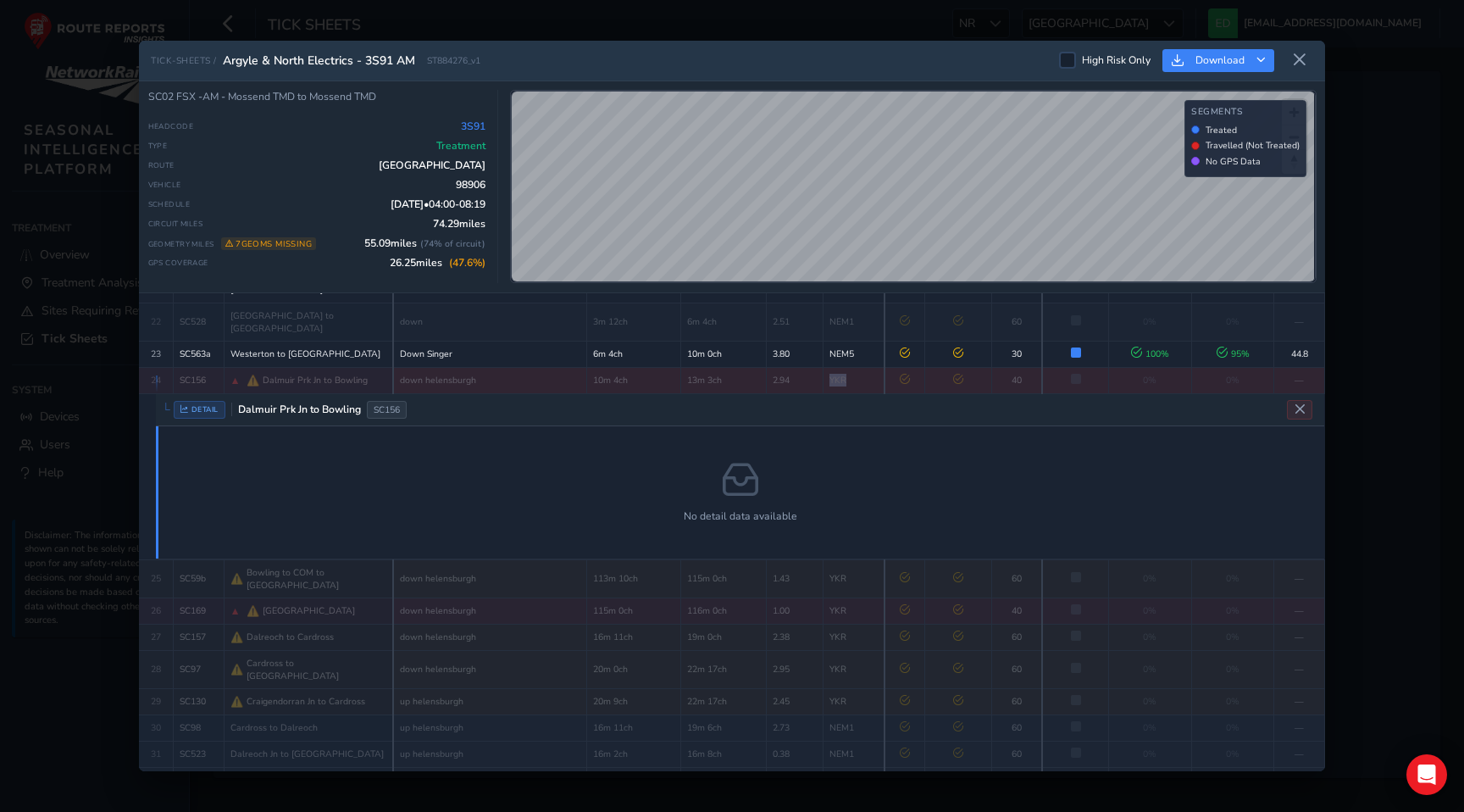
scroll to position [710, 0]
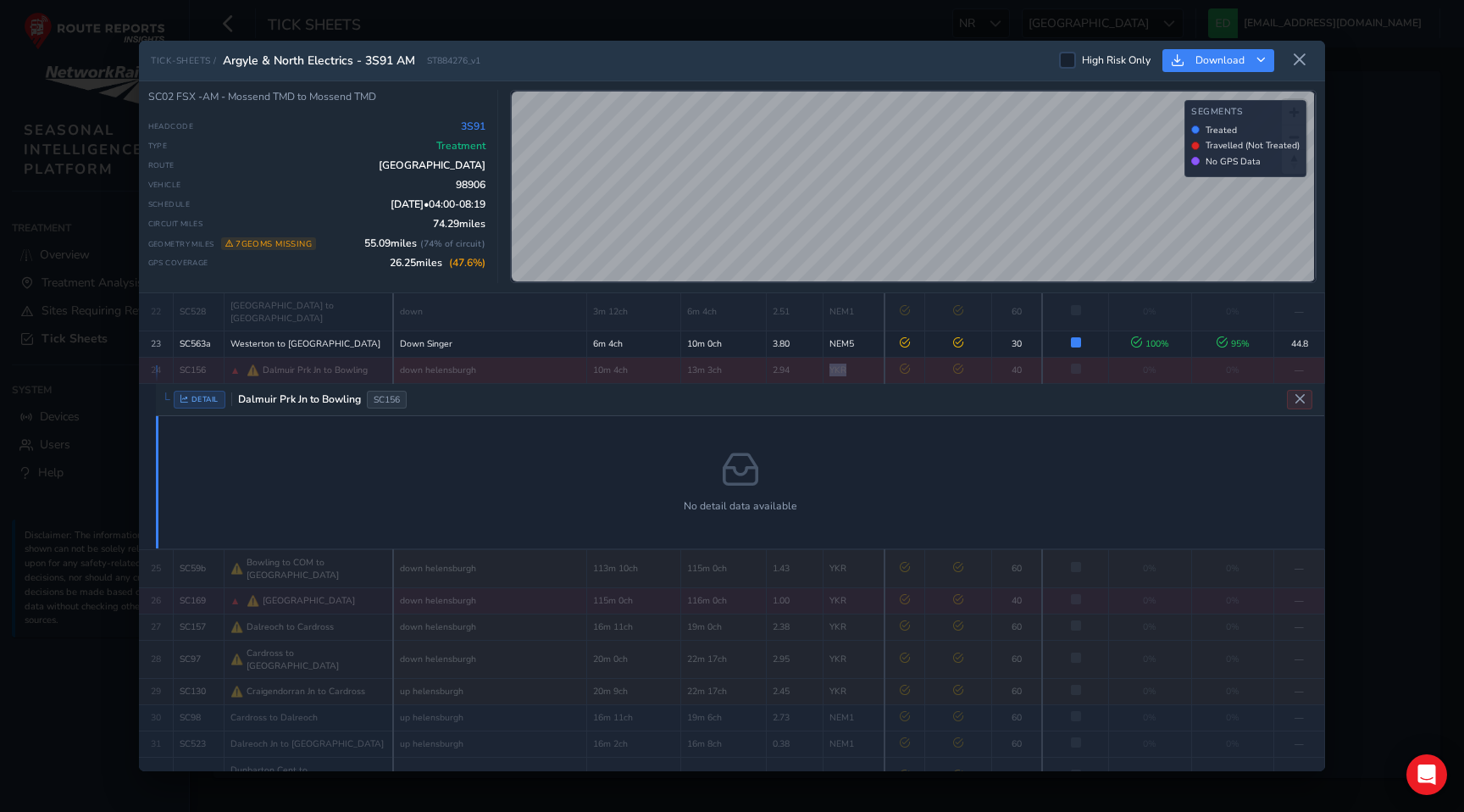
click at [849, 357] on td "YKR" at bounding box center [854, 370] width 61 height 27
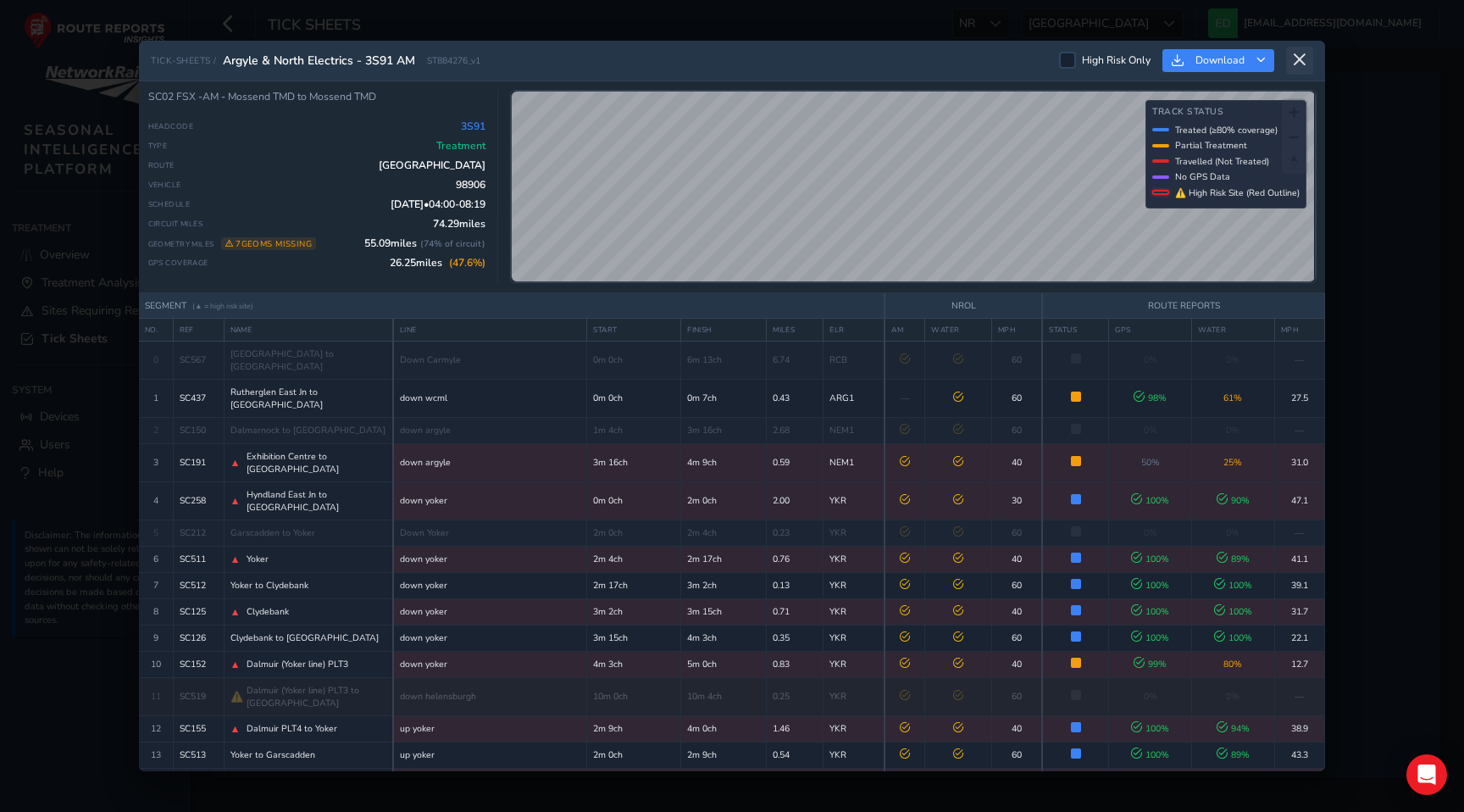
click at [1308, 55] on button at bounding box center [1300, 60] width 28 height 28
